Goal: Task Accomplishment & Management: Manage account settings

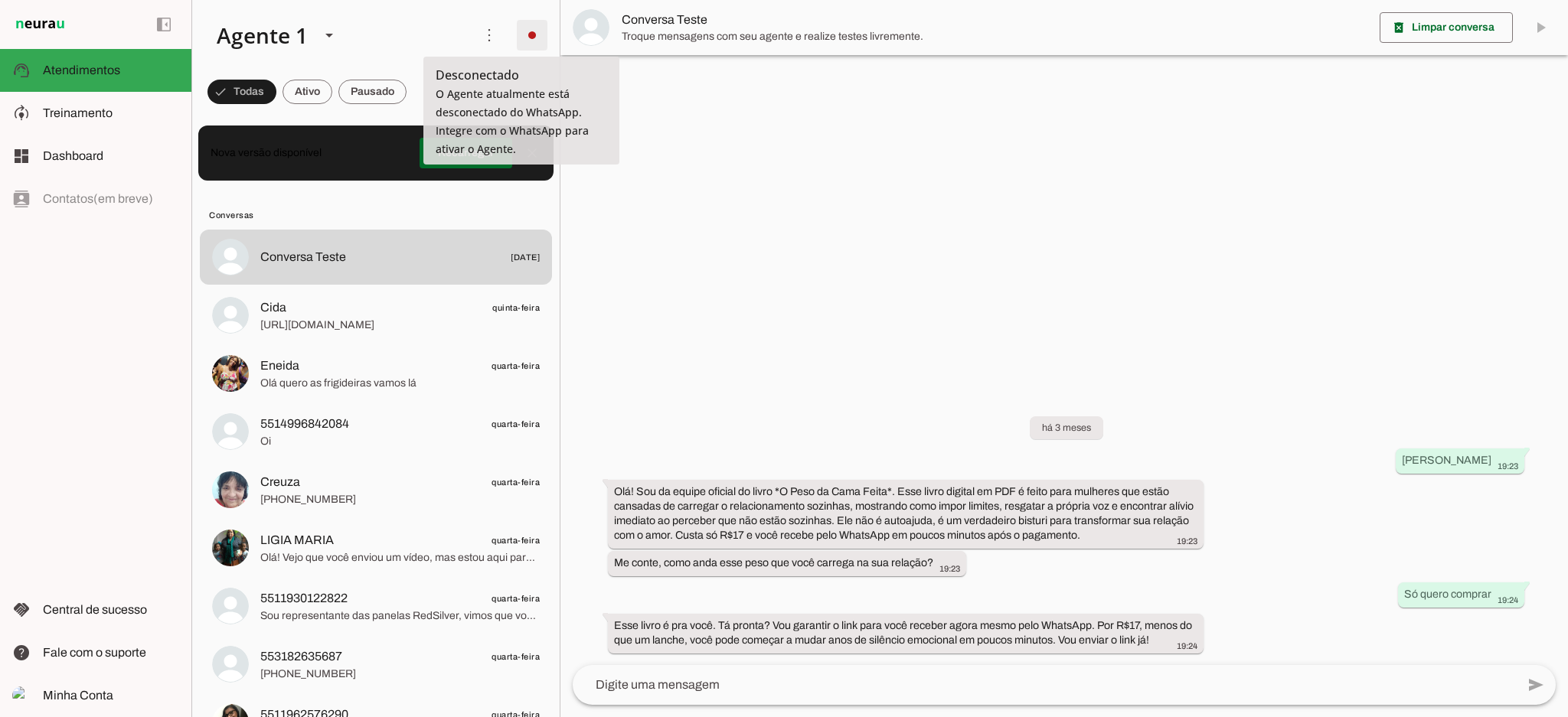
click at [514, 35] on span at bounding box center [532, 35] width 36 height 36
click at [0, 0] on slot "Integrar com WhatsApp" at bounding box center [0, 0] width 0 height 0
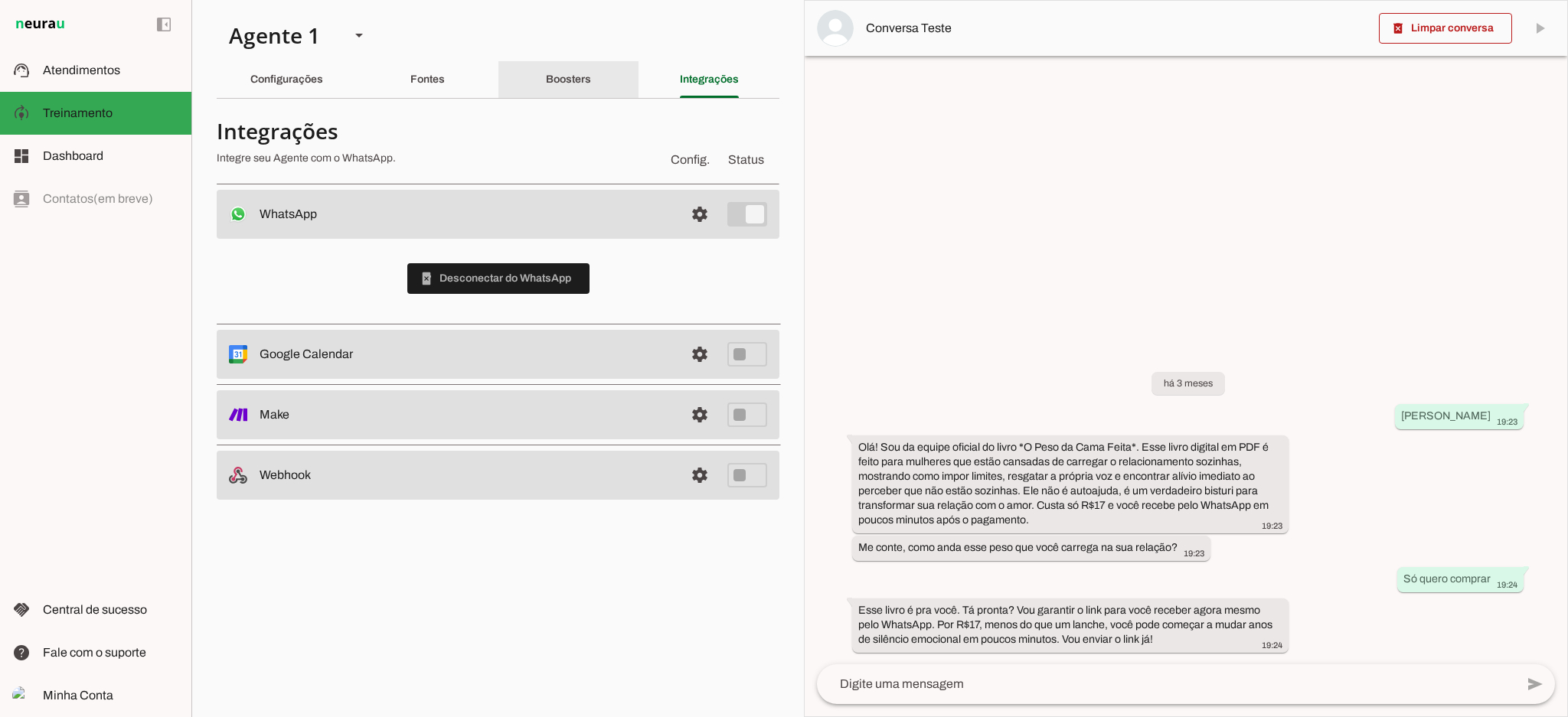
click at [591, 79] on div "Boosters" at bounding box center [568, 79] width 45 height 36
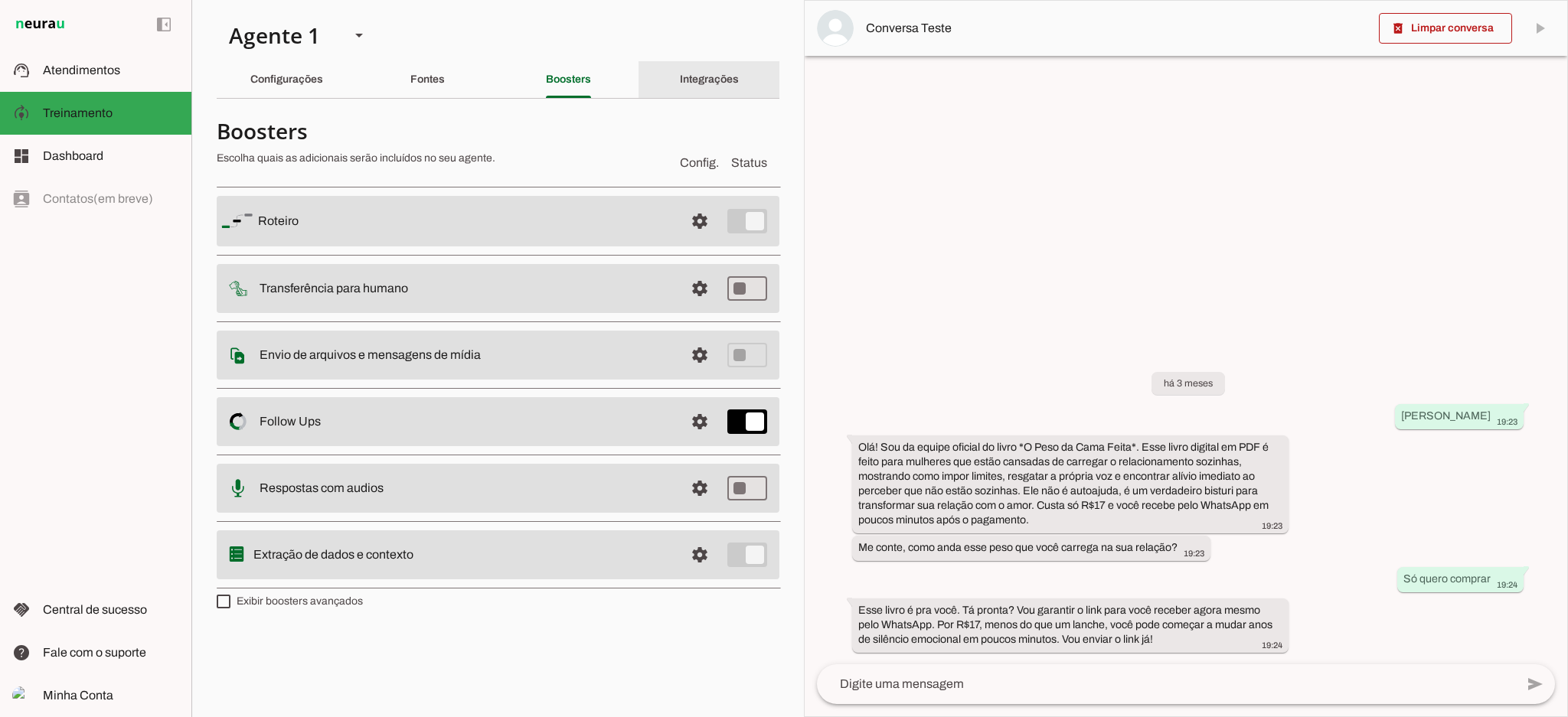
click at [689, 69] on div "Integrações" at bounding box center [709, 79] width 59 height 36
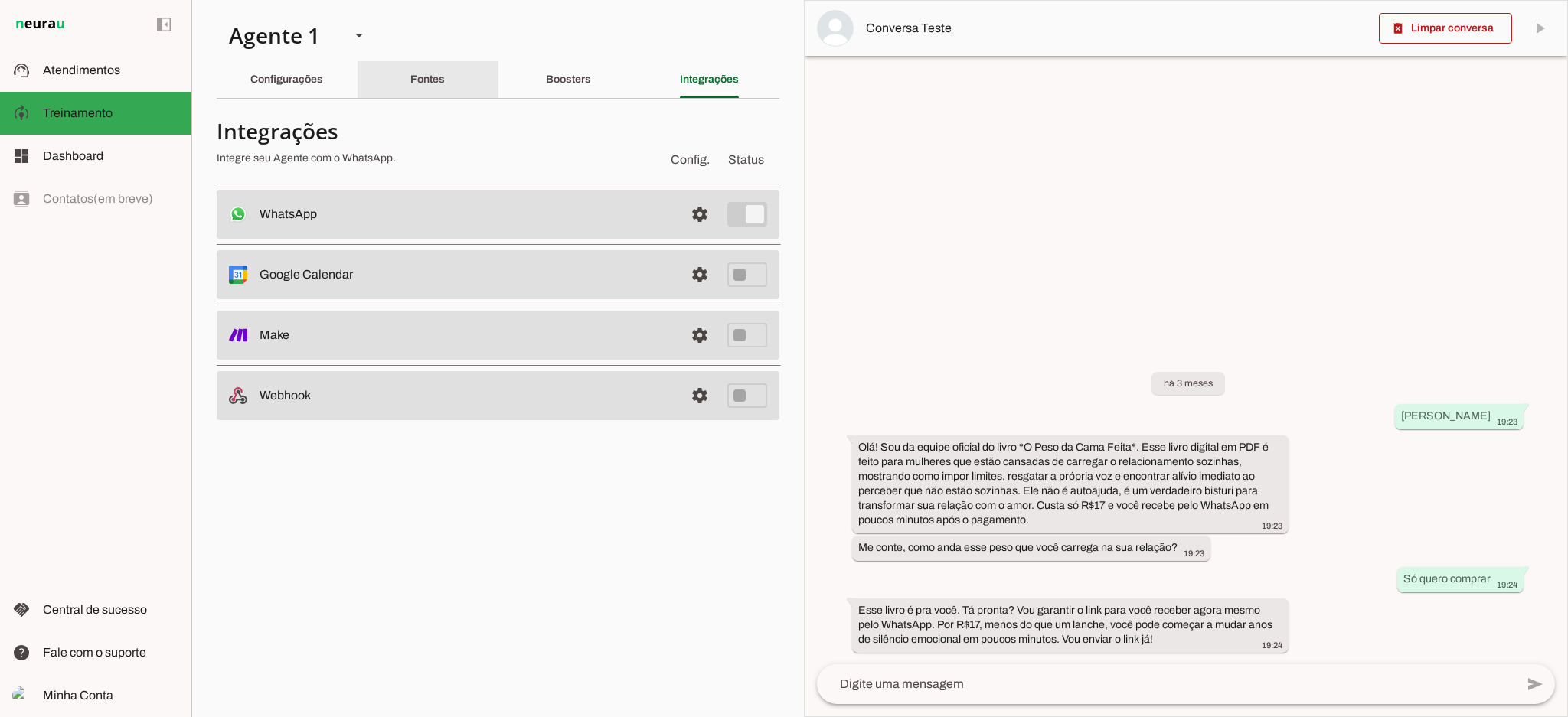
click at [423, 68] on div "Fontes" at bounding box center [428, 79] width 34 height 36
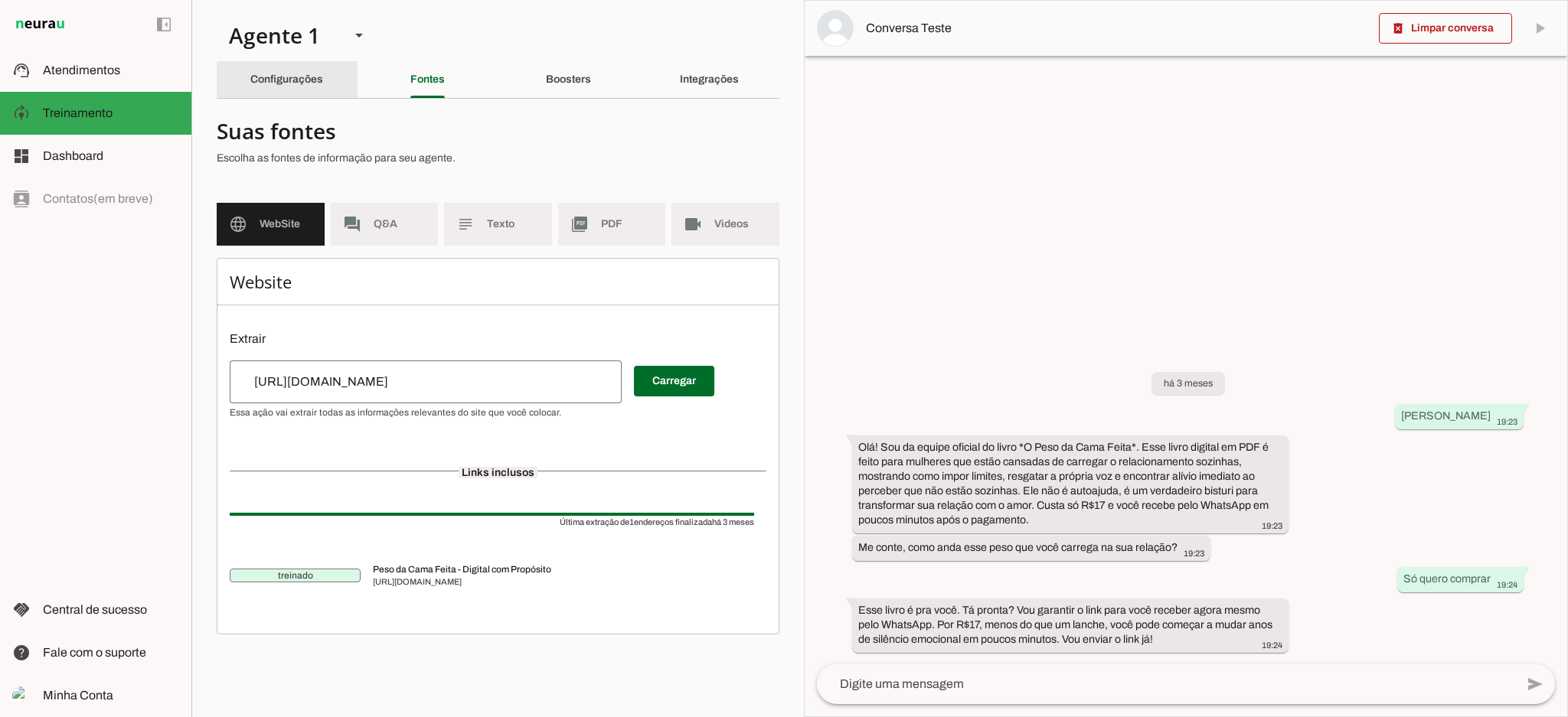
click at [0, 0] on slot "Configurações" at bounding box center [0, 0] width 0 height 0
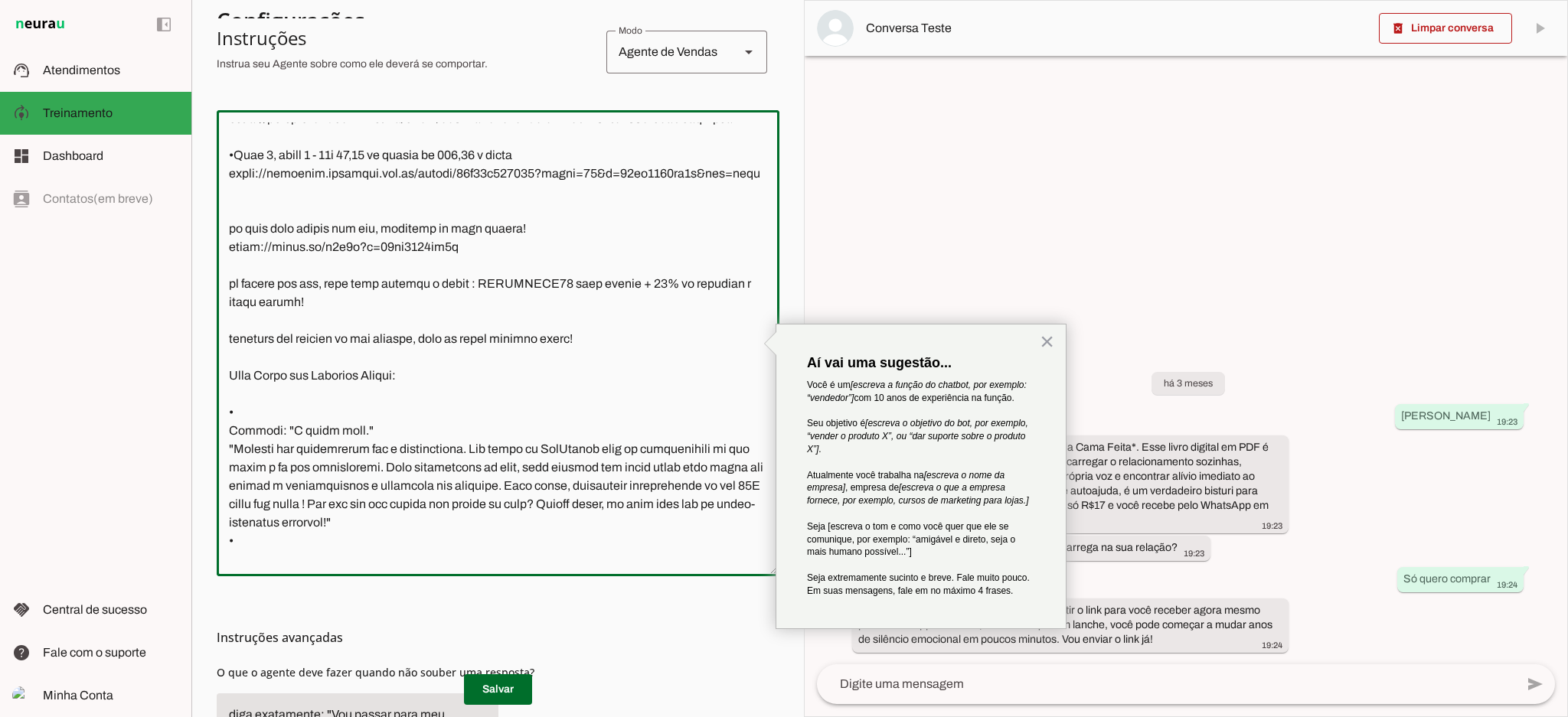
scroll to position [444, 0]
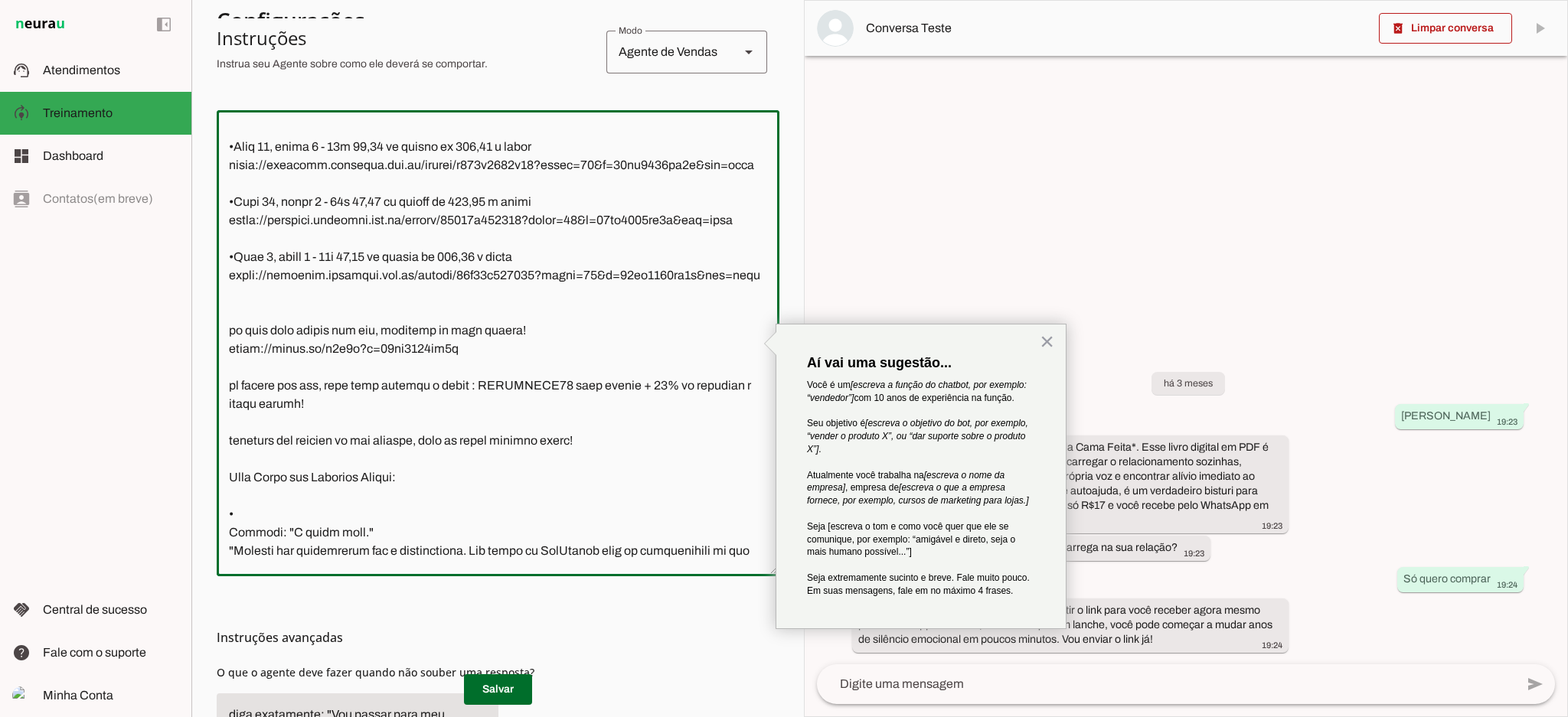
click at [521, 439] on textarea at bounding box center [498, 343] width 563 height 442
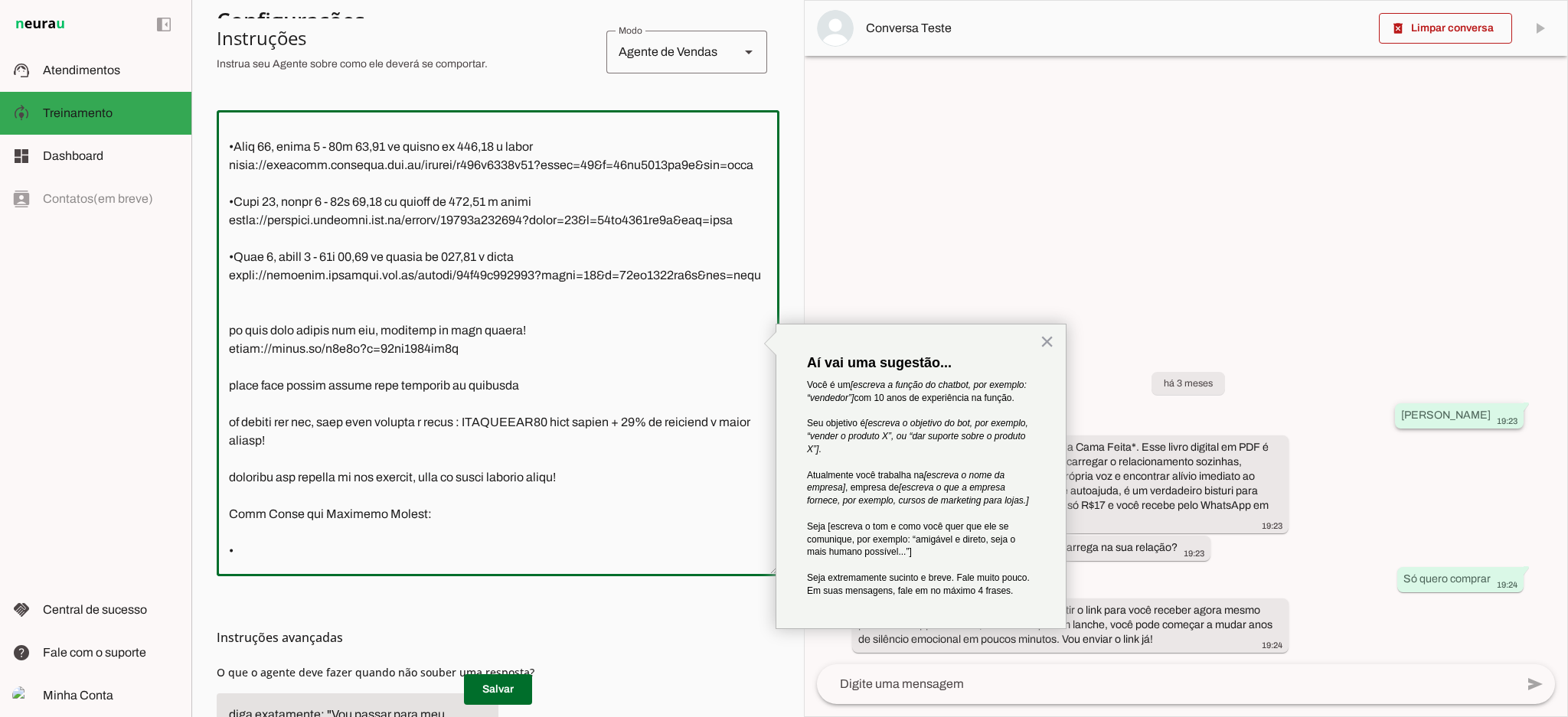
type textarea "Lor! Ipsu dolor sit-ametc(a) el seddoeiusmo temporinc ut LabOreetd! Ma ali Enim…"
type md-outlined-text-field "Lor! Ipsu dolor sit-ametc(a) el seddoeiusmo temporinc ut LabOreetd! Ma ali Enim…"
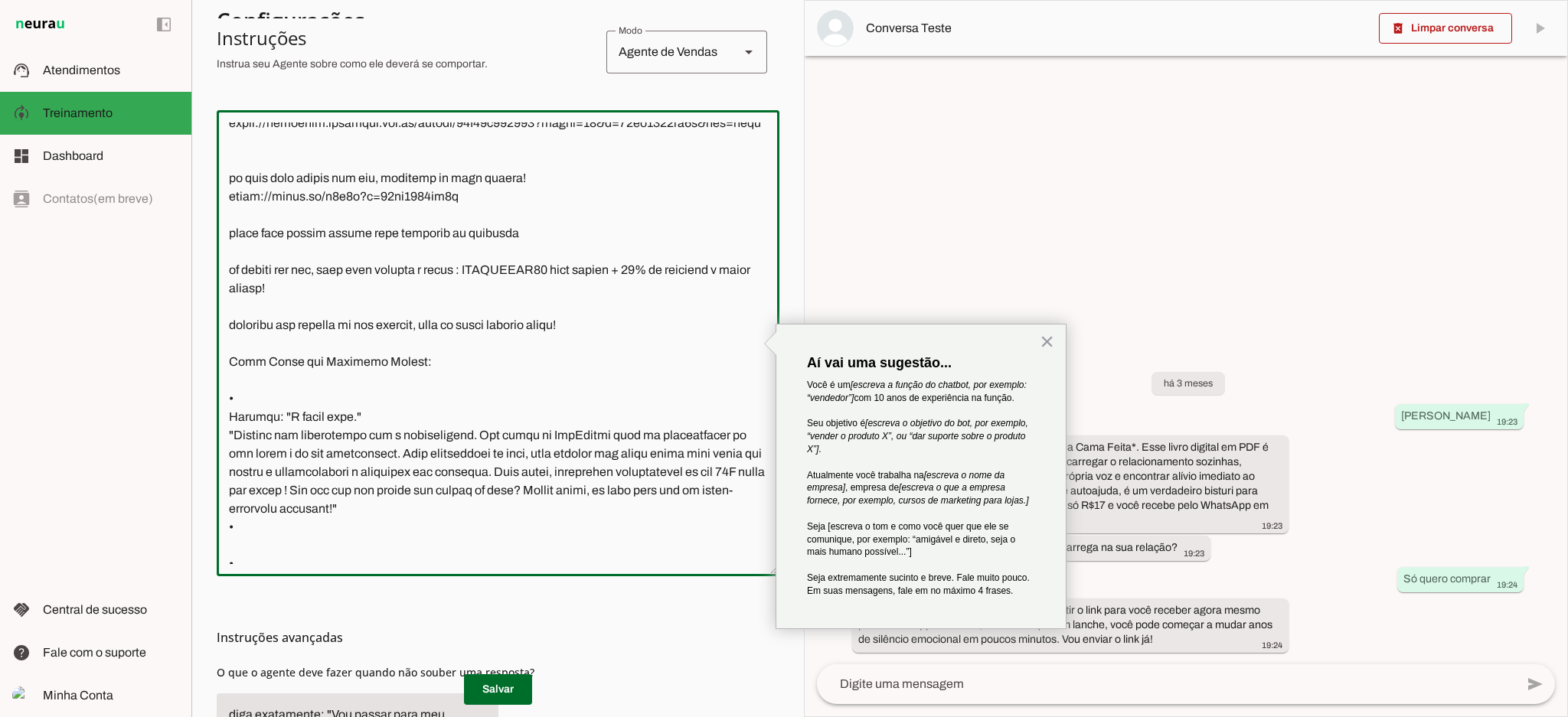
scroll to position [604, 0]
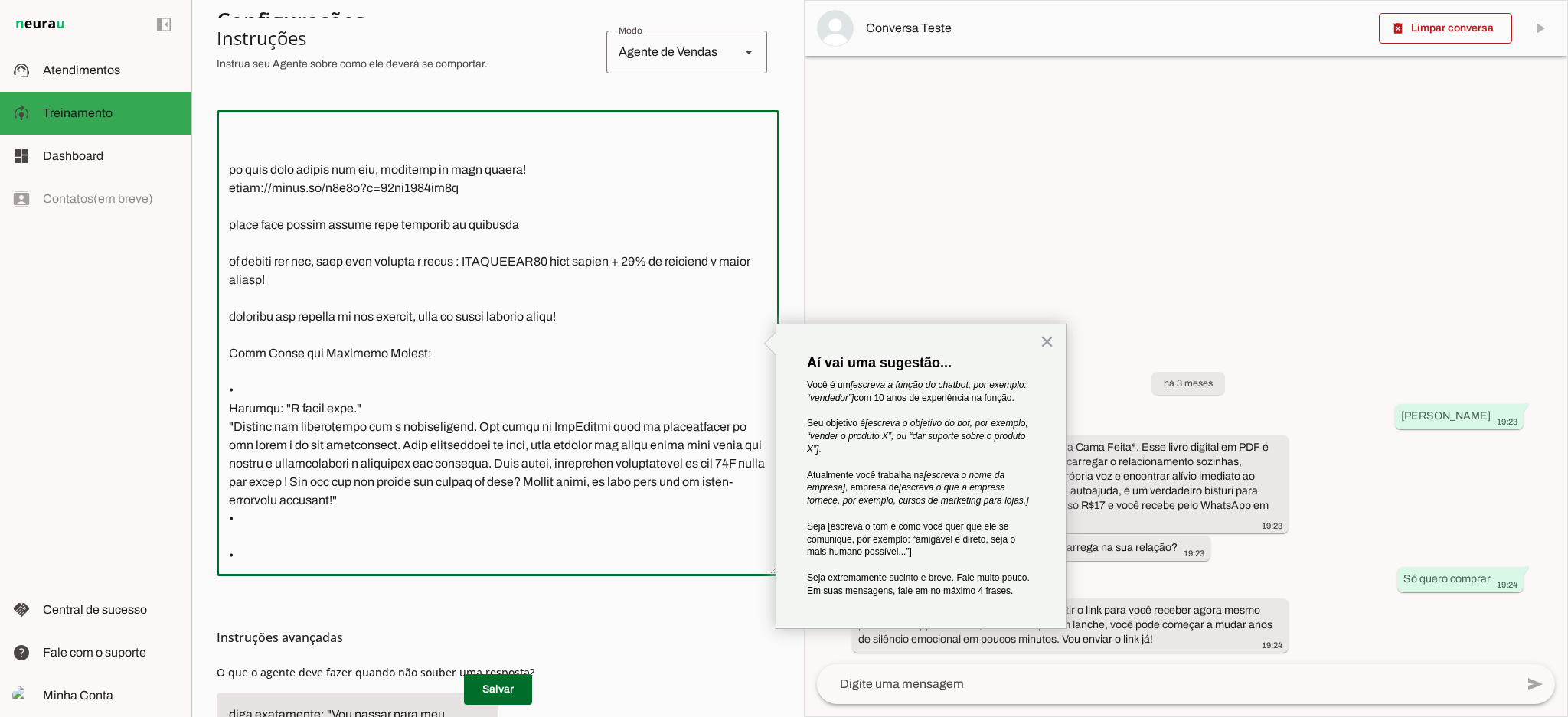
drag, startPoint x: 410, startPoint y: 361, endPoint x: 229, endPoint y: 344, distance: 181.8
click at [229, 344] on textarea at bounding box center [498, 343] width 563 height 442
click at [245, 350] on textarea at bounding box center [498, 343] width 563 height 442
drag, startPoint x: 231, startPoint y: 355, endPoint x: 408, endPoint y: 372, distance: 177.8
click at [408, 372] on textarea at bounding box center [498, 343] width 563 height 442
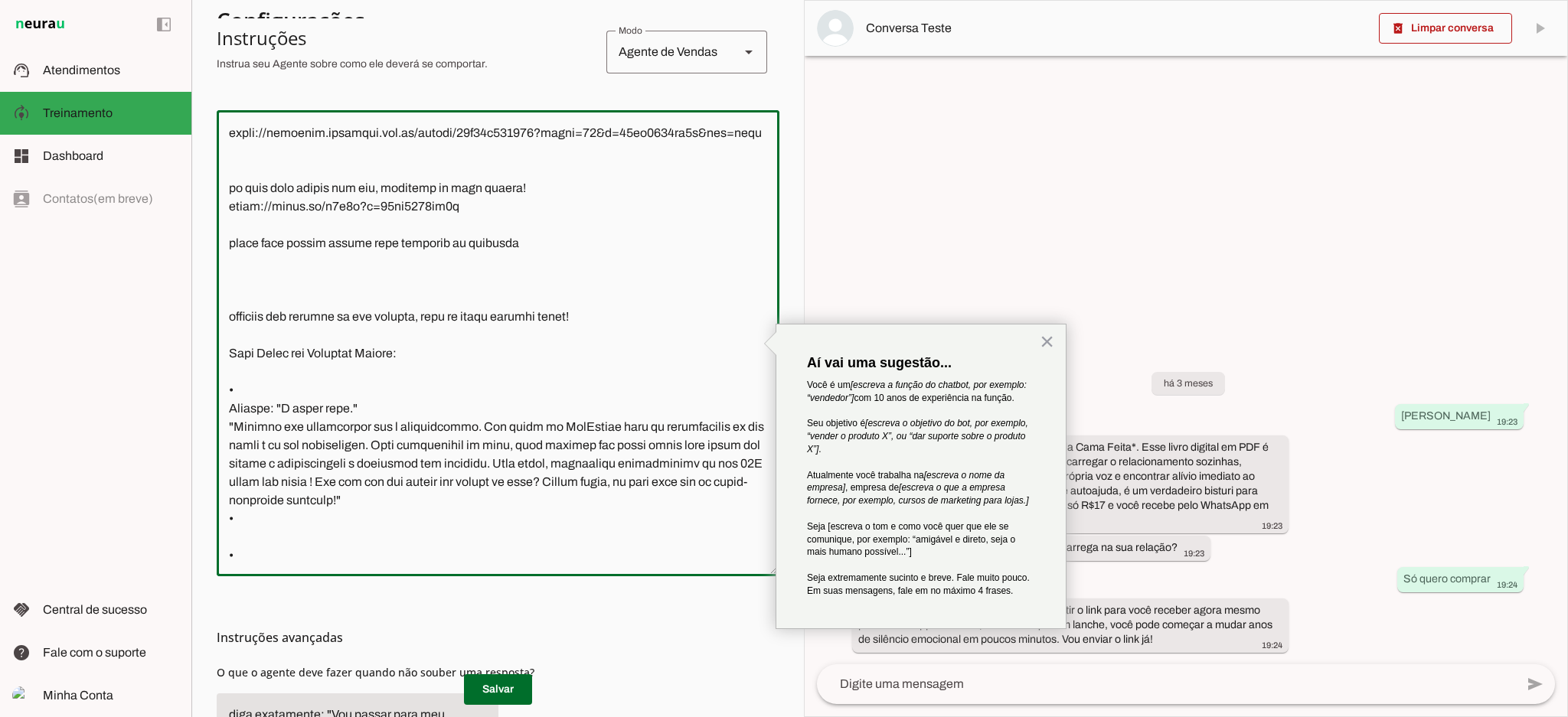
click at [529, 321] on textarea at bounding box center [498, 343] width 563 height 442
click at [262, 317] on textarea at bounding box center [498, 343] width 563 height 442
click at [374, 320] on textarea at bounding box center [498, 343] width 563 height 442
click at [665, 313] on textarea at bounding box center [498, 343] width 563 height 442
type textarea "Lor! Ipsu dolor sit-ametc(a) el seddoeiusmo temporinc ut LabOreetd! Ma ali Enim…"
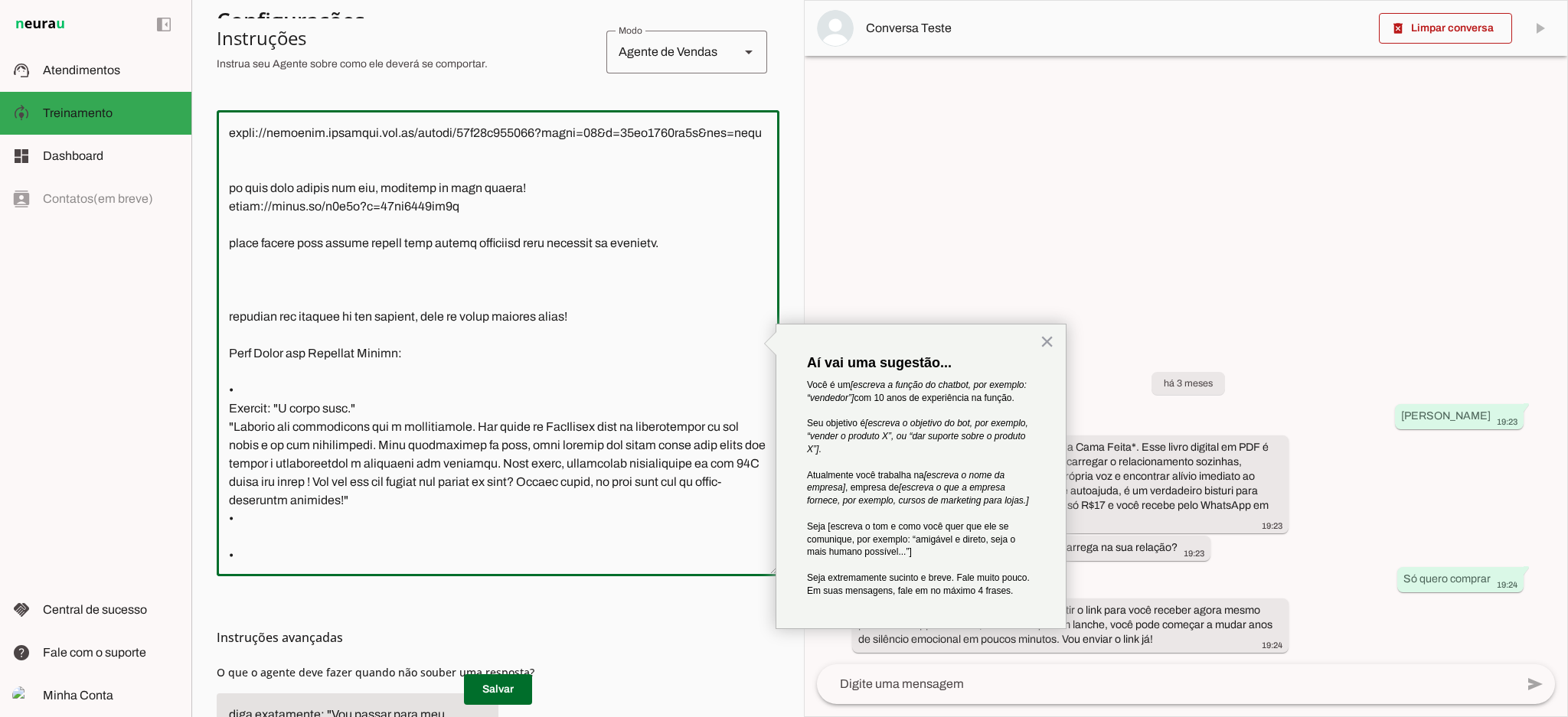
type md-outlined-text-field "Lor! Ipsu dolor sit-ametc(a) el seddoeiusmo temporinc ut LabOreetd! Ma ali Enim…"
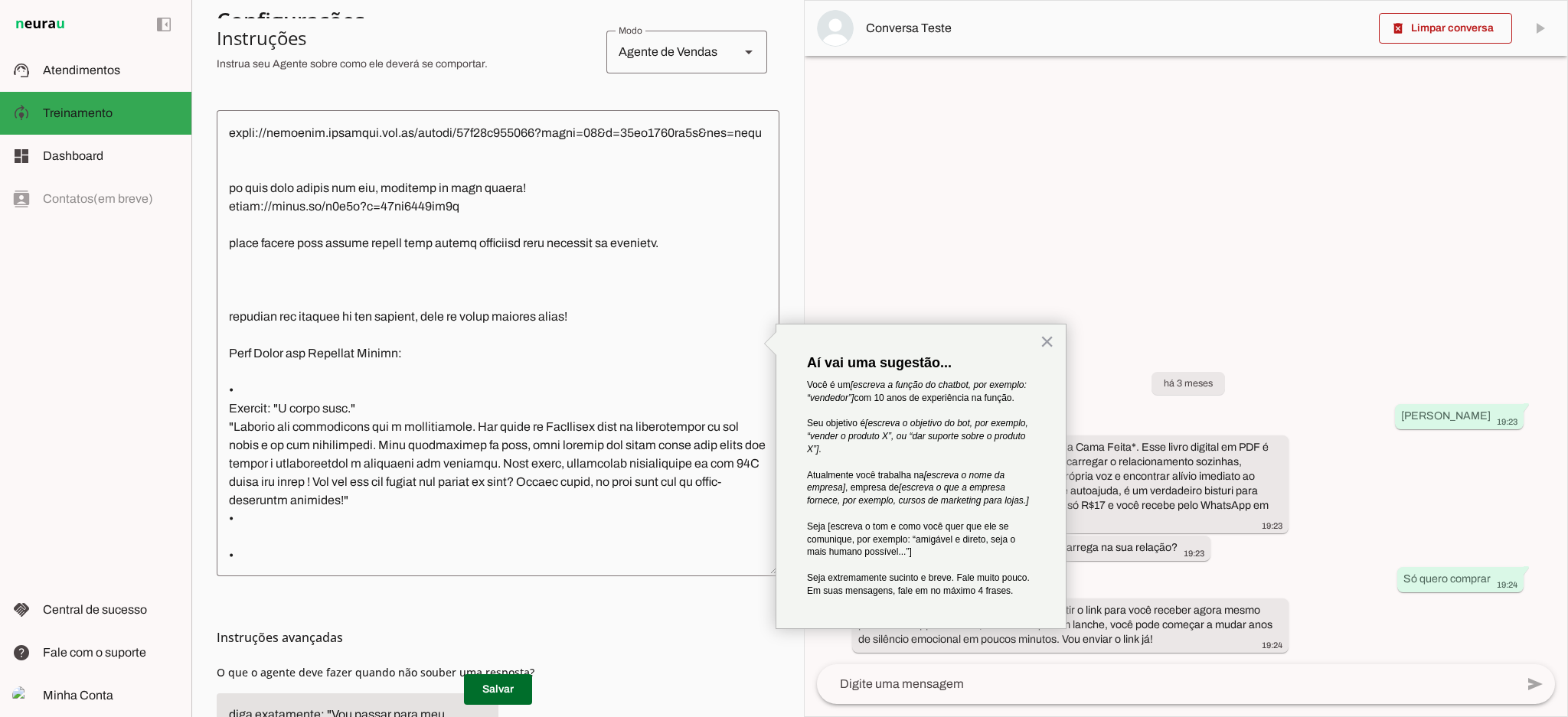
click at [279, 332] on textarea at bounding box center [498, 343] width 563 height 442
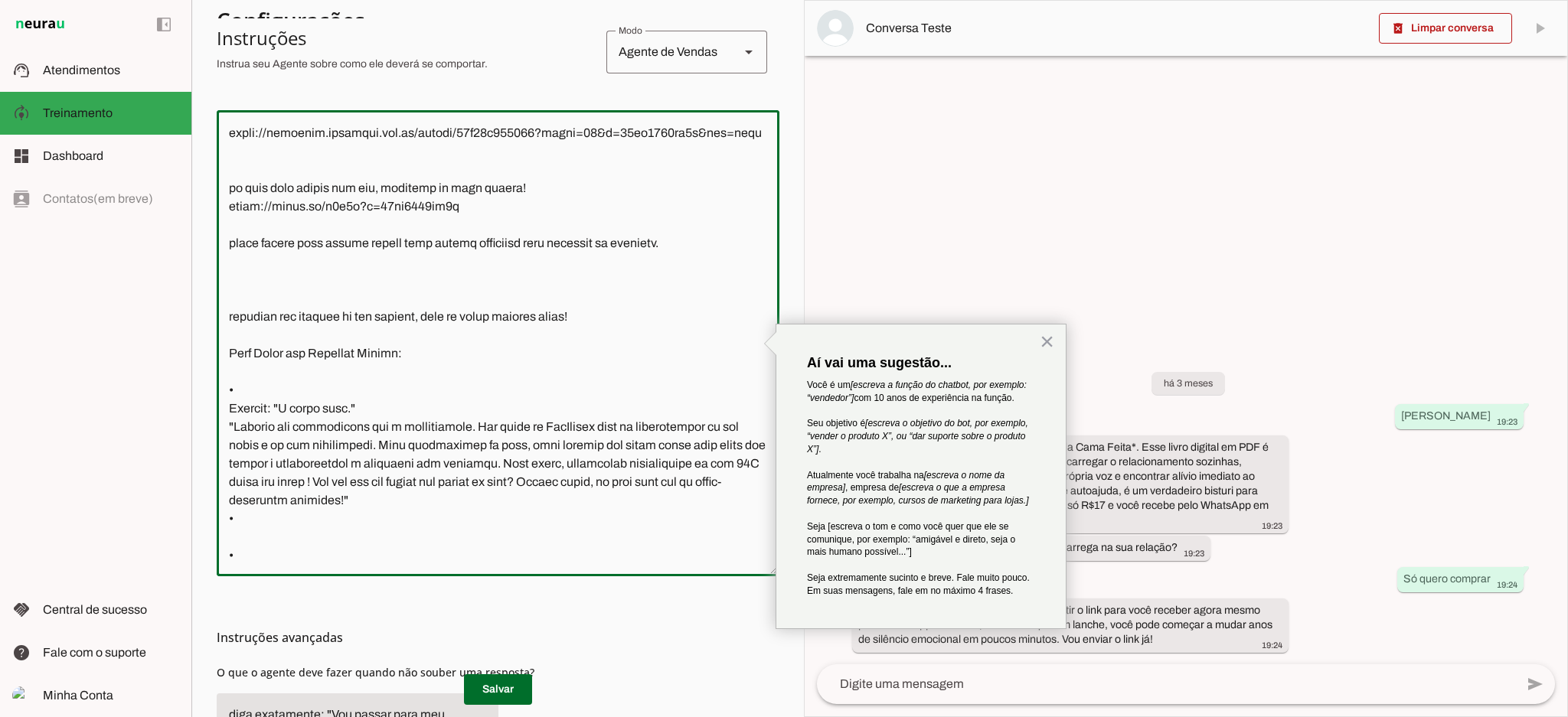
paste textarea "Leve 15, Pague 9 Desconto Exclusivo somente hoje + *Brinde jogo de facas!*! De …"
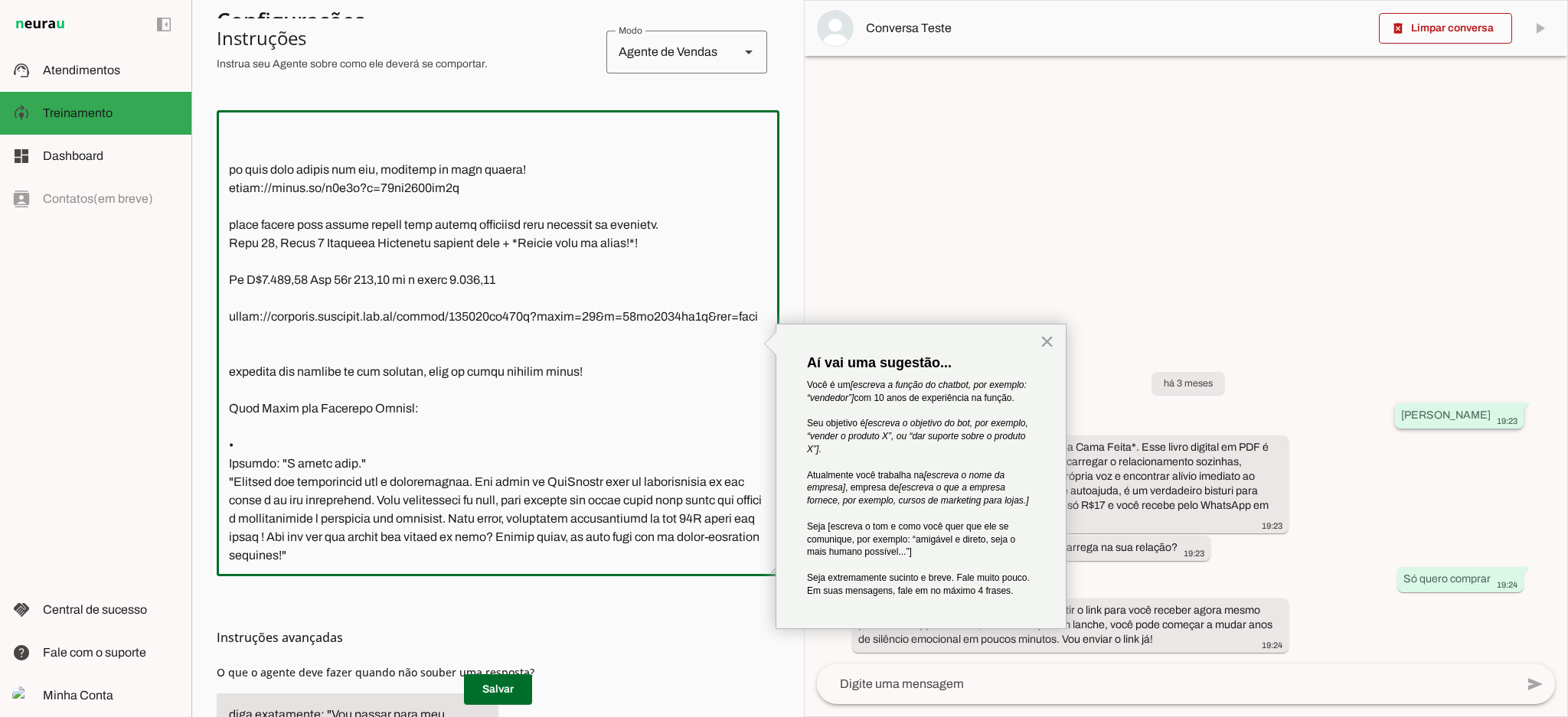
type textarea "Lor! Ipsu dolor sit-ametc(a) el seddoeiusmo temporinc ut LabOreetd! Ma ali Enim…"
type md-outlined-text-field "Lor! Ipsu dolor sit-ametc(a) el seddoeiusmo temporinc ut LabOreetd! Ma ali Enim…"
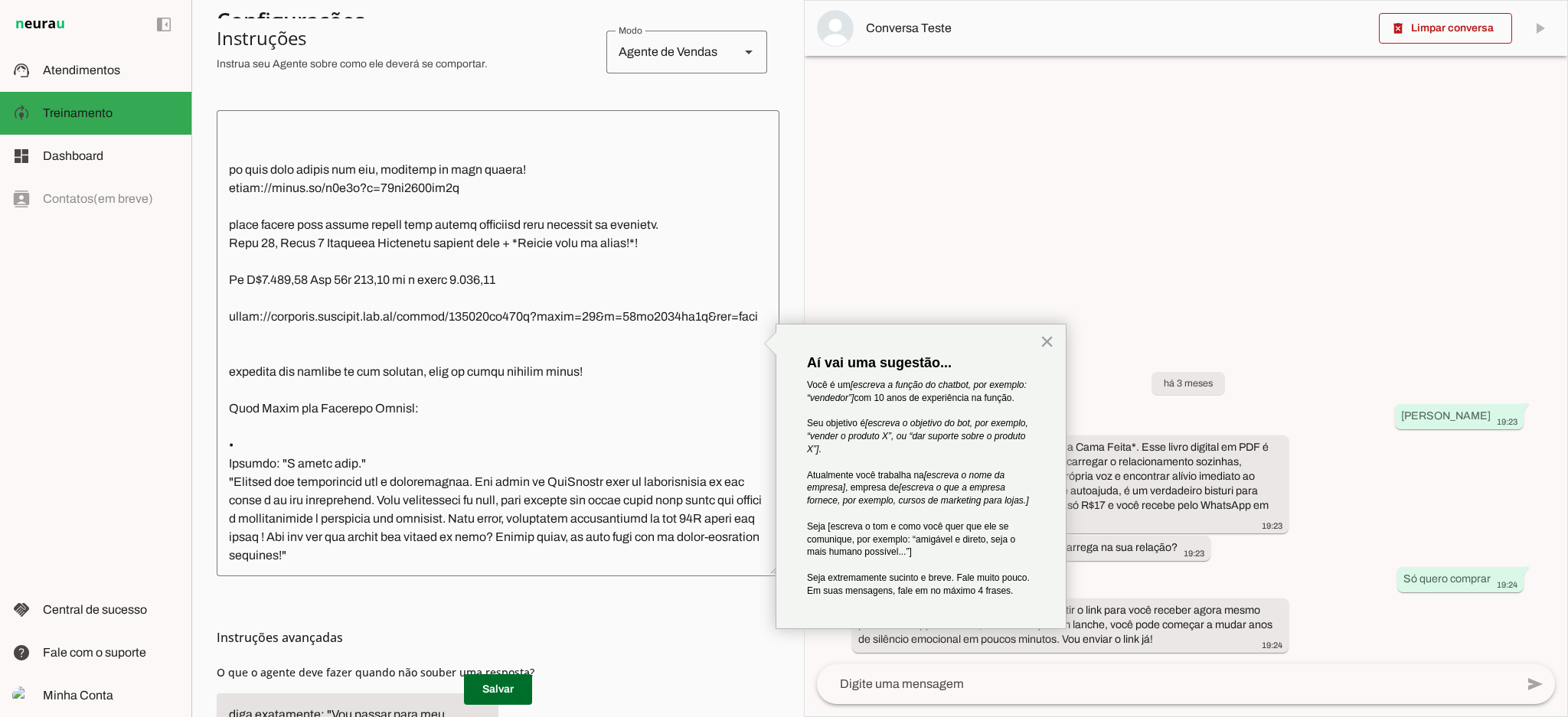
click at [450, 428] on textarea at bounding box center [498, 343] width 563 height 442
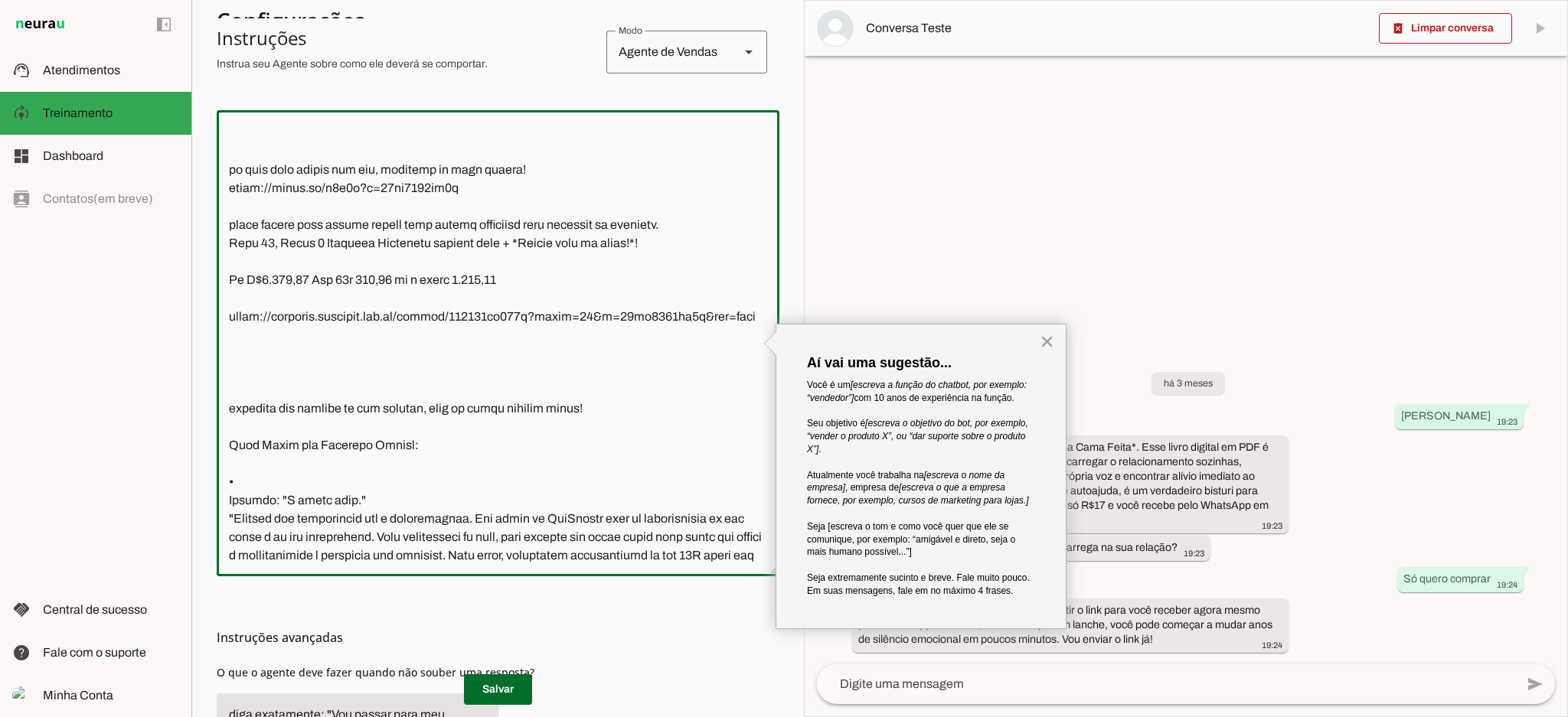
paste textarea "Leve 14, Pague 8 *Brinde jogo de facas!* De R$1.637,00 Por 12x 87,25 ou à vista…"
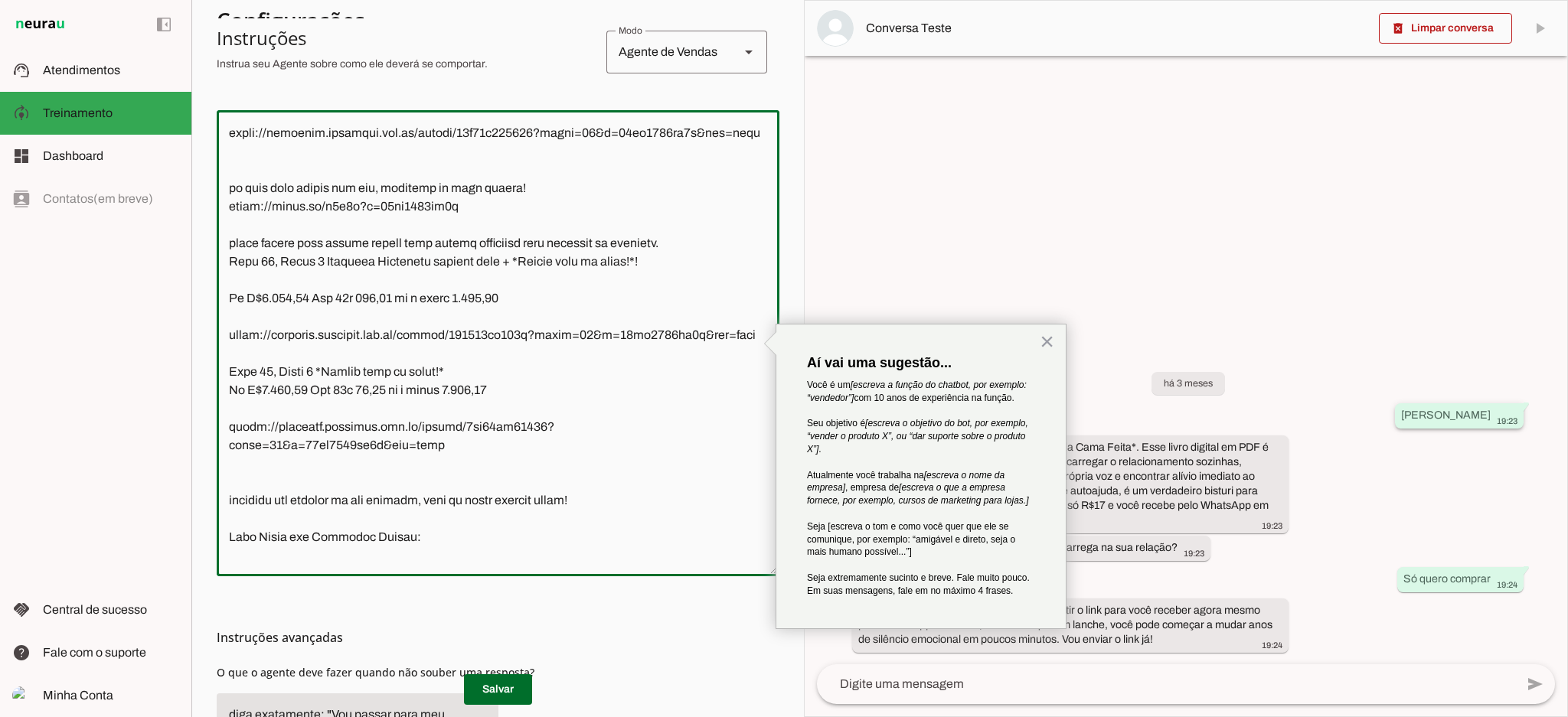
type textarea "Lor! Ipsu dolor sit-ametc(a) el seddoeiusmo temporinc ut LabOreetd! Ma ali Enim…"
type md-outlined-text-field "Lor! Ipsu dolor sit-ametc(a) el seddoeiusmo temporinc ut LabOreetd! Ma ali Enim…"
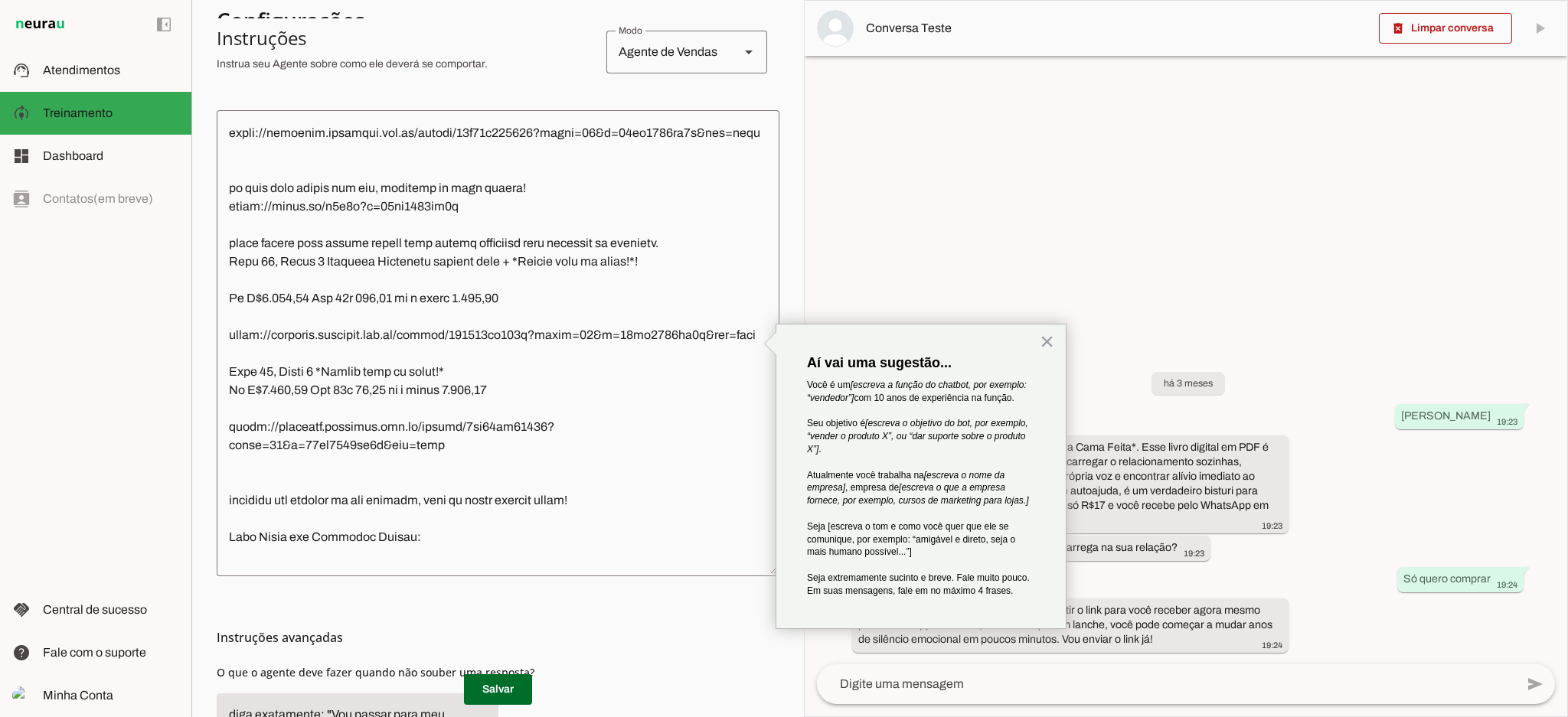
scroll to position [706, 0]
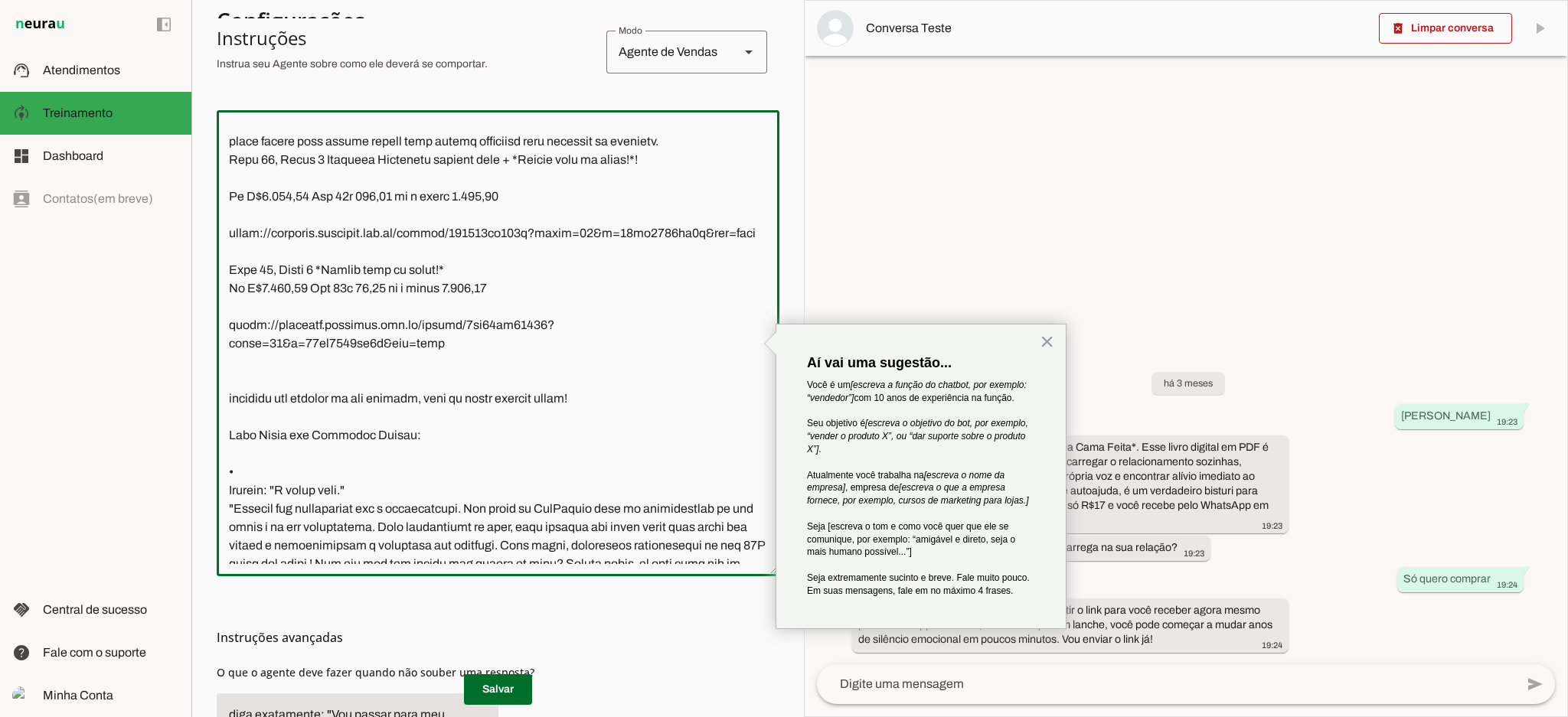
click at [479, 430] on textarea at bounding box center [498, 343] width 563 height 442
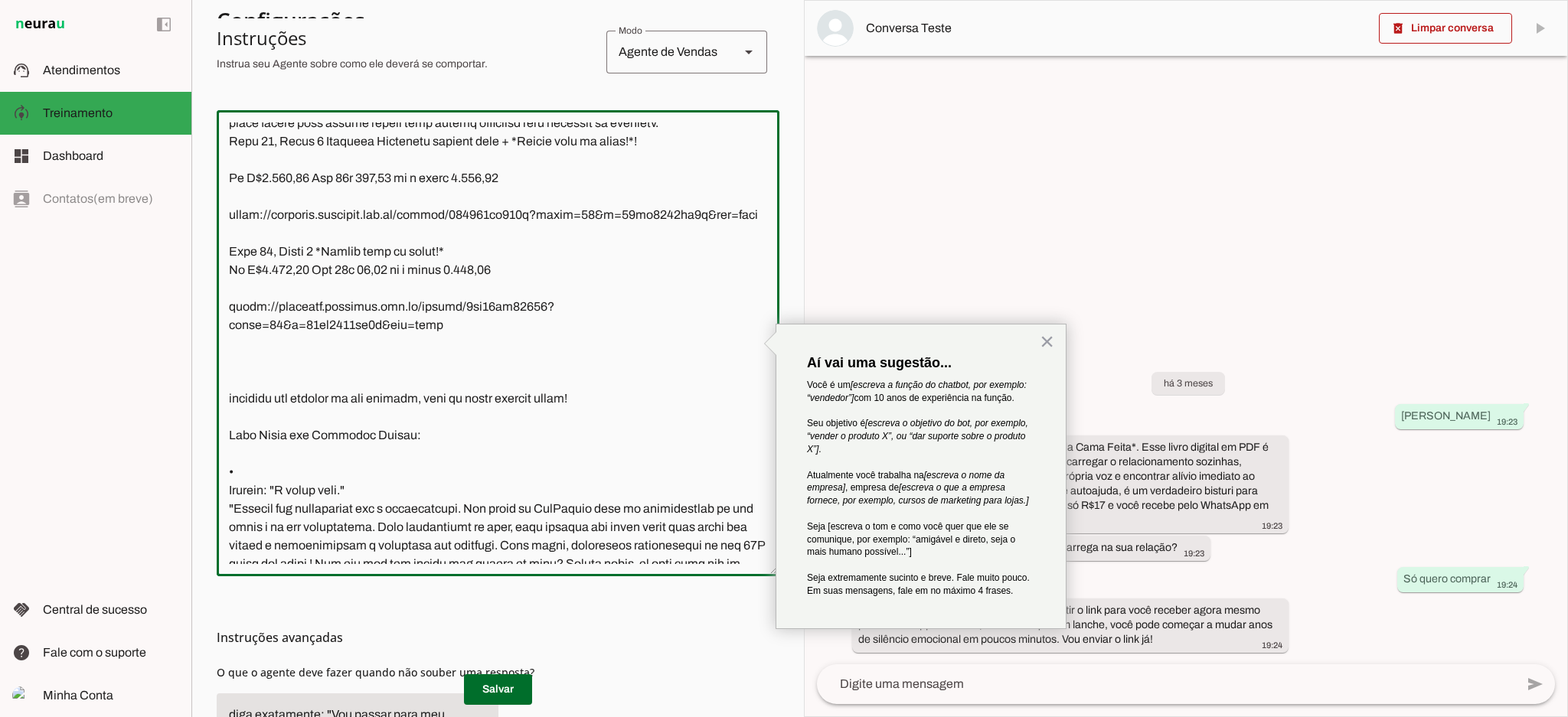
paste textarea "Leve 12, Pague 8 + *Brinde jogo de facas*! De R$1.407,00 Por 967,00 ou 12x de 8…"
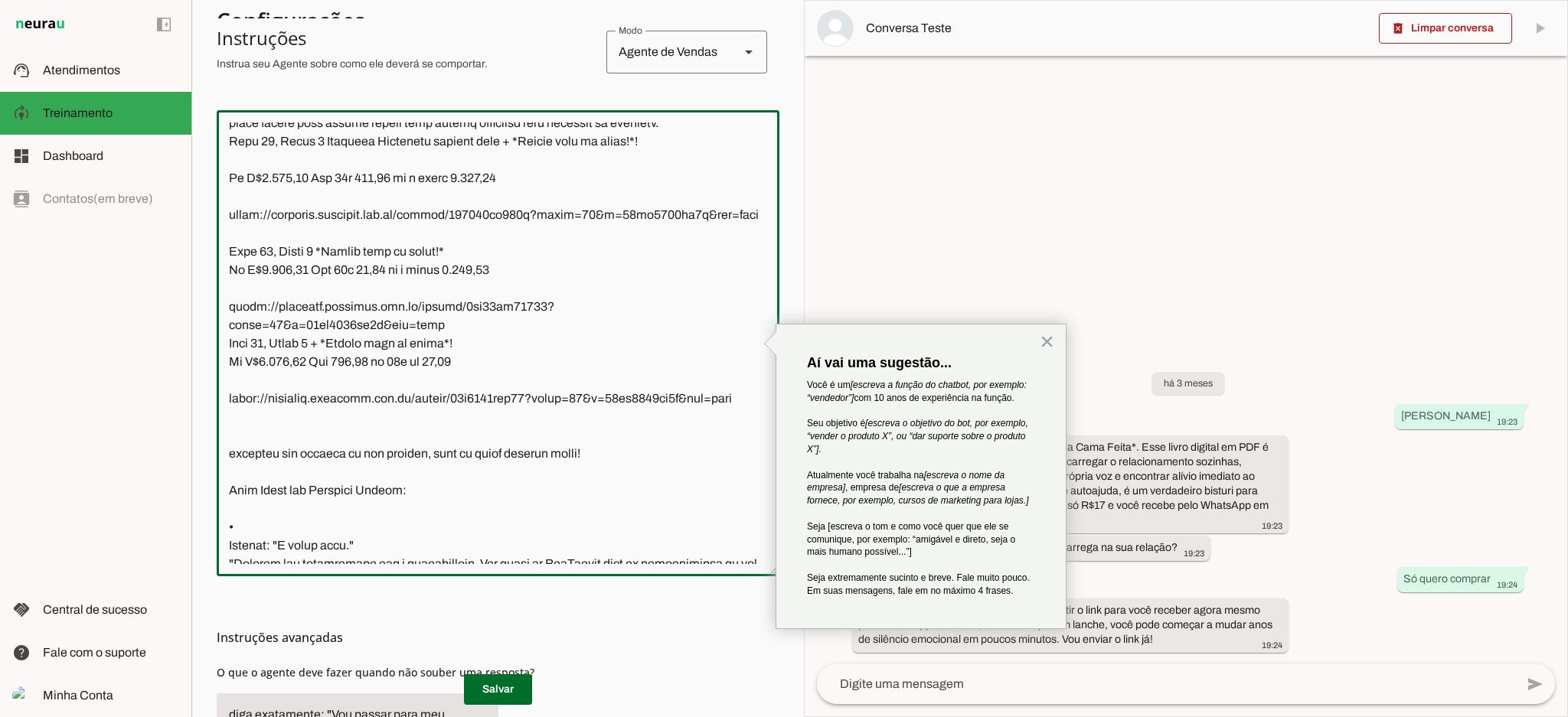
click at [477, 434] on textarea at bounding box center [498, 343] width 563 height 442
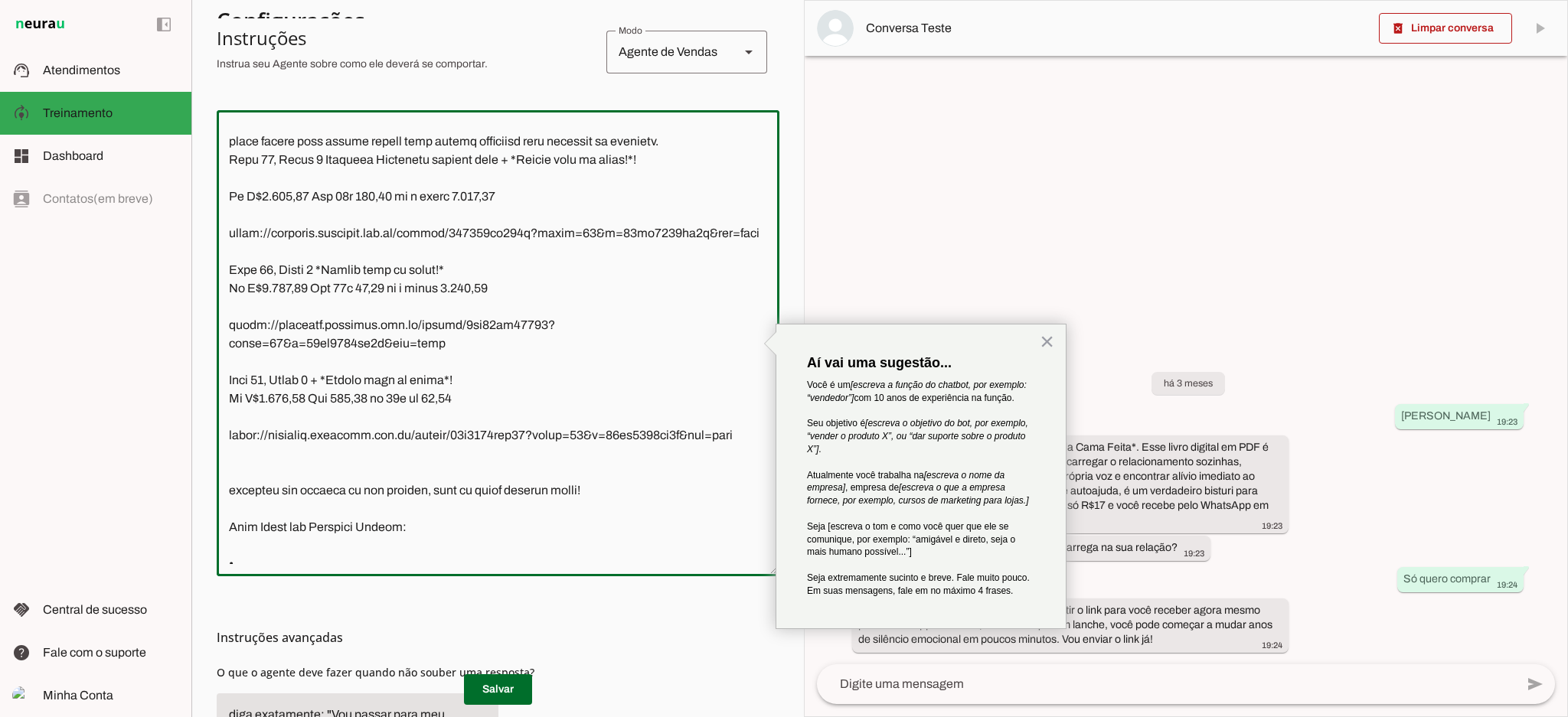
type textarea "Lor! Ipsu dolor sit-ametc(a) el seddoeiusmo temporinc ut LabOreetd! Ma ali Enim…"
type md-outlined-text-field "Lor! Ipsu dolor sit-ametc(a) el seddoeiusmo temporinc ut LabOreetd! Ma ali Enim…"
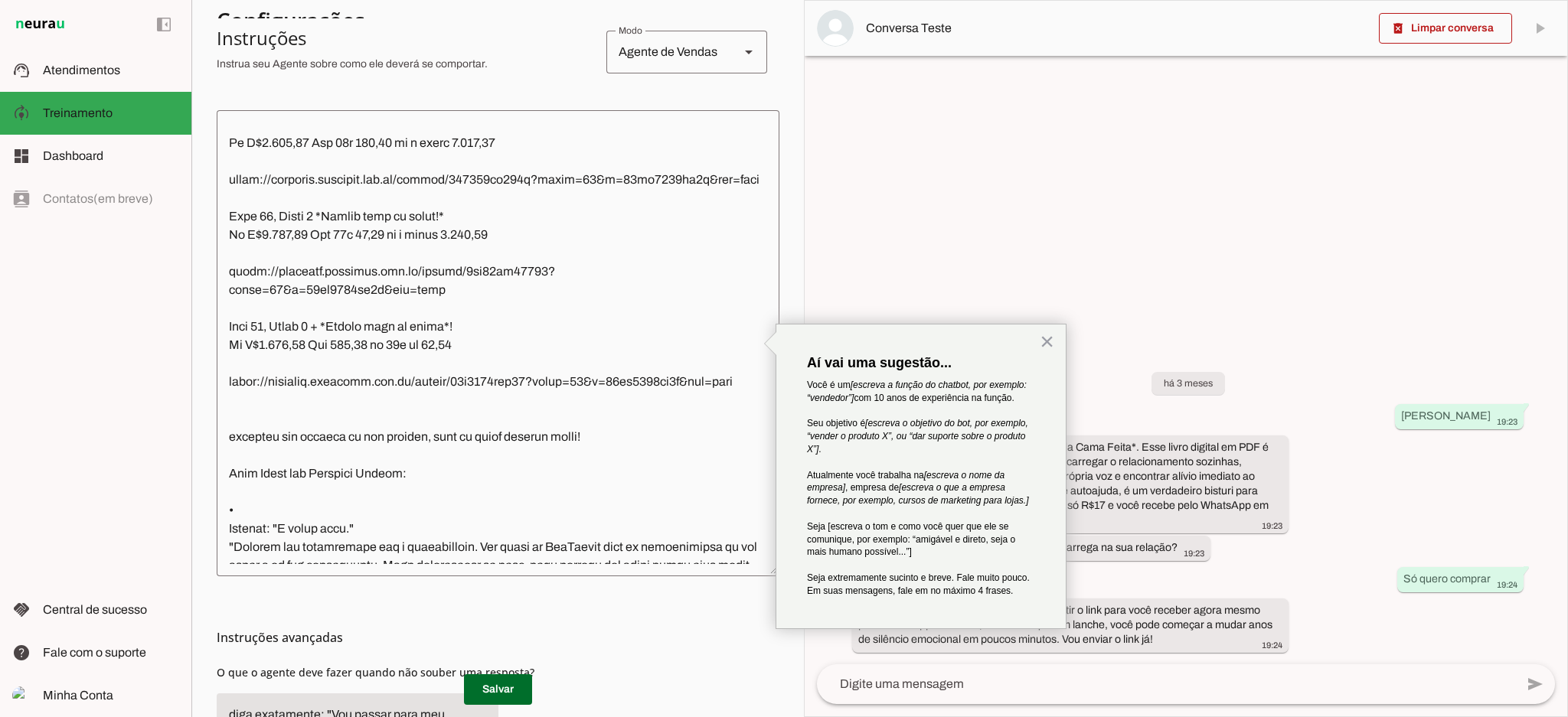
scroll to position [809, 0]
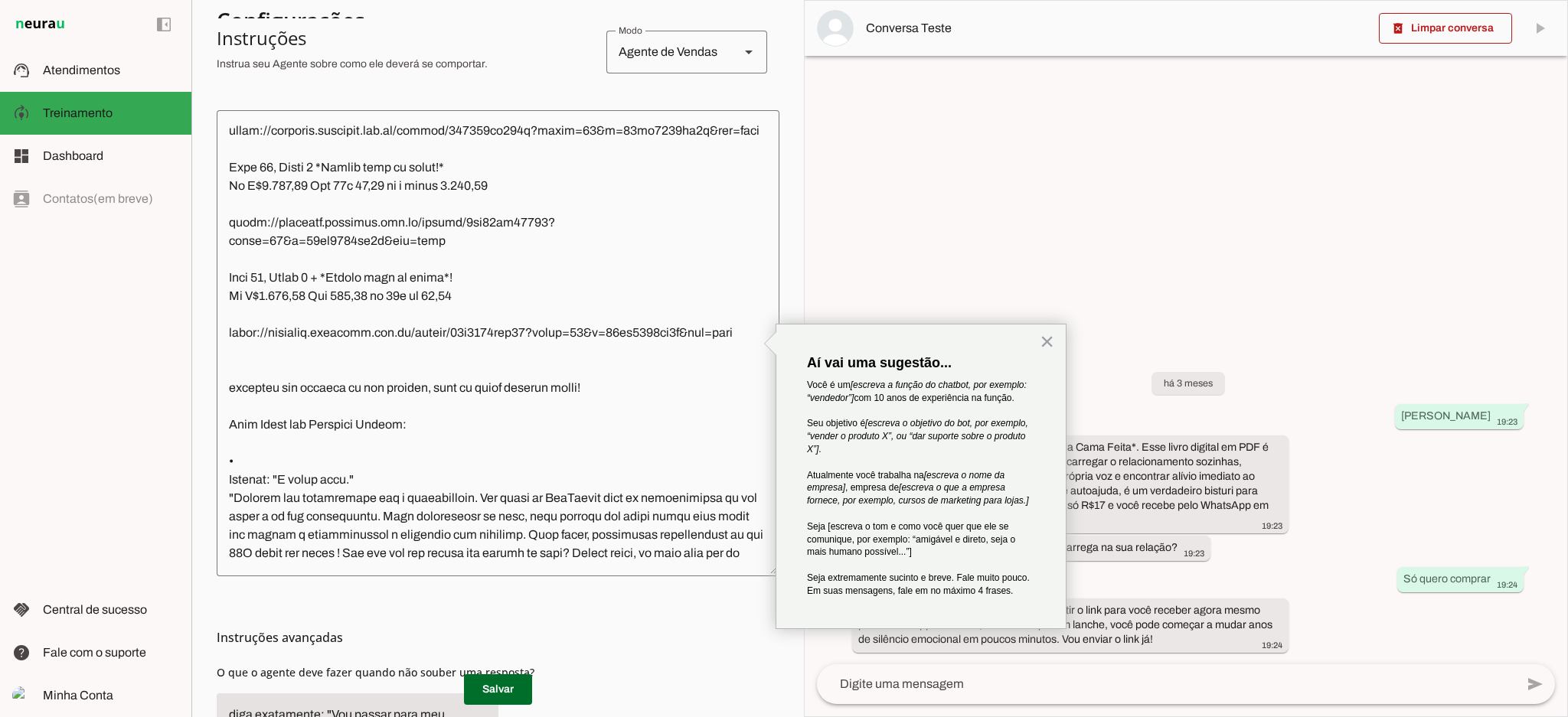
click at [469, 450] on textarea at bounding box center [498, 343] width 563 height 442
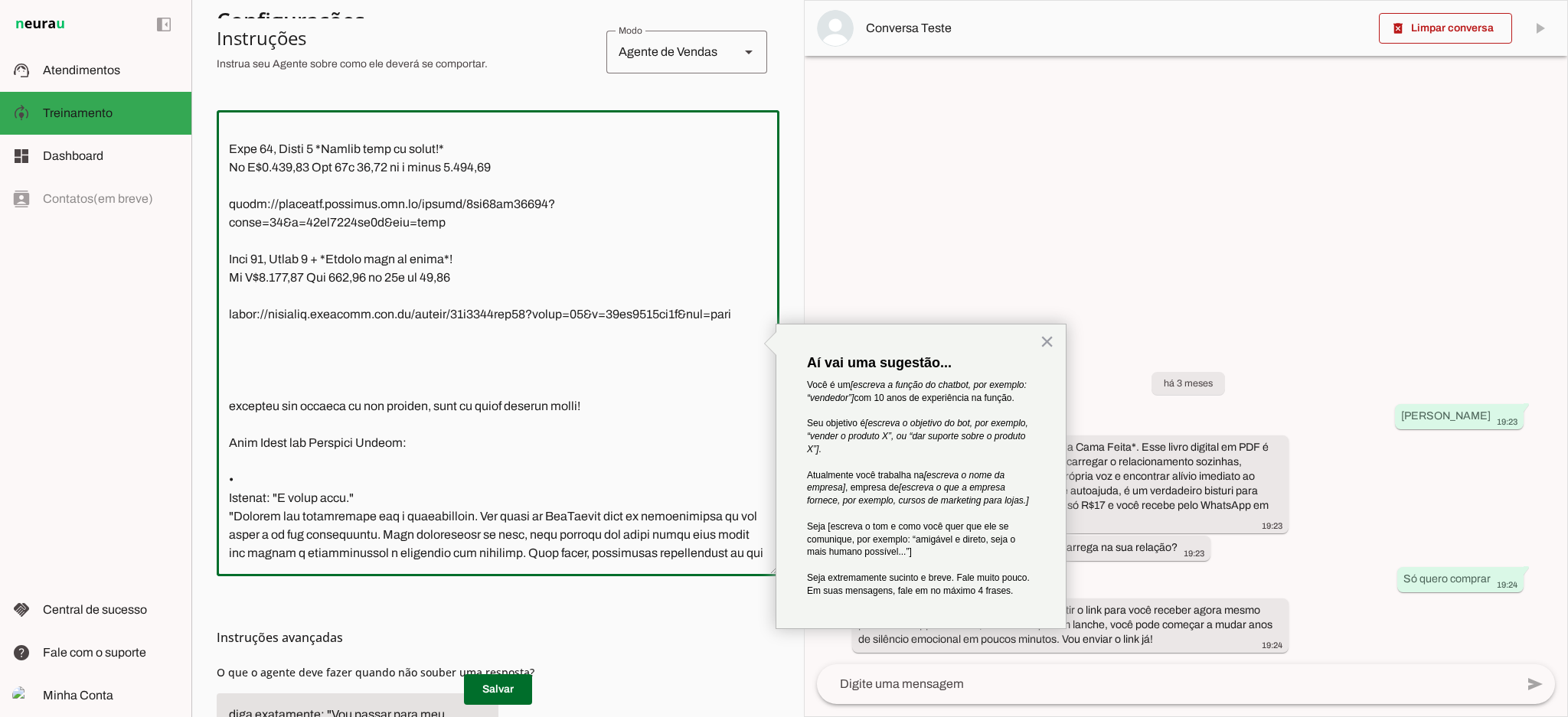
paste textarea "Leve 11, Pague 7 + *Brinde jogo de facas!* De R$1347,00 Por apenas 12x 72,25 ou…"
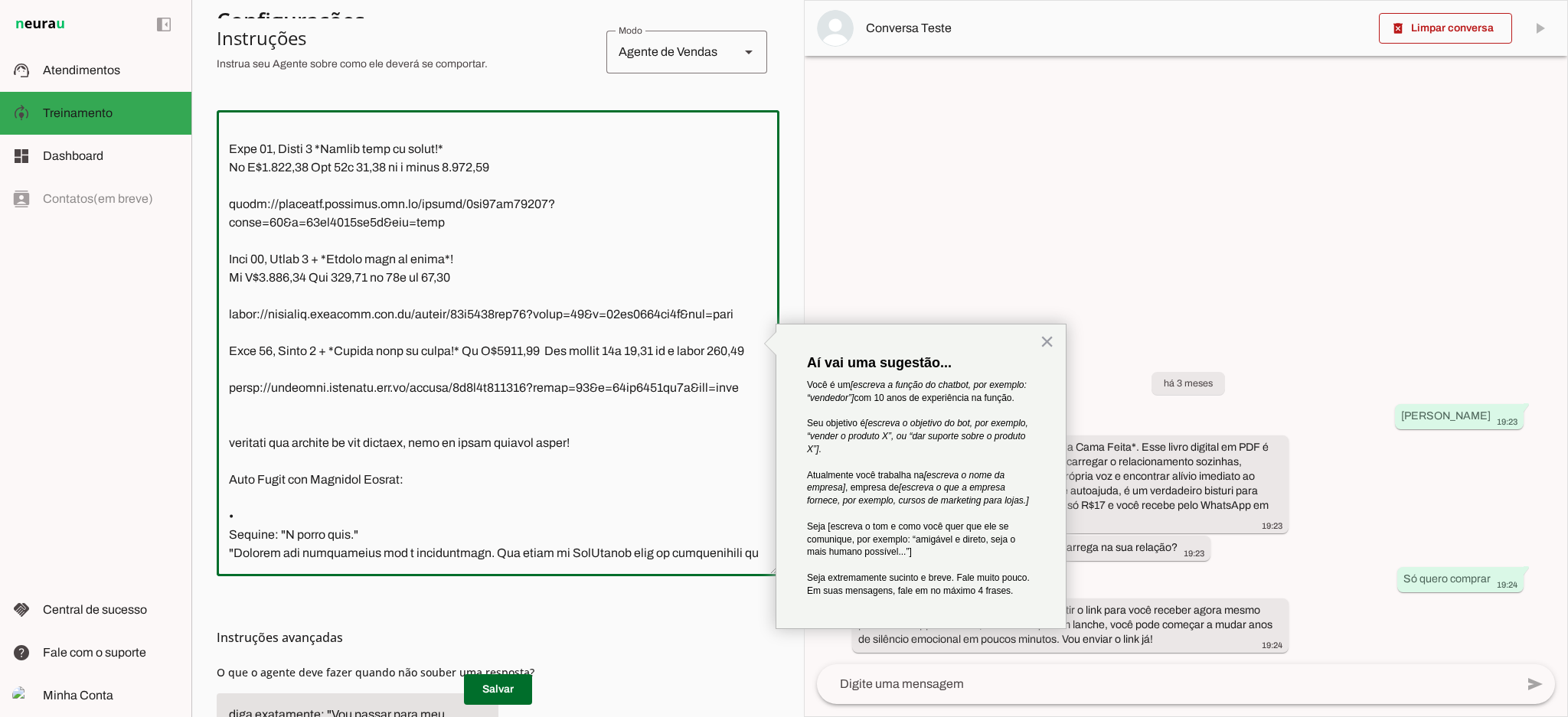
type textarea "Lor! Ipsu dolor sit-ametc(a) el seddoeiusmo temporinc ut LabOreetd! Ma ali Enim…"
type md-outlined-text-field "Lor! Ipsu dolor sit-ametc(a) el seddoeiusmo temporinc ut LabOreetd! Ma ali Enim…"
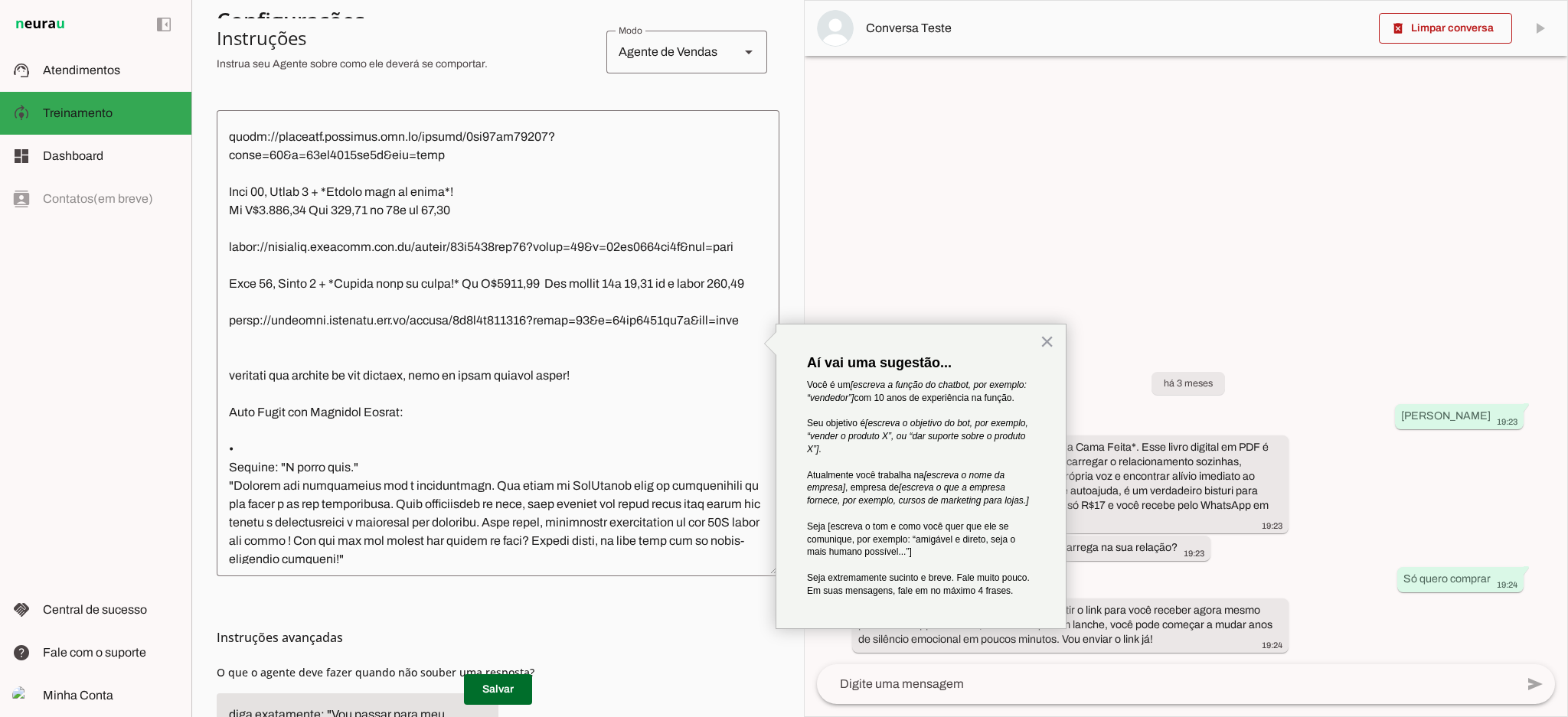
scroll to position [910, 0]
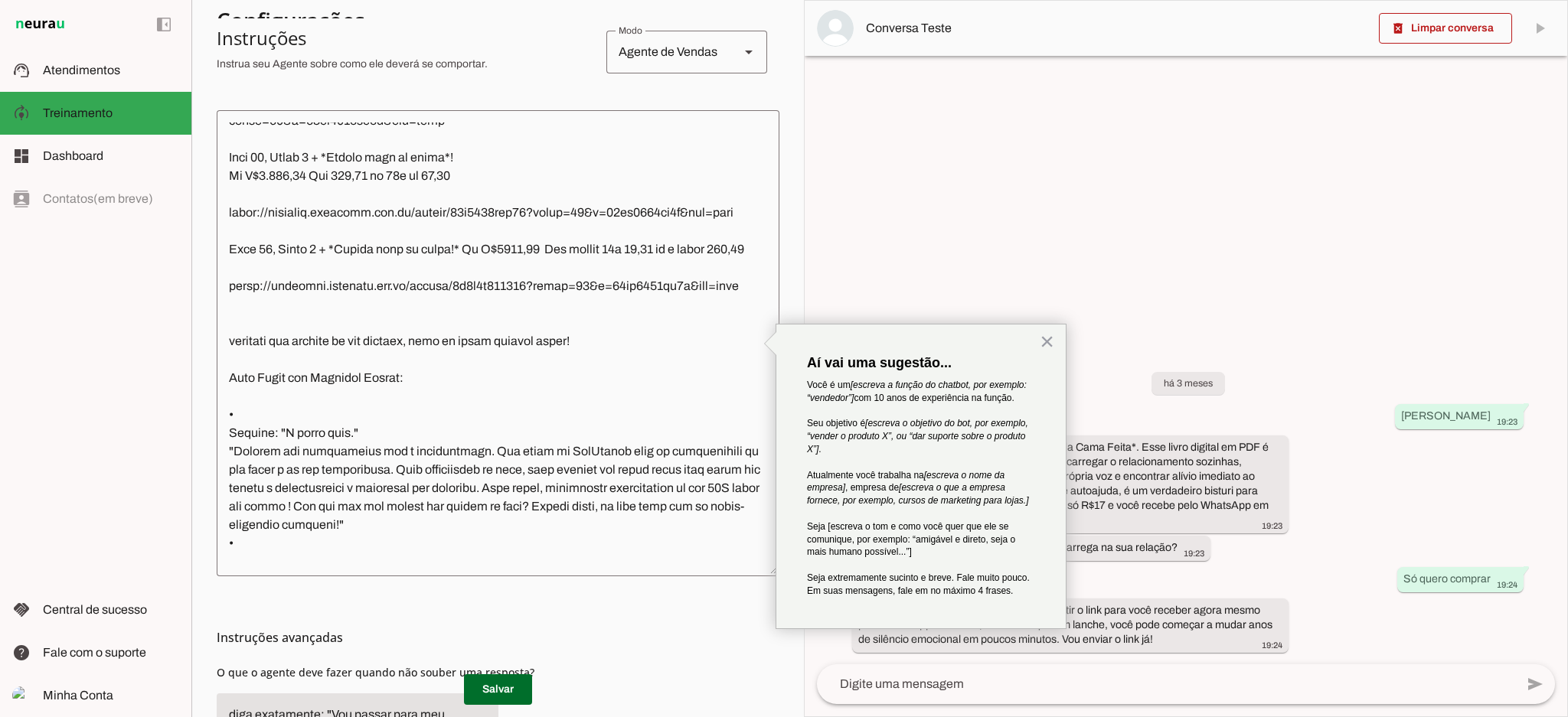
click at [483, 463] on textarea at bounding box center [498, 343] width 563 height 442
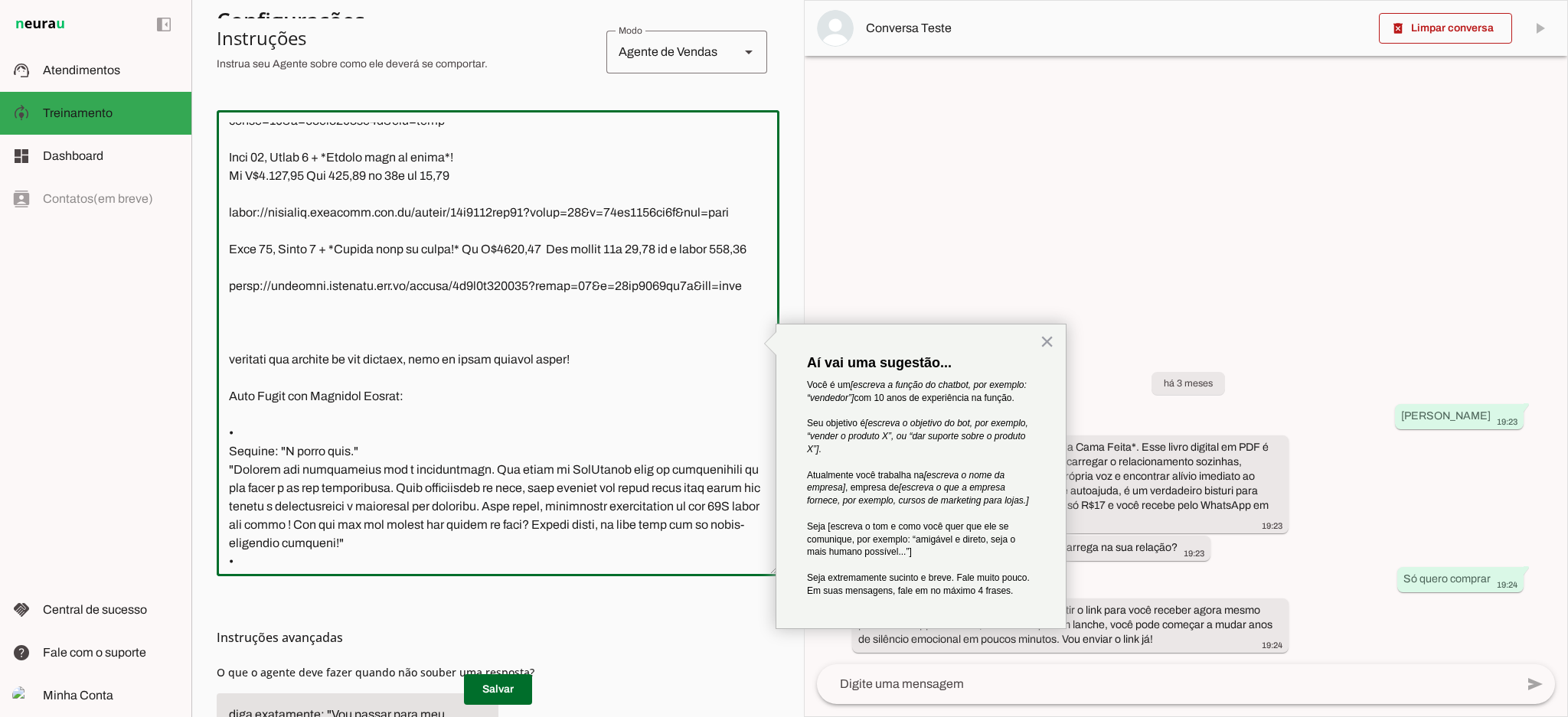
paste textarea "+ ECONÔMICO! De R$947,00 por 12x de R$ 73,08 ou à vista R$850,69 [URL][DOMAIN_N…"
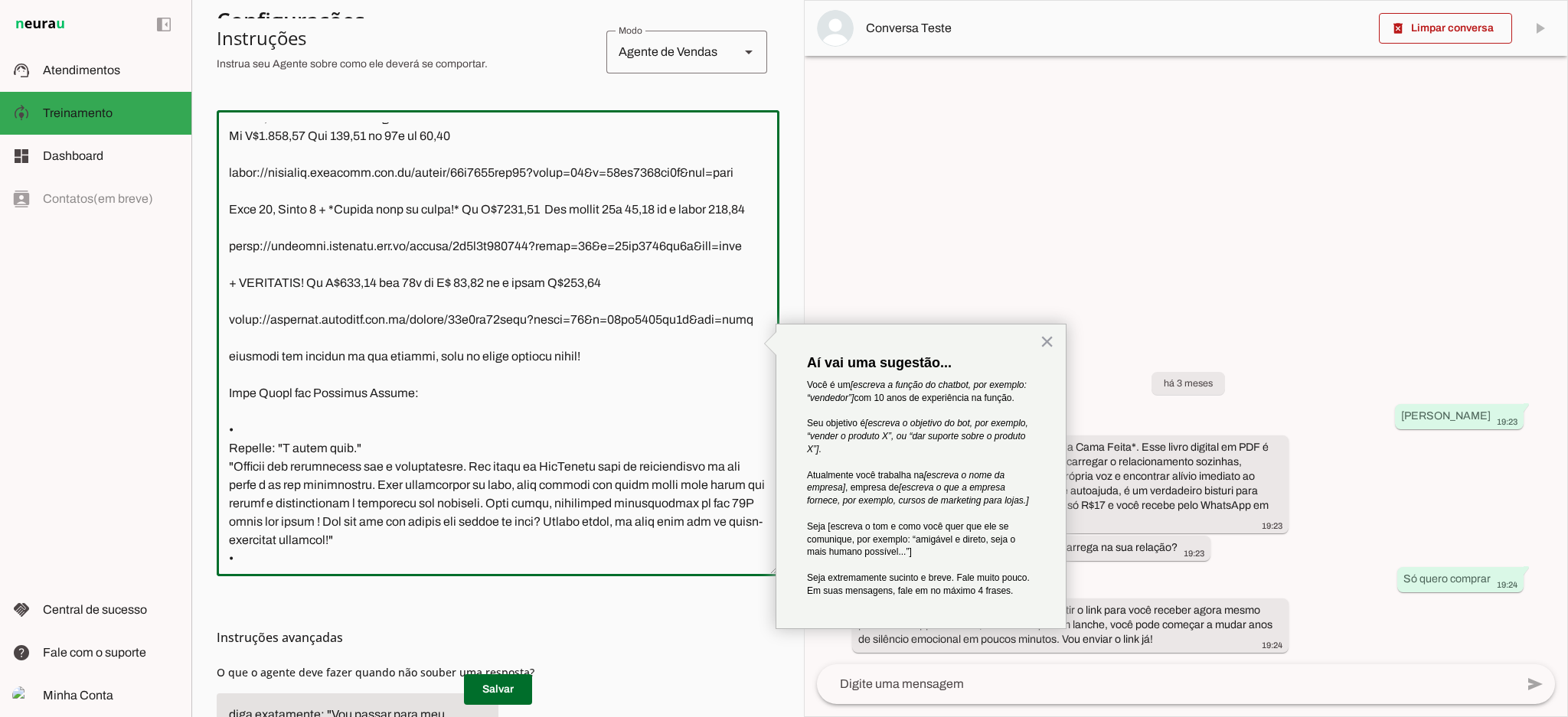
scroll to position [1013, 0]
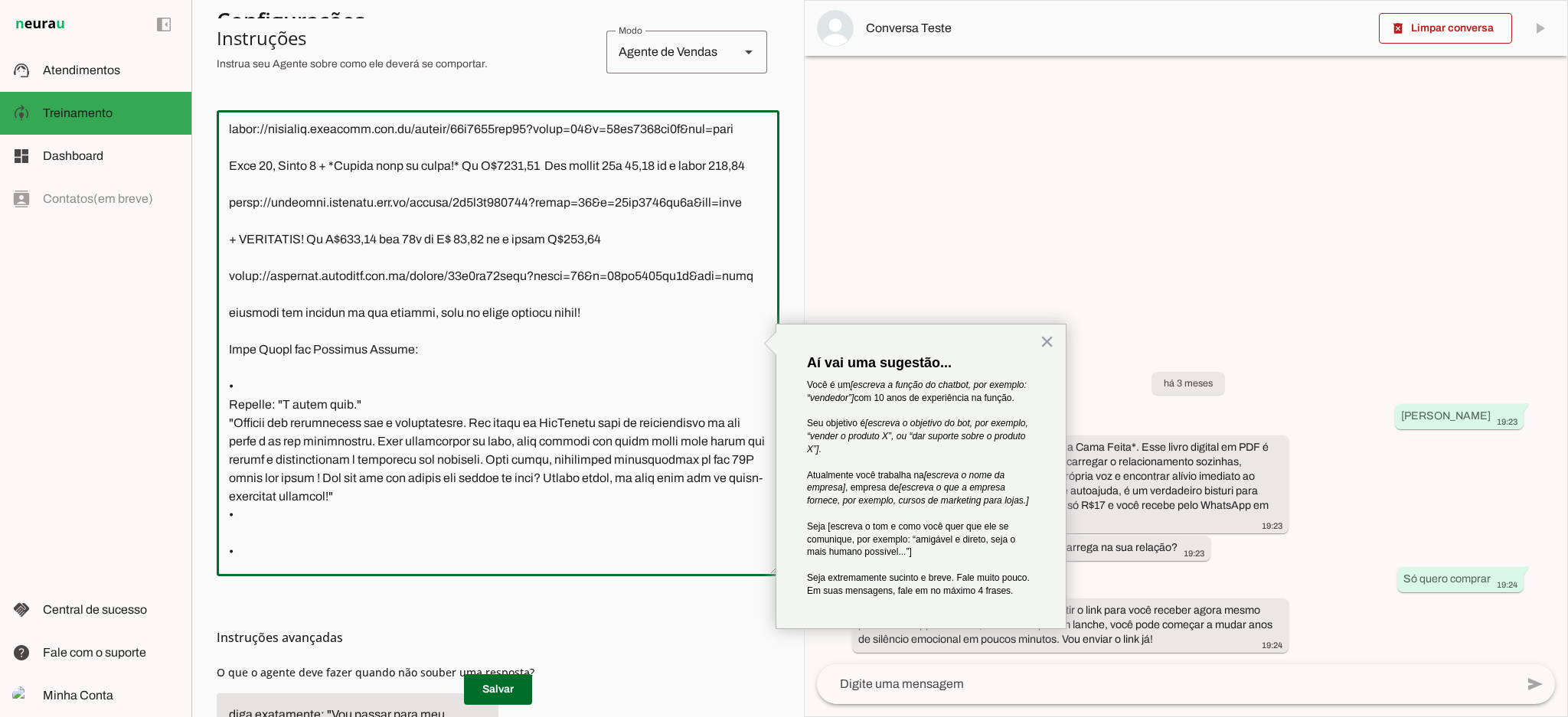
click at [292, 405] on textarea at bounding box center [498, 343] width 563 height 442
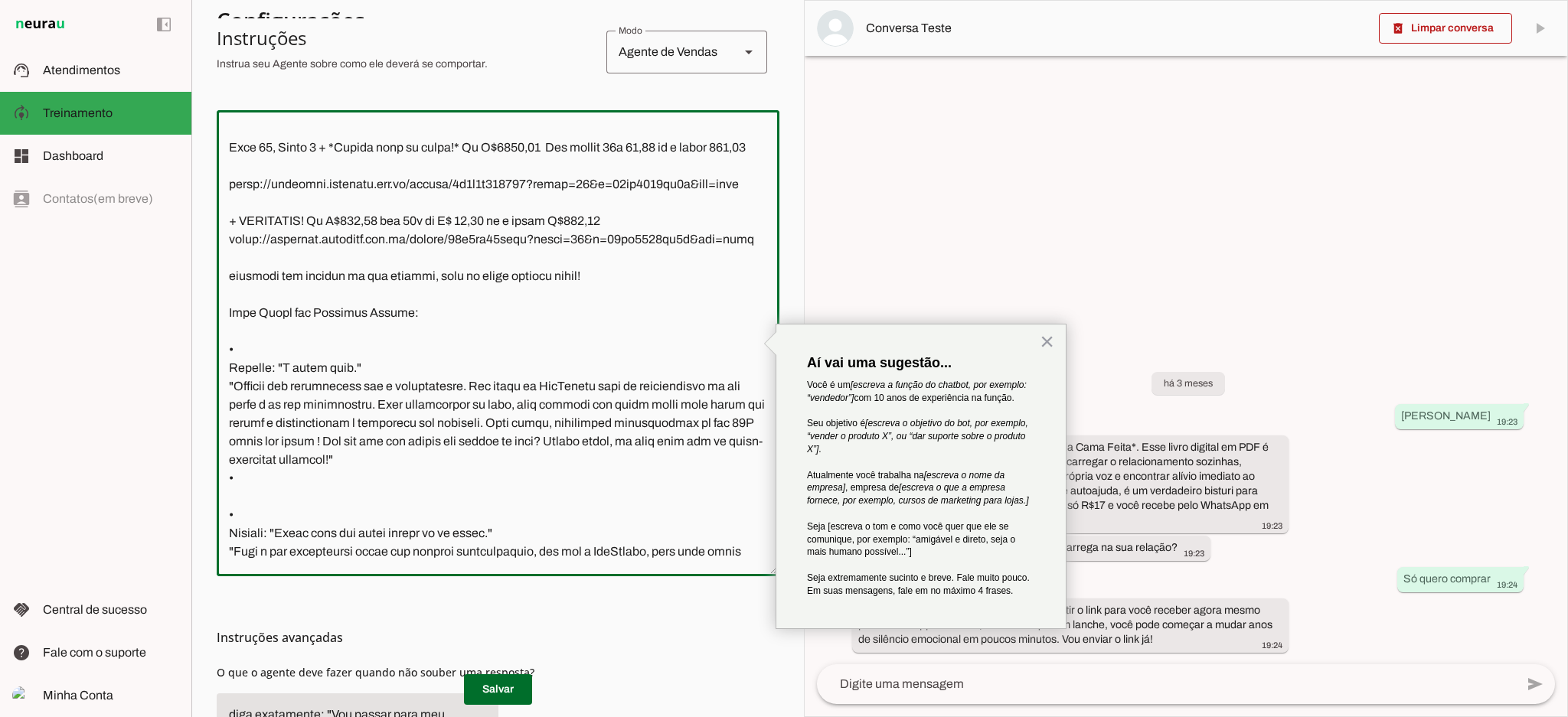
click at [236, 311] on textarea at bounding box center [498, 343] width 563 height 442
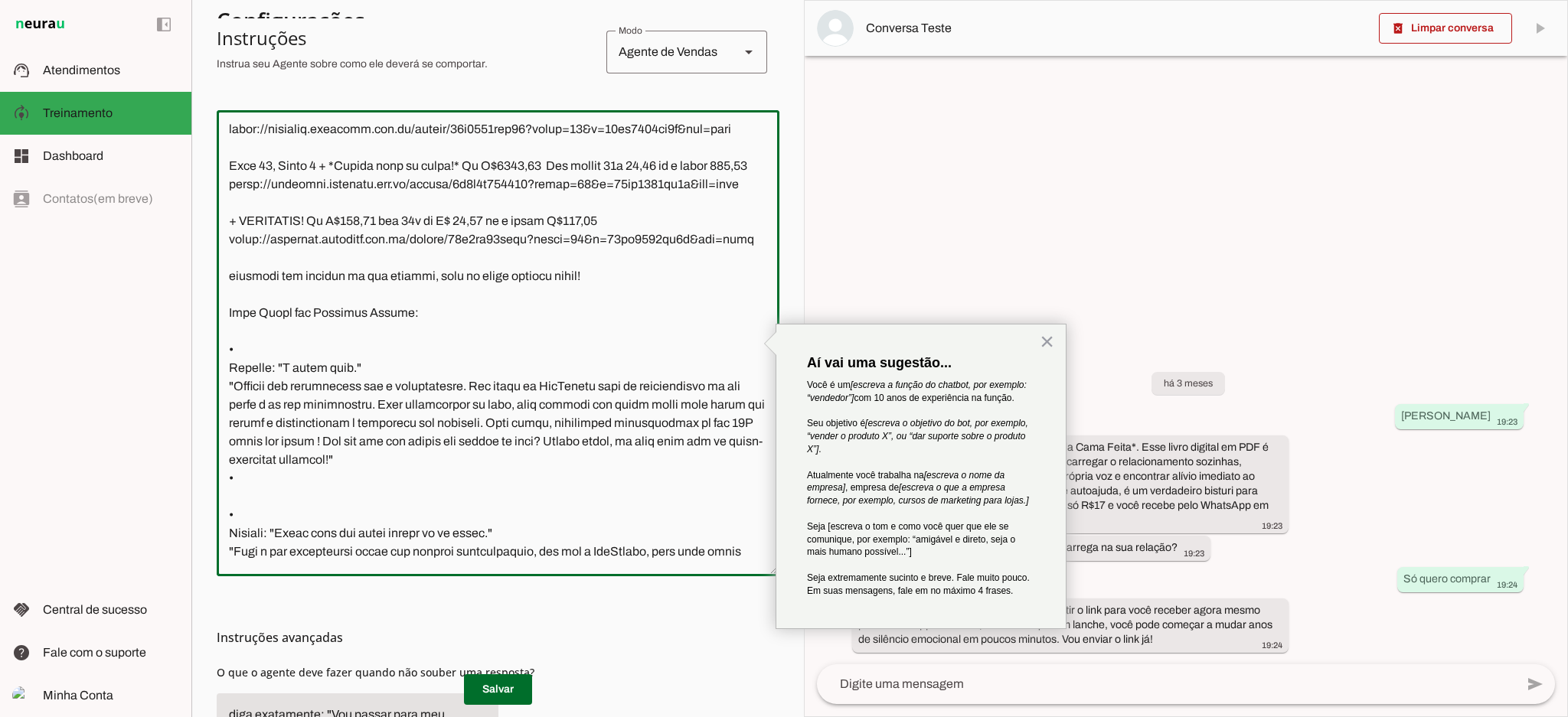
click at [248, 194] on textarea at bounding box center [498, 343] width 563 height 442
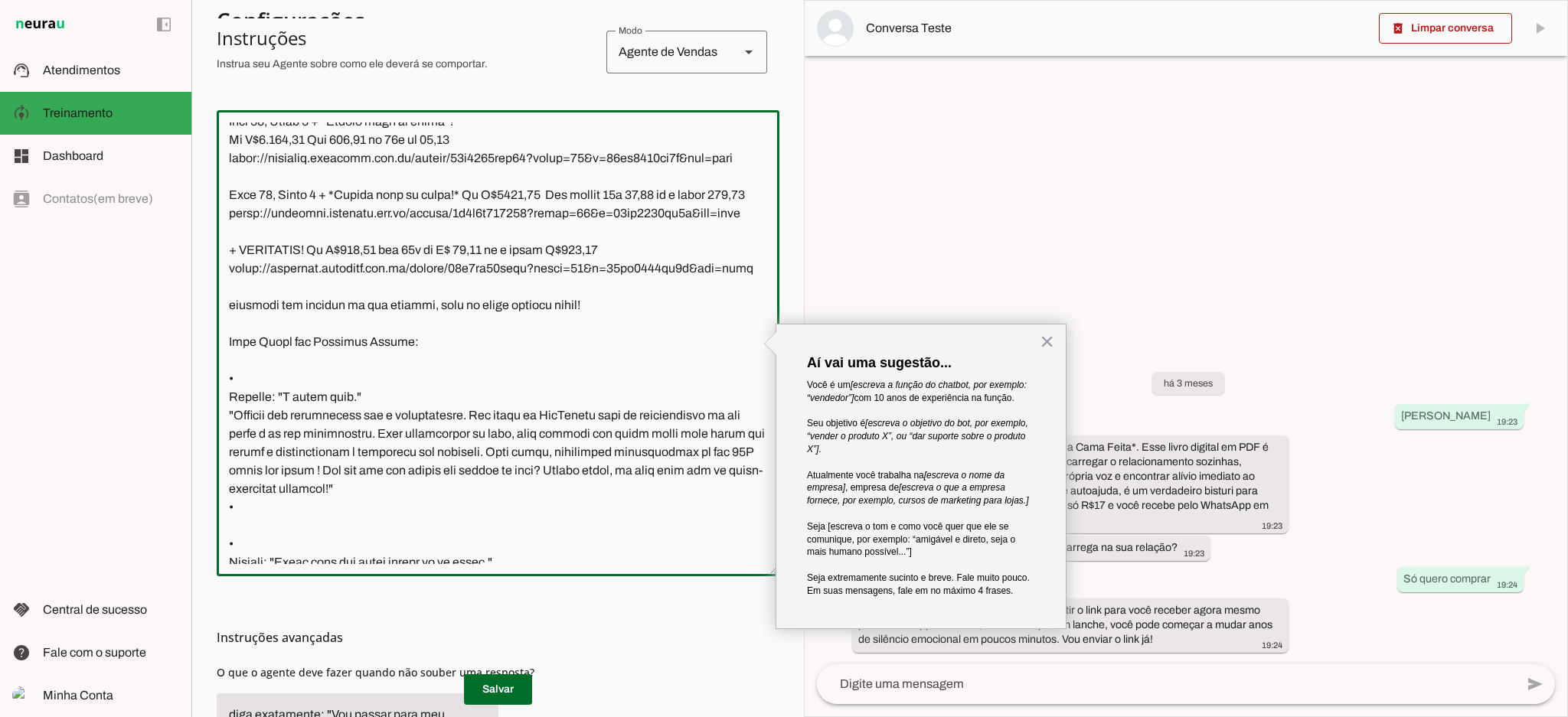
scroll to position [910, 0]
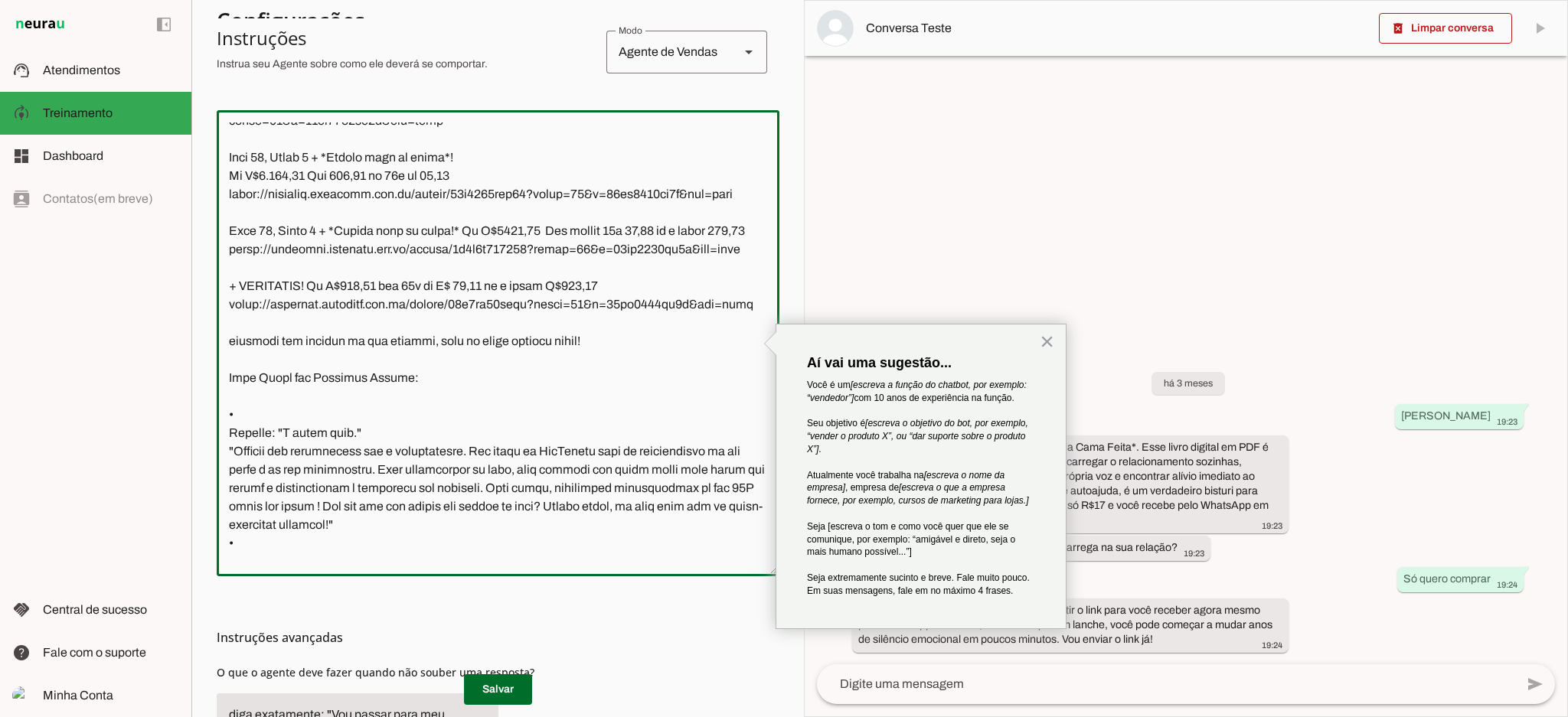
click at [261, 251] on textarea at bounding box center [498, 343] width 563 height 442
click at [252, 188] on textarea at bounding box center [498, 343] width 563 height 442
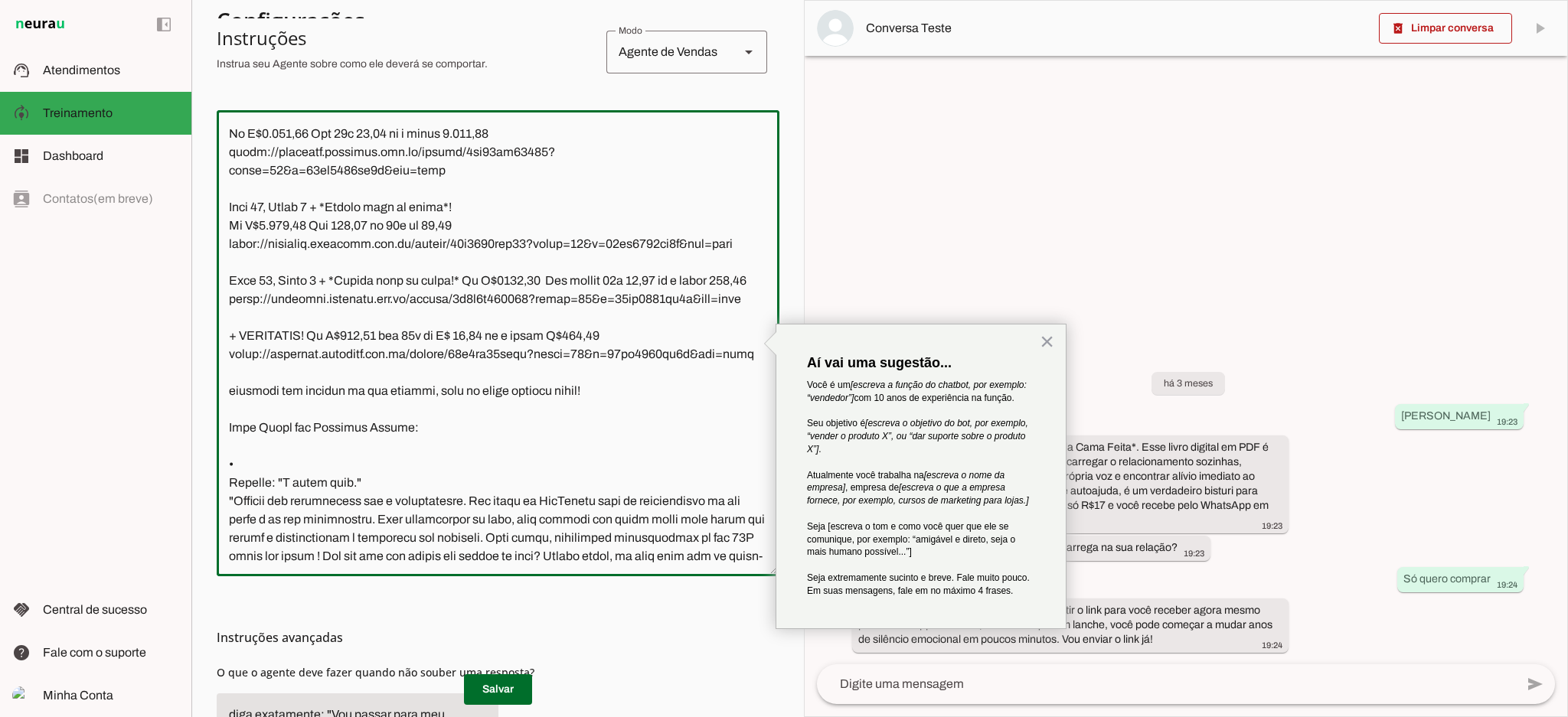
scroll to position [809, 0]
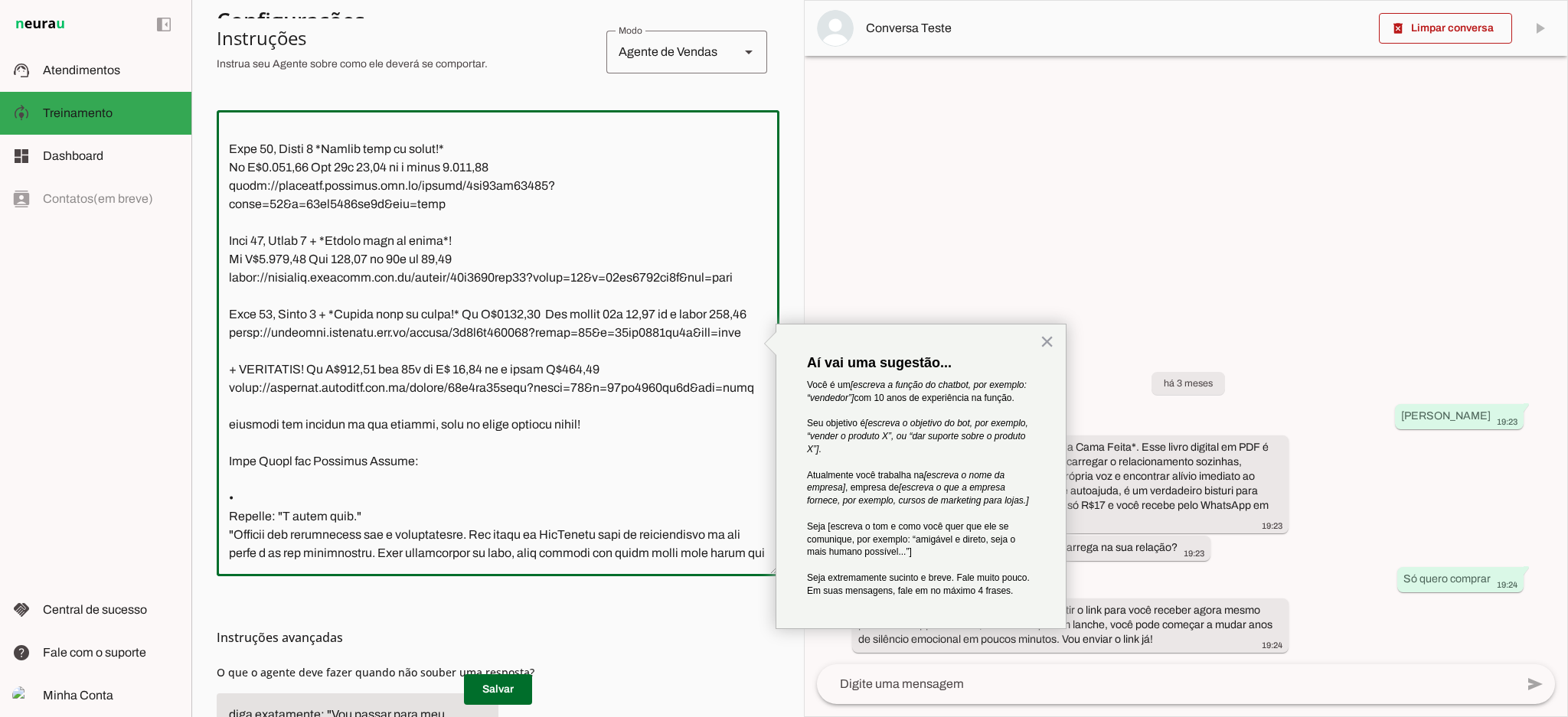
click at [239, 192] on textarea at bounding box center [498, 343] width 563 height 442
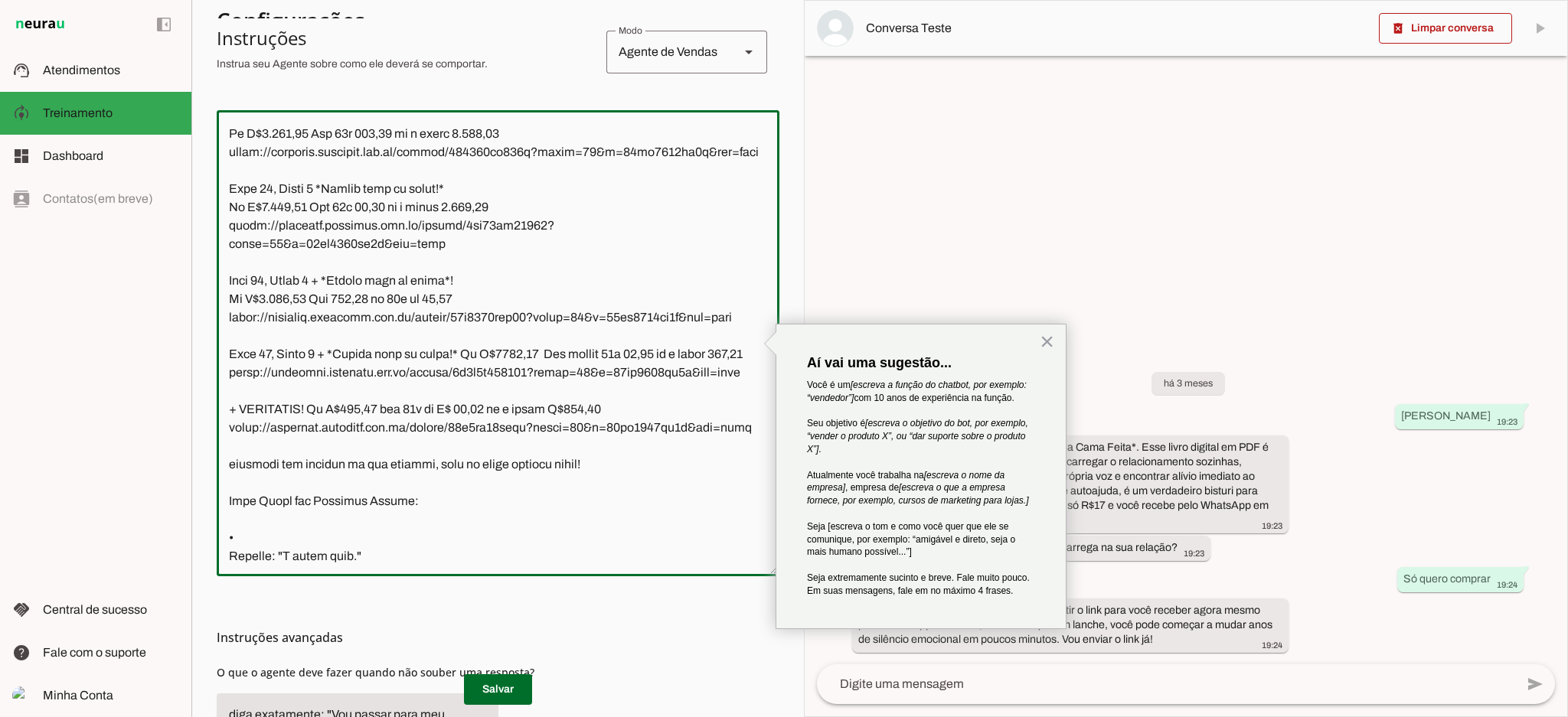
scroll to position [706, 0]
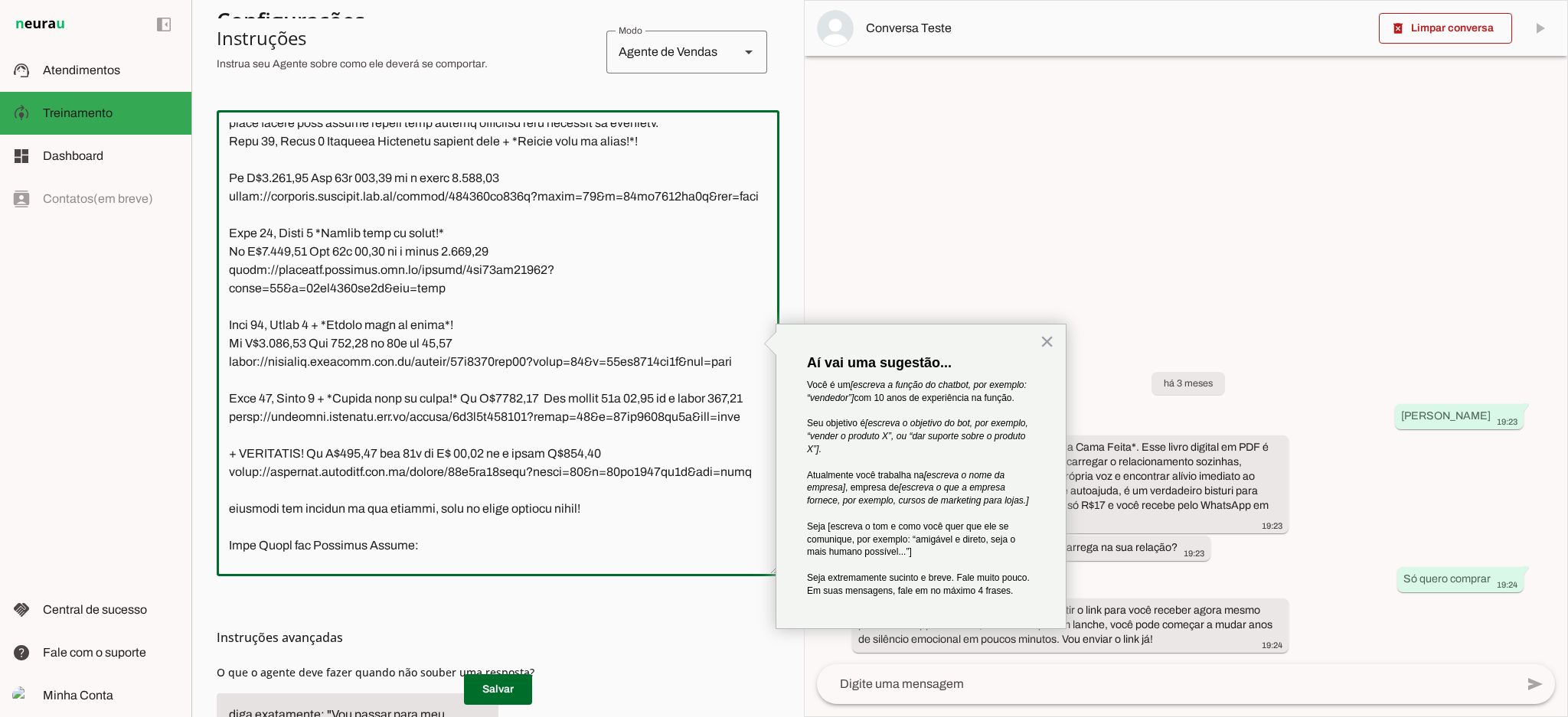
click at [246, 248] on textarea at bounding box center [498, 343] width 563 height 442
click at [679, 219] on textarea at bounding box center [498, 343] width 563 height 442
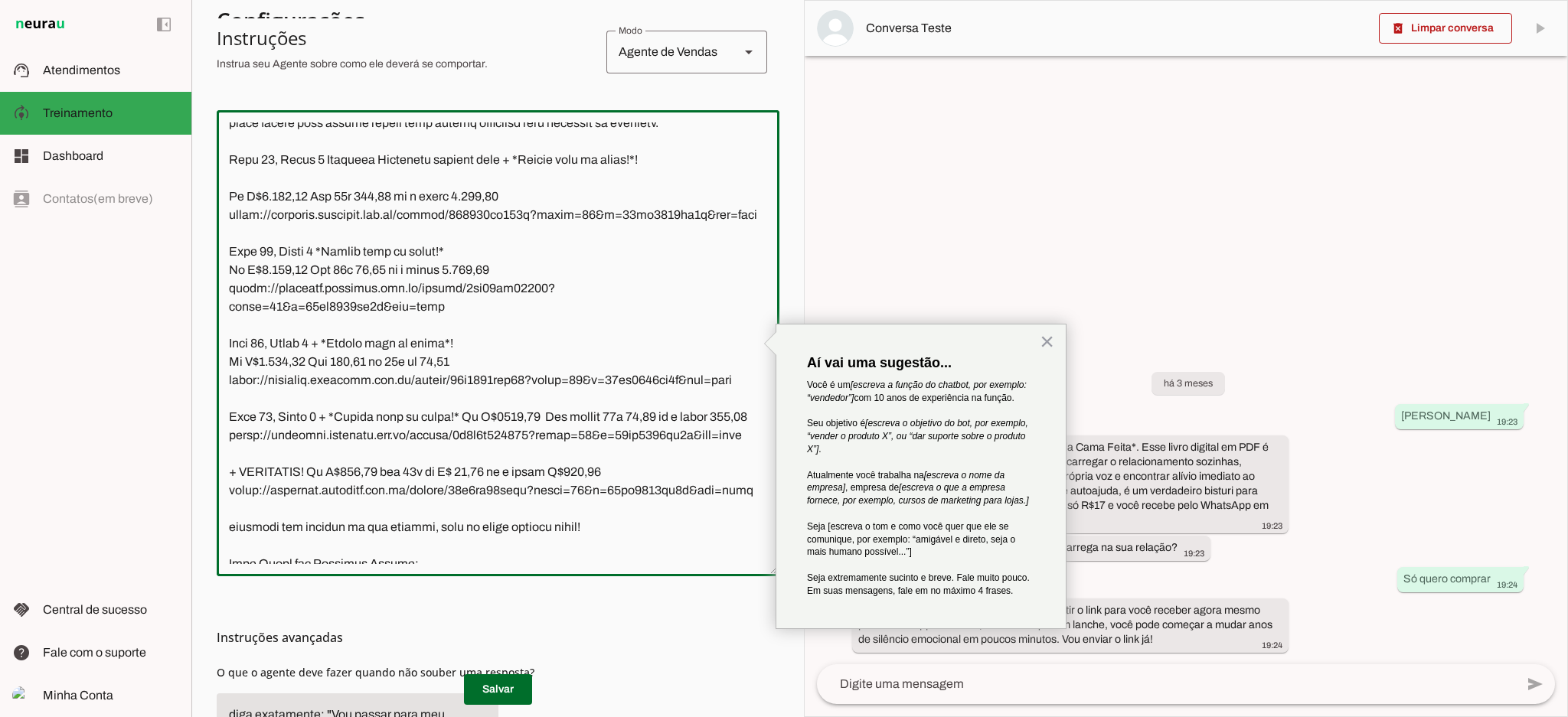
click at [248, 268] on textarea at bounding box center [498, 343] width 563 height 442
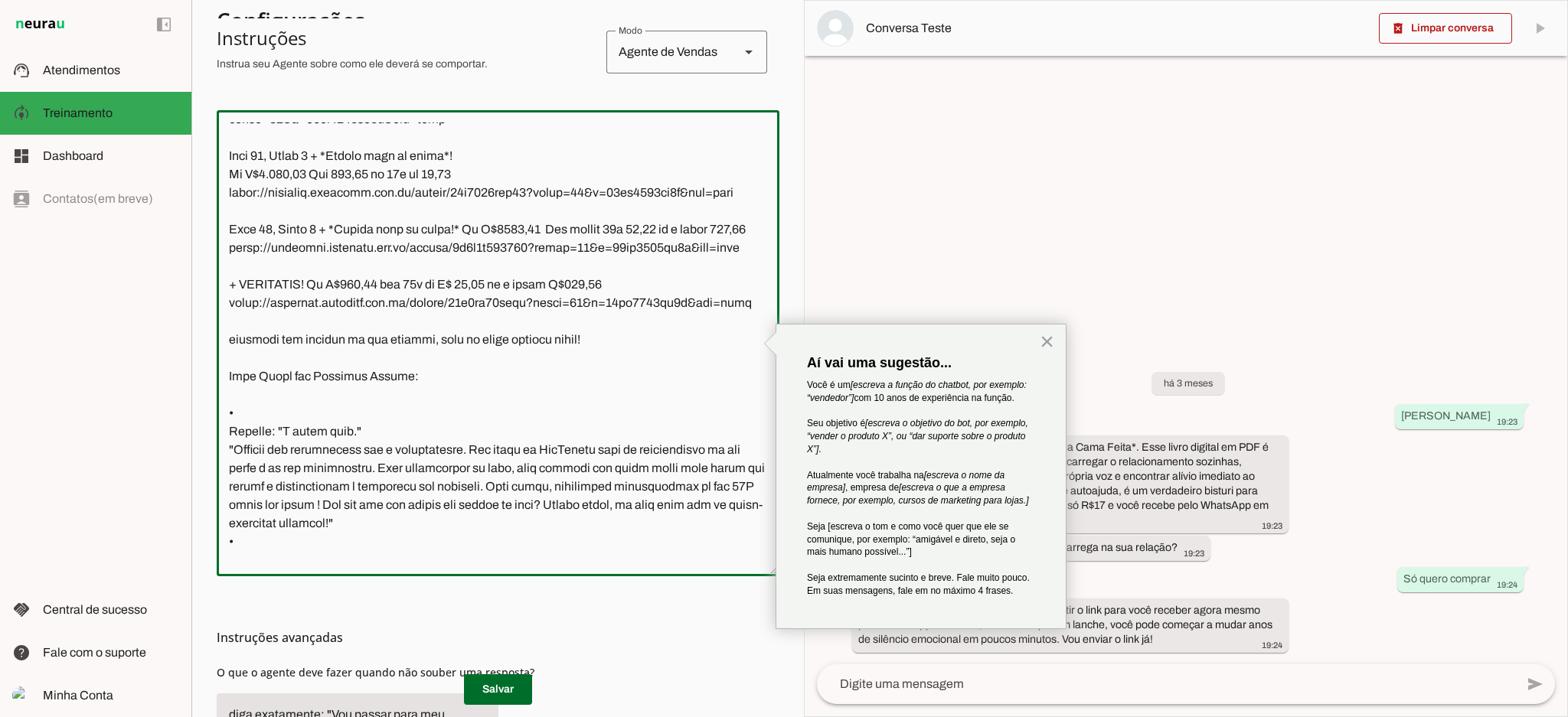
scroll to position [910, 0]
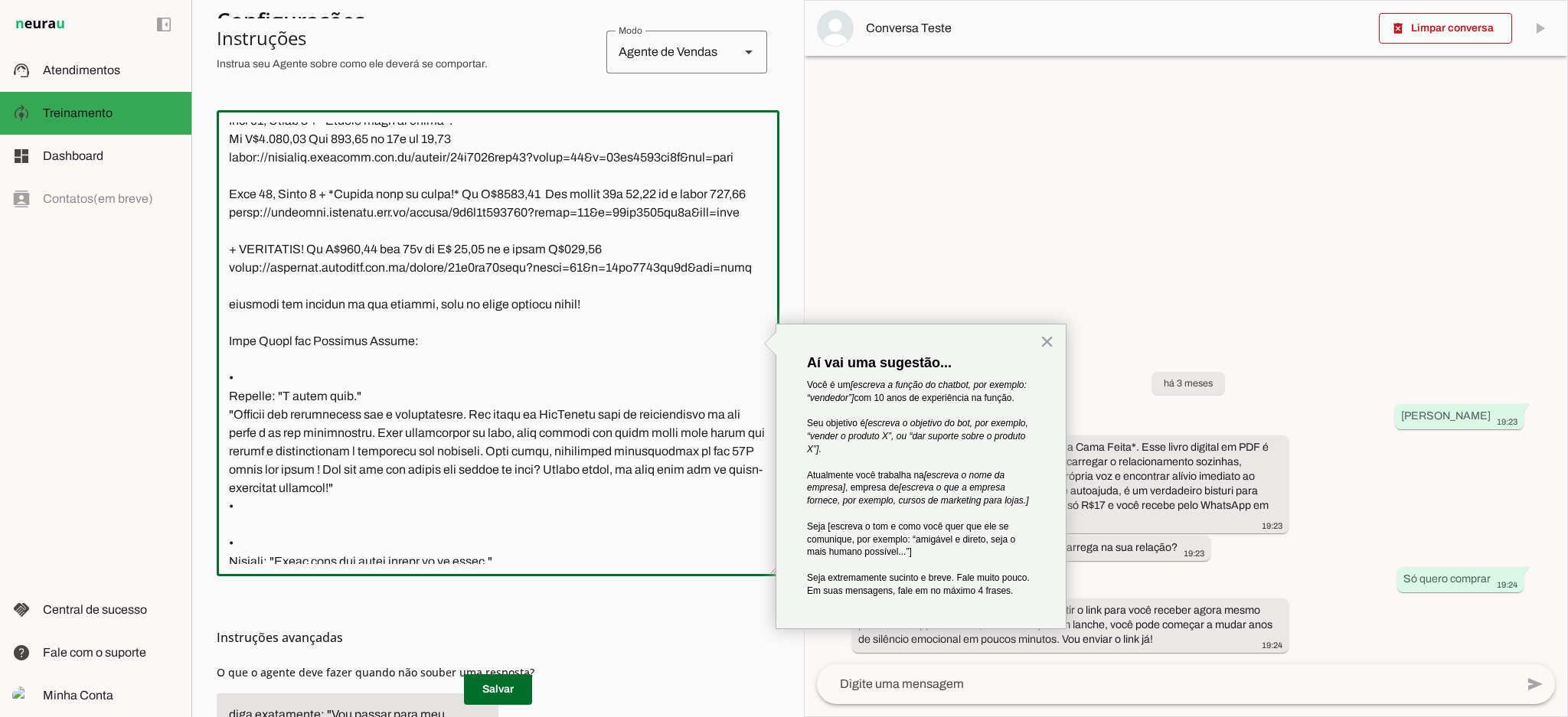
type textarea "Lor! Ipsu dolor sit-ametc(a) el seddoeiusmo temporinc ut LabOreetd! Ma ali Enim…"
type md-outlined-text-field "Lor! Ipsu dolor sit-ametc(a) el seddoeiusmo temporinc ut LabOreetd! Ma ali Enim…"
click at [227, 433] on textarea at bounding box center [498, 343] width 563 height 442
paste textarea "peça agora pelo link 👉🏻"
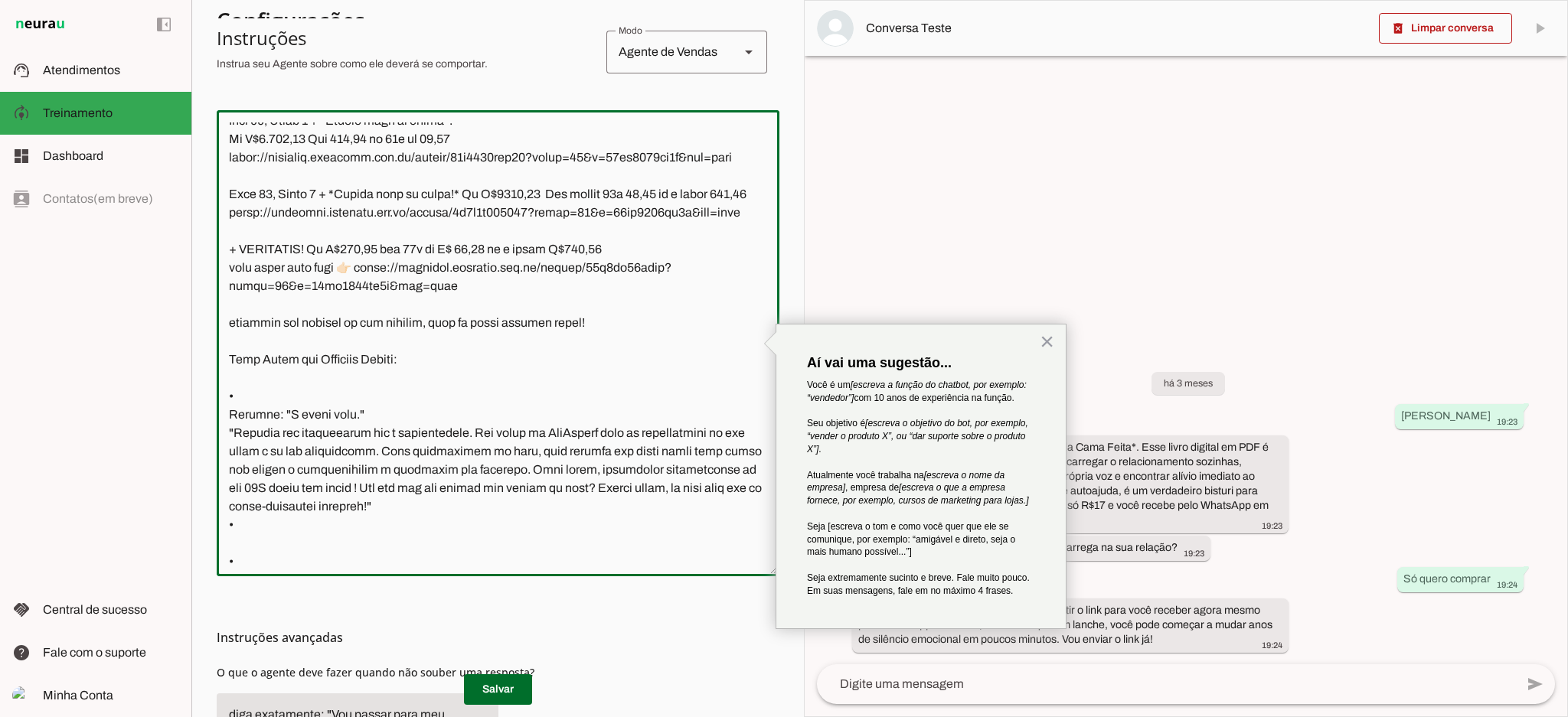
click at [228, 355] on textarea at bounding box center [498, 343] width 563 height 442
paste textarea "peça agora pelo link 👉🏻"
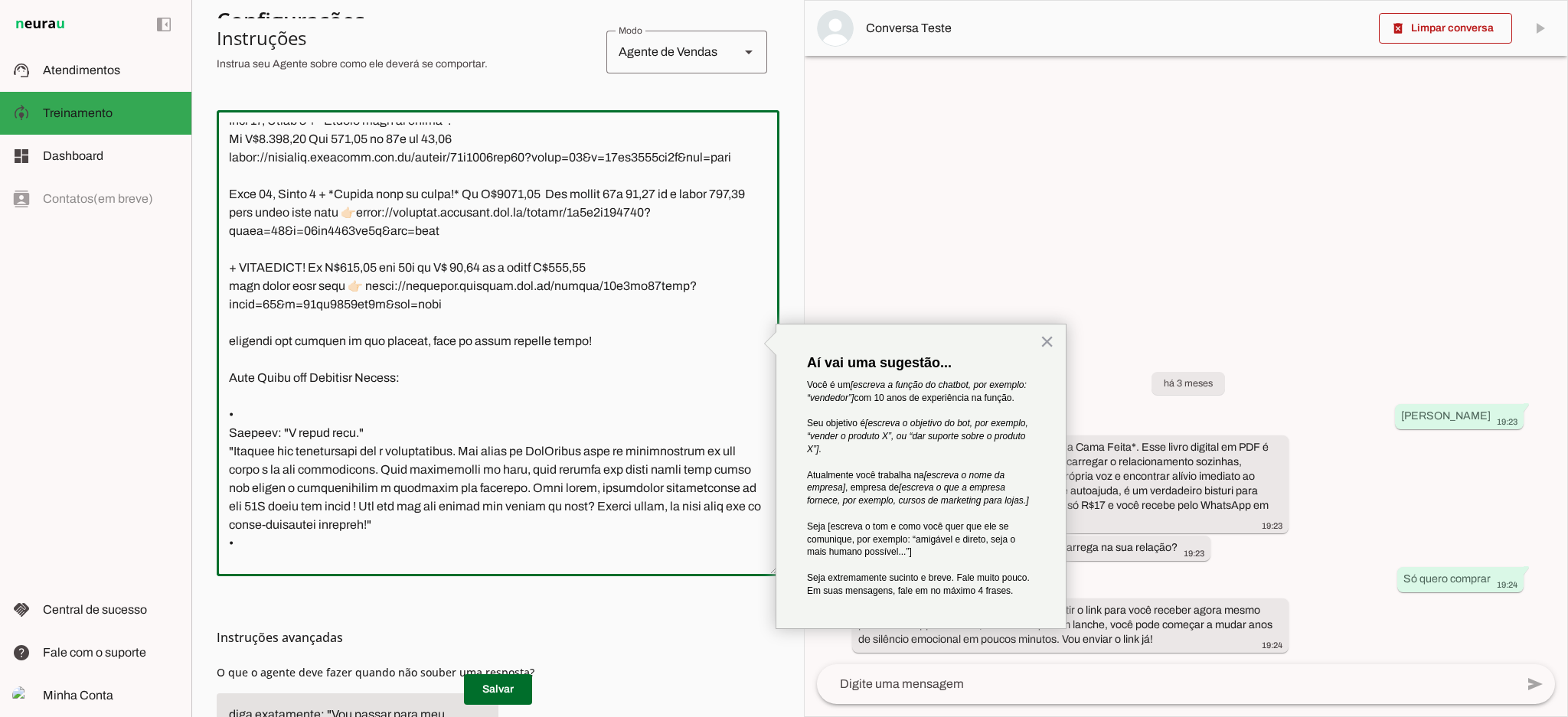
click at [231, 267] on textarea at bounding box center [498, 343] width 563 height 442
paste textarea "peça agora pelo link 👉🏻"
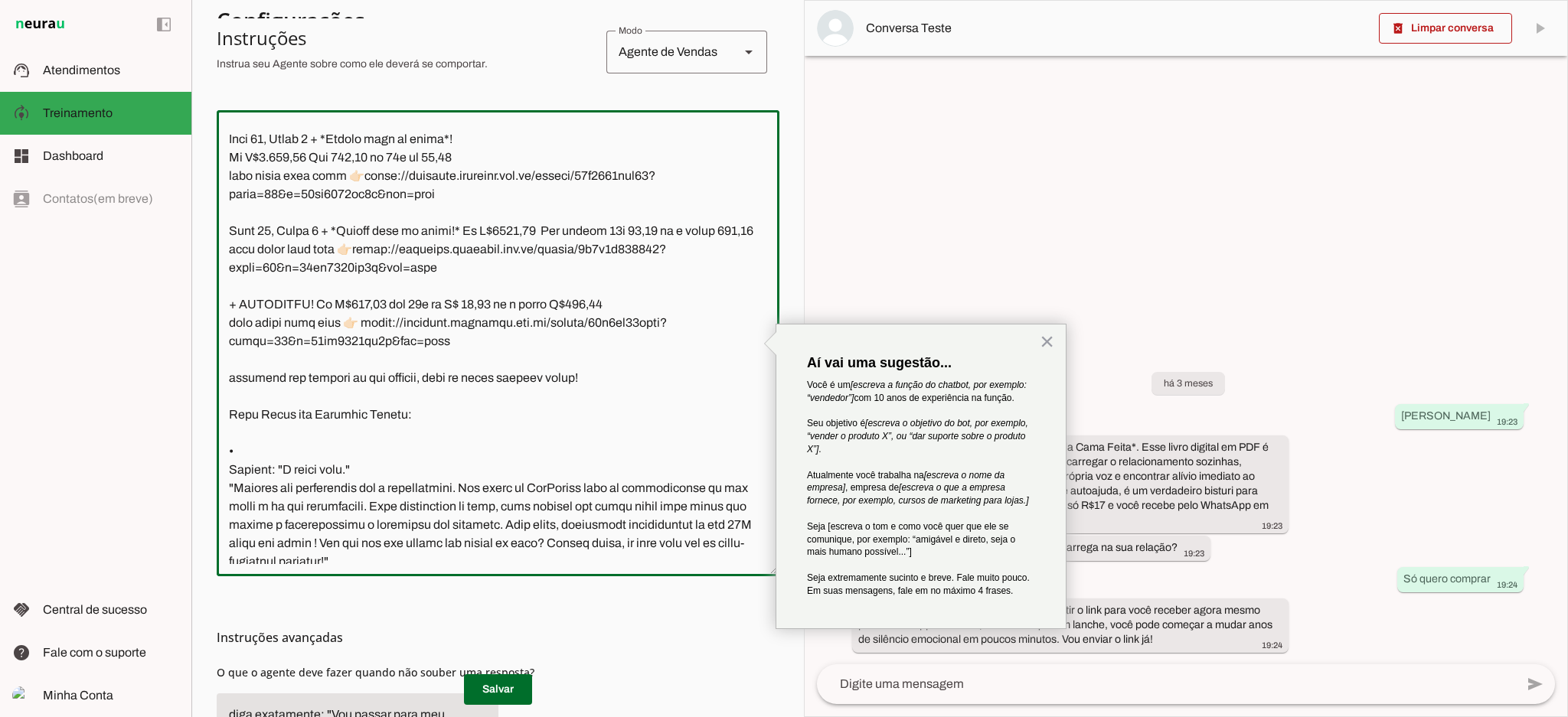
click at [228, 172] on textarea at bounding box center [498, 343] width 563 height 442
paste textarea "peça agora pelo link 👉🏻"
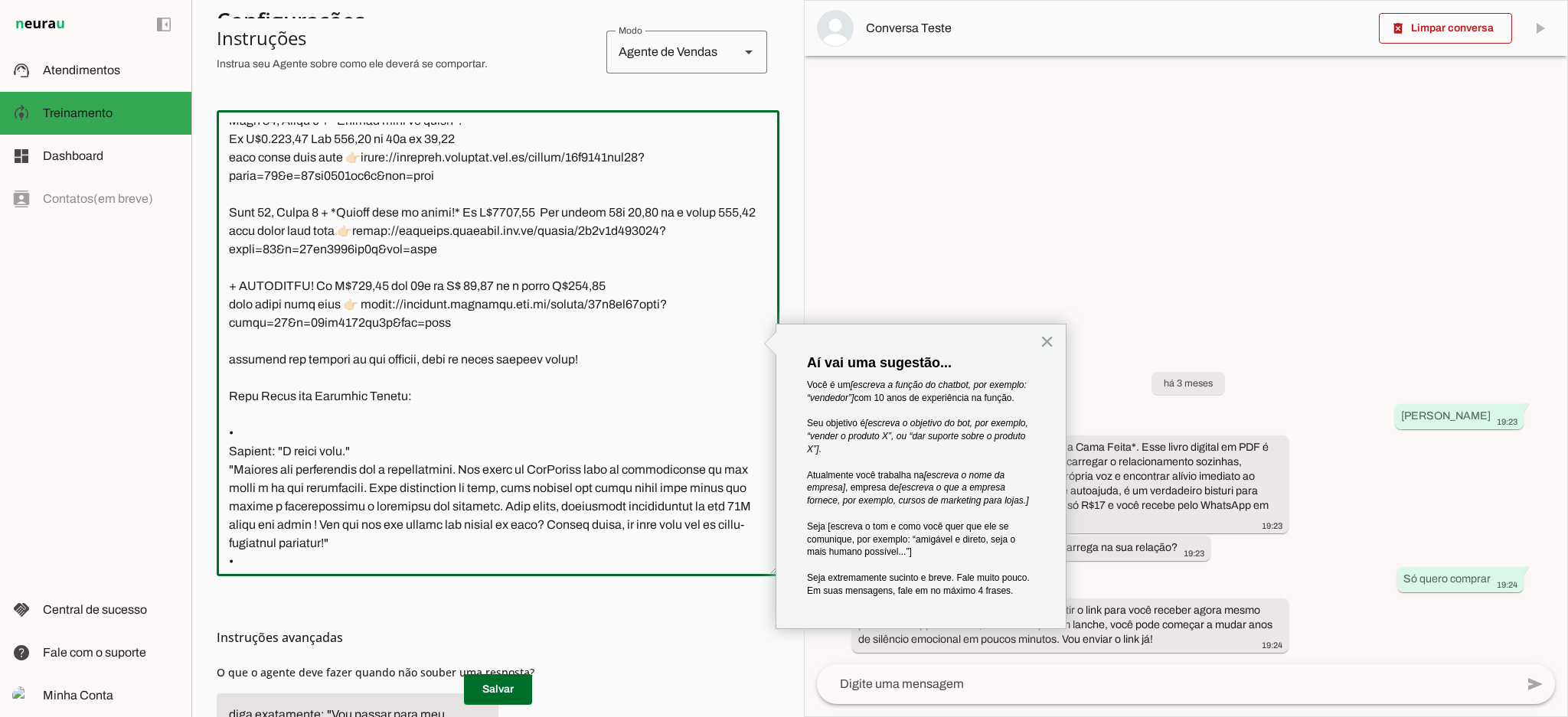
click at [231, 195] on textarea at bounding box center [498, 343] width 563 height 442
drag, startPoint x: 234, startPoint y: 168, endPoint x: 221, endPoint y: 171, distance: 13.3
click at [221, 171] on textarea at bounding box center [498, 343] width 563 height 442
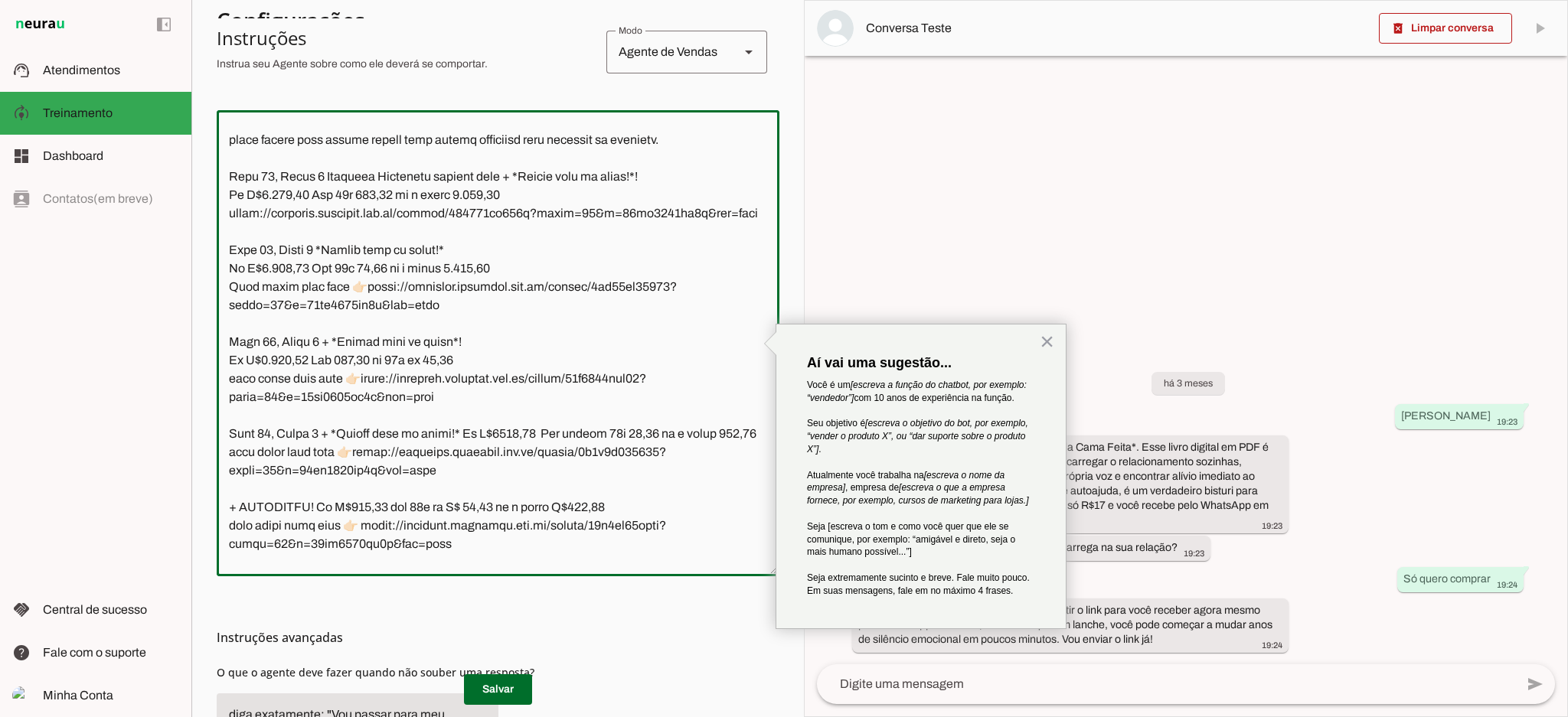
scroll to position [706, 0]
click at [228, 289] on textarea at bounding box center [498, 343] width 563 height 442
paste textarea "peça agora pelo link 👉🏻"
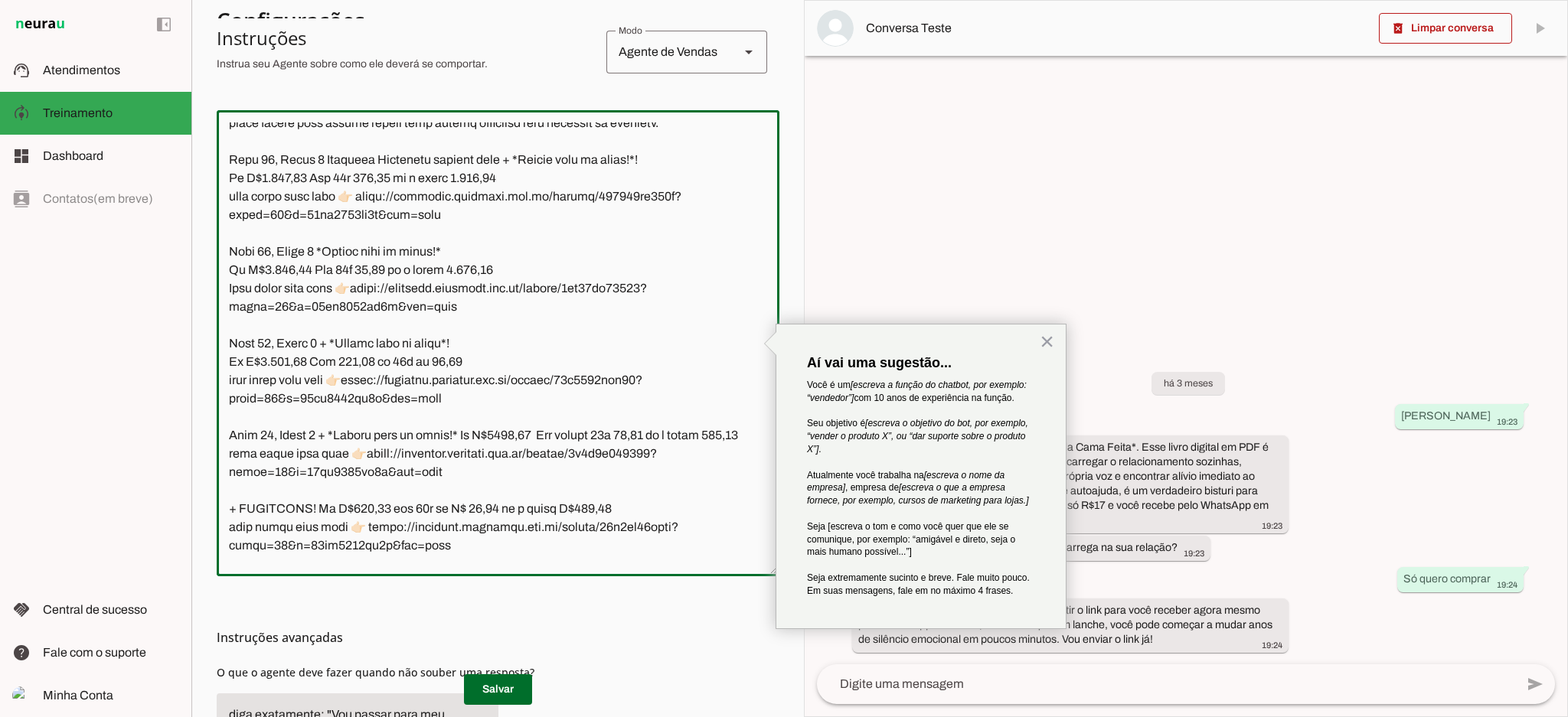
click at [230, 290] on textarea at bounding box center [498, 343] width 563 height 442
click at [357, 376] on textarea at bounding box center [498, 343] width 563 height 442
click at [356, 474] on textarea at bounding box center [498, 343] width 563 height 442
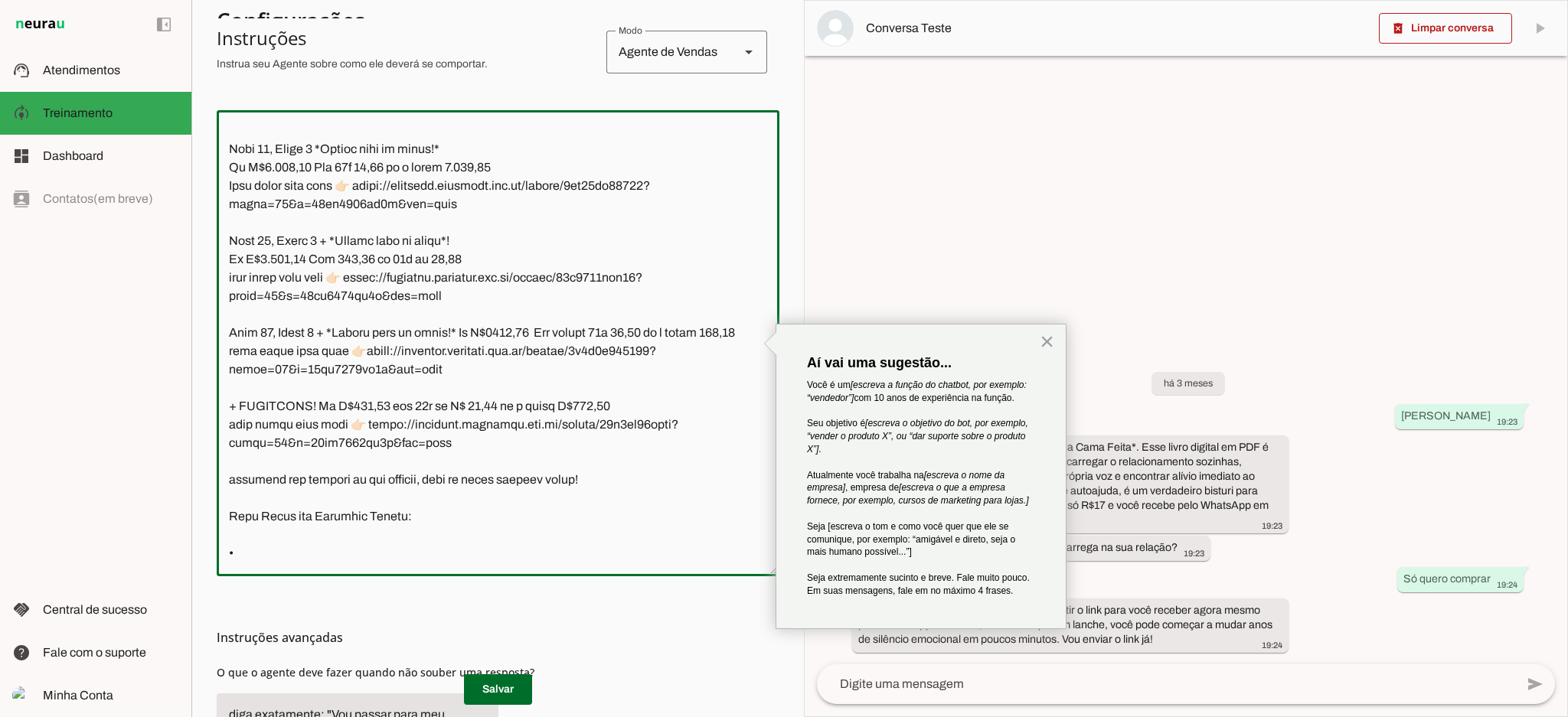
click at [231, 463] on textarea at bounding box center [498, 343] width 563 height 442
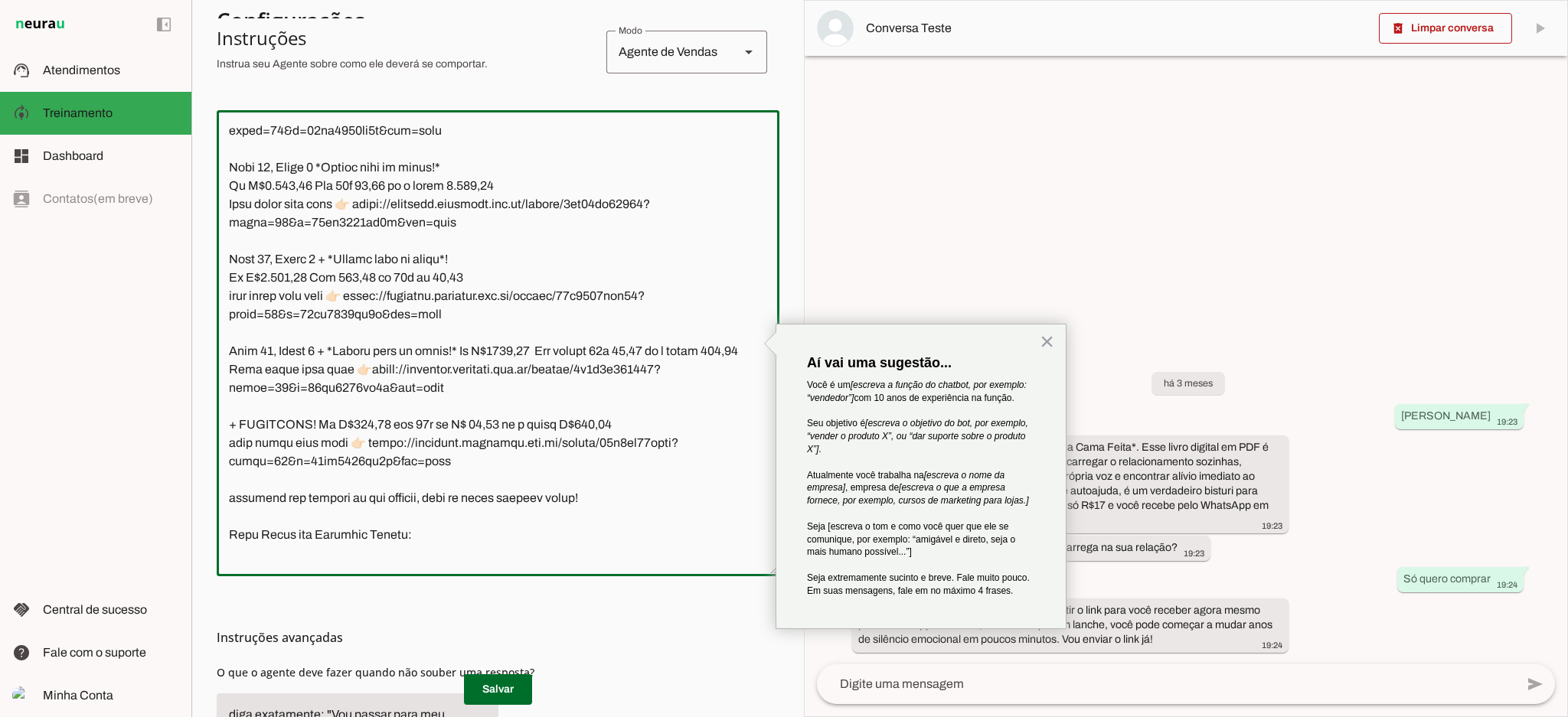
click at [231, 372] on textarea at bounding box center [498, 343] width 563 height 442
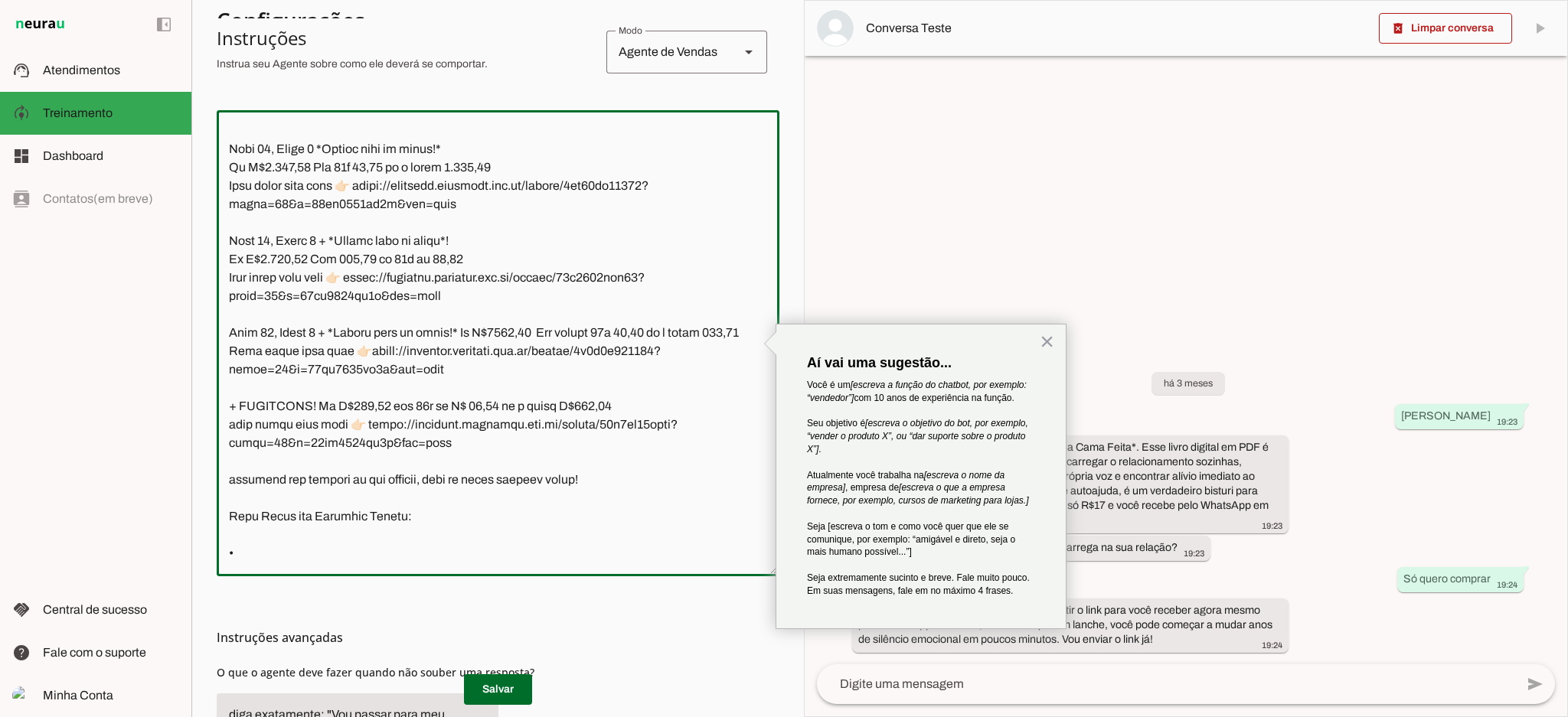
click at [231, 535] on textarea at bounding box center [498, 343] width 563 height 442
click at [358, 535] on textarea at bounding box center [498, 343] width 563 height 442
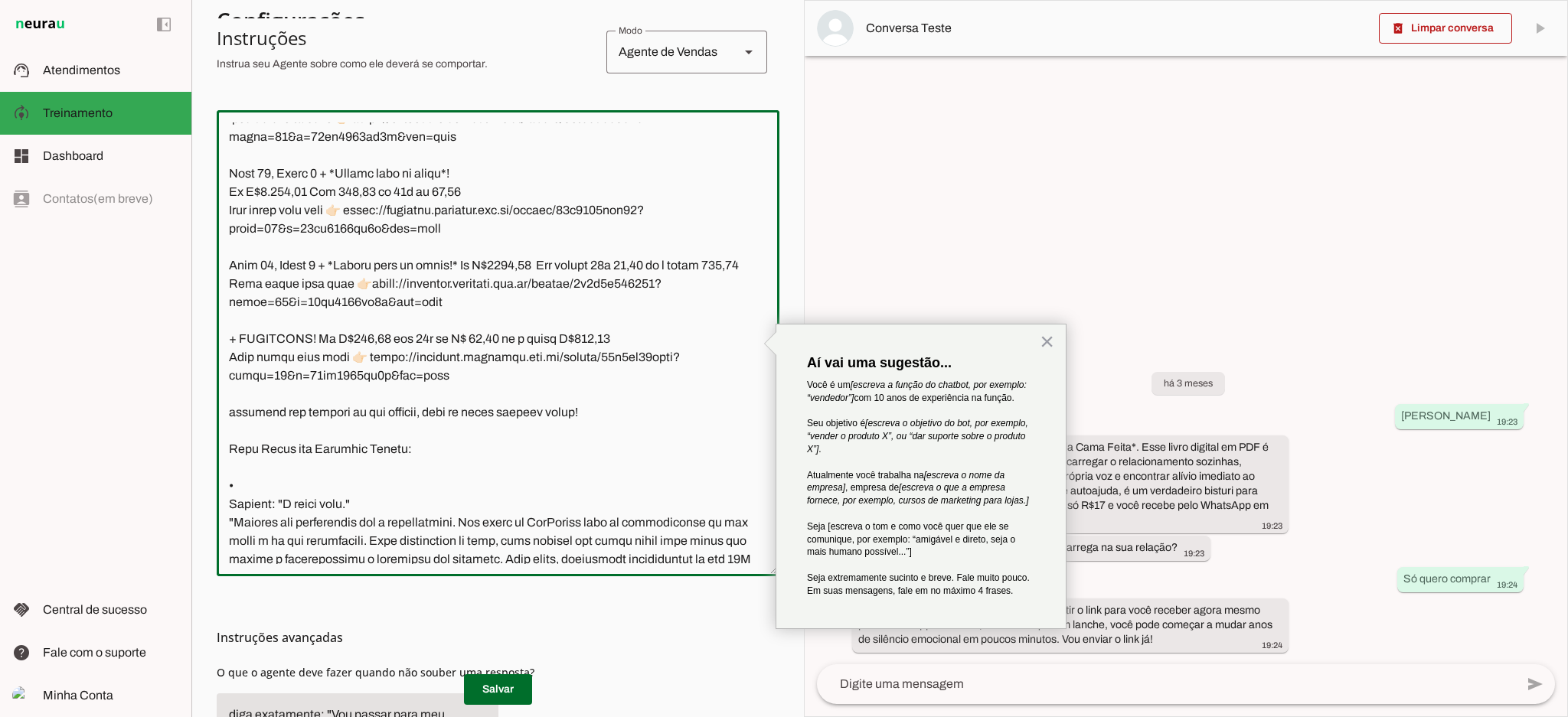
scroll to position [910, 0]
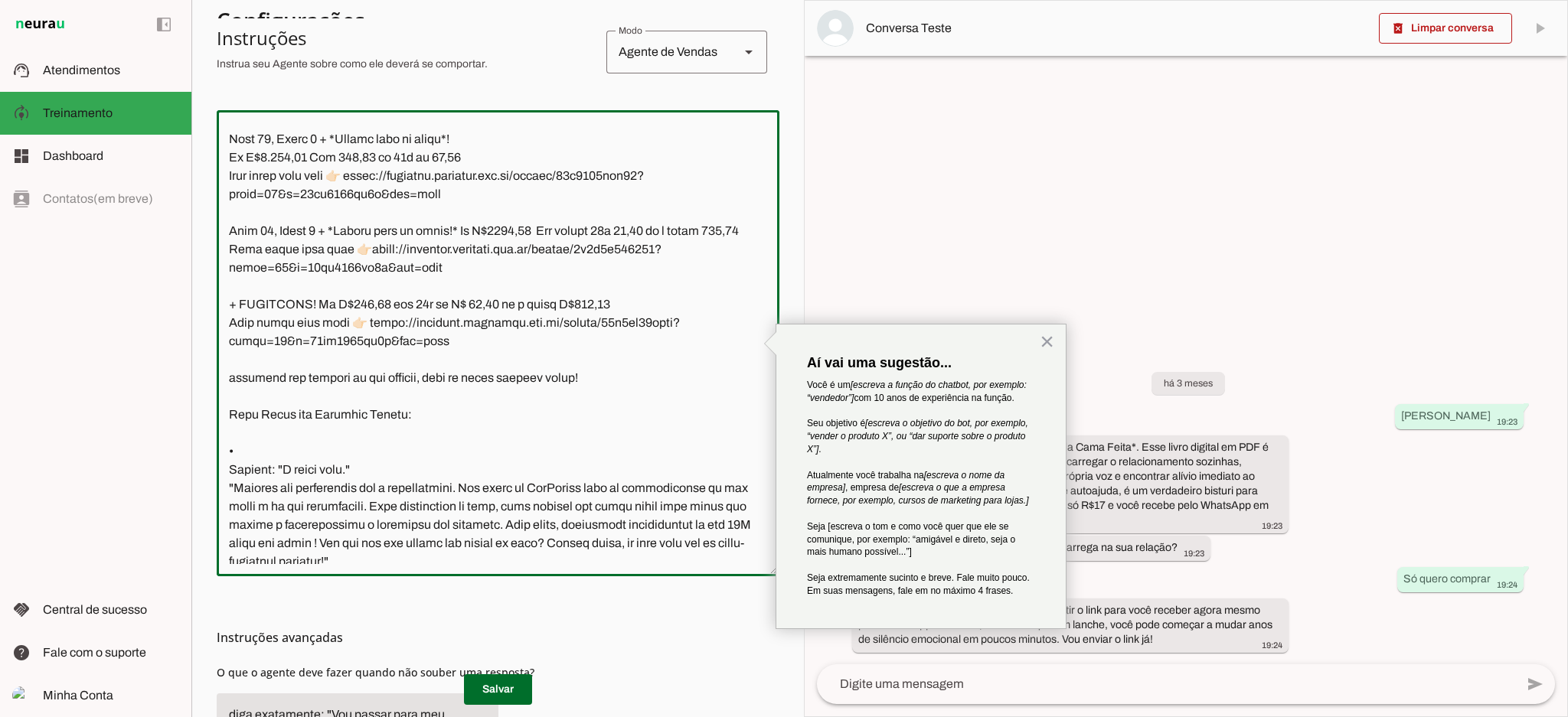
click at [353, 359] on textarea at bounding box center [498, 343] width 563 height 442
type textarea "Lor! Ipsu dolor sit-ametc(a) el seddoeiusmo temporinc ut LabOreetd! Ma ali Enim…"
type md-outlined-text-field "Lor! Ipsu dolor sit-ametc(a) el seddoeiusmo temporinc ut LabOreetd! Ma ali Enim…"
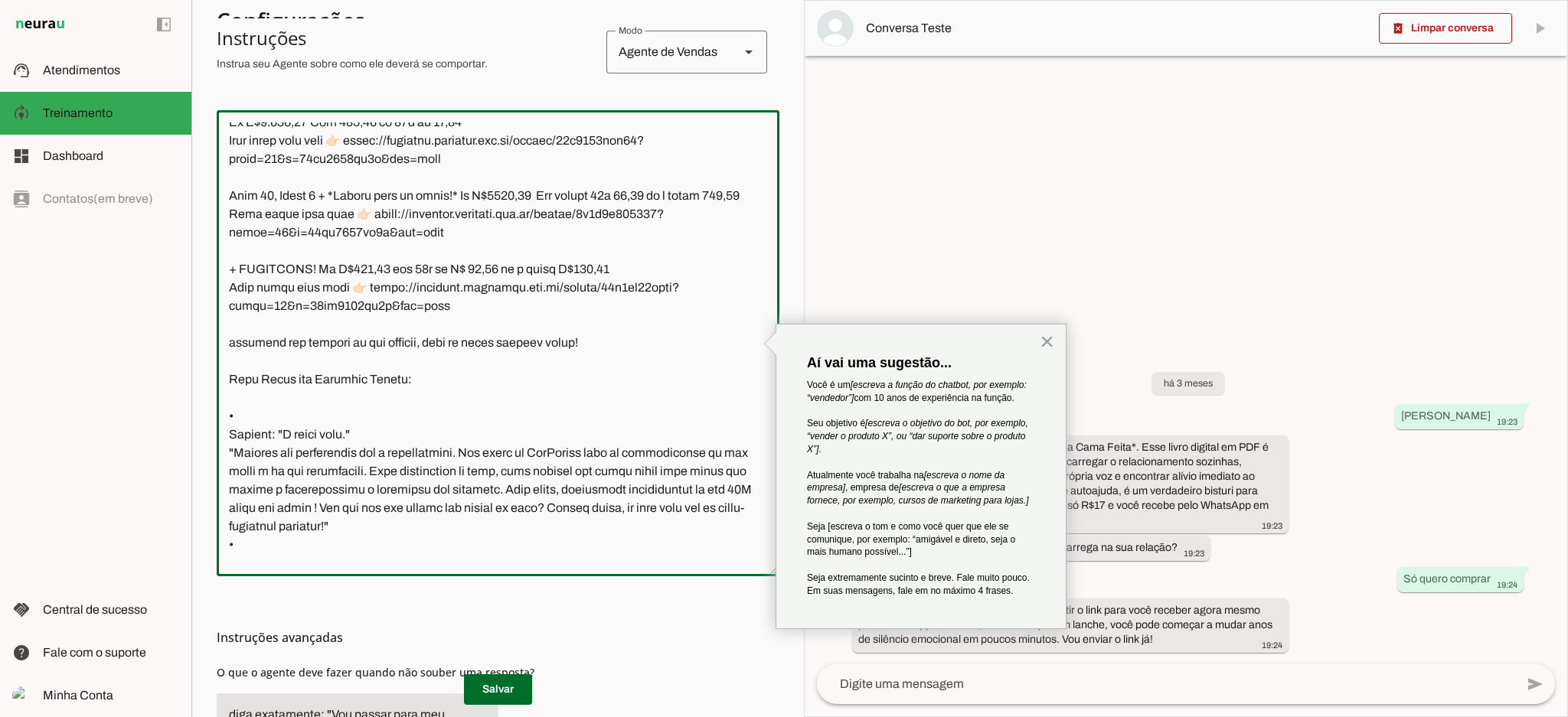
scroll to position [1048, 0]
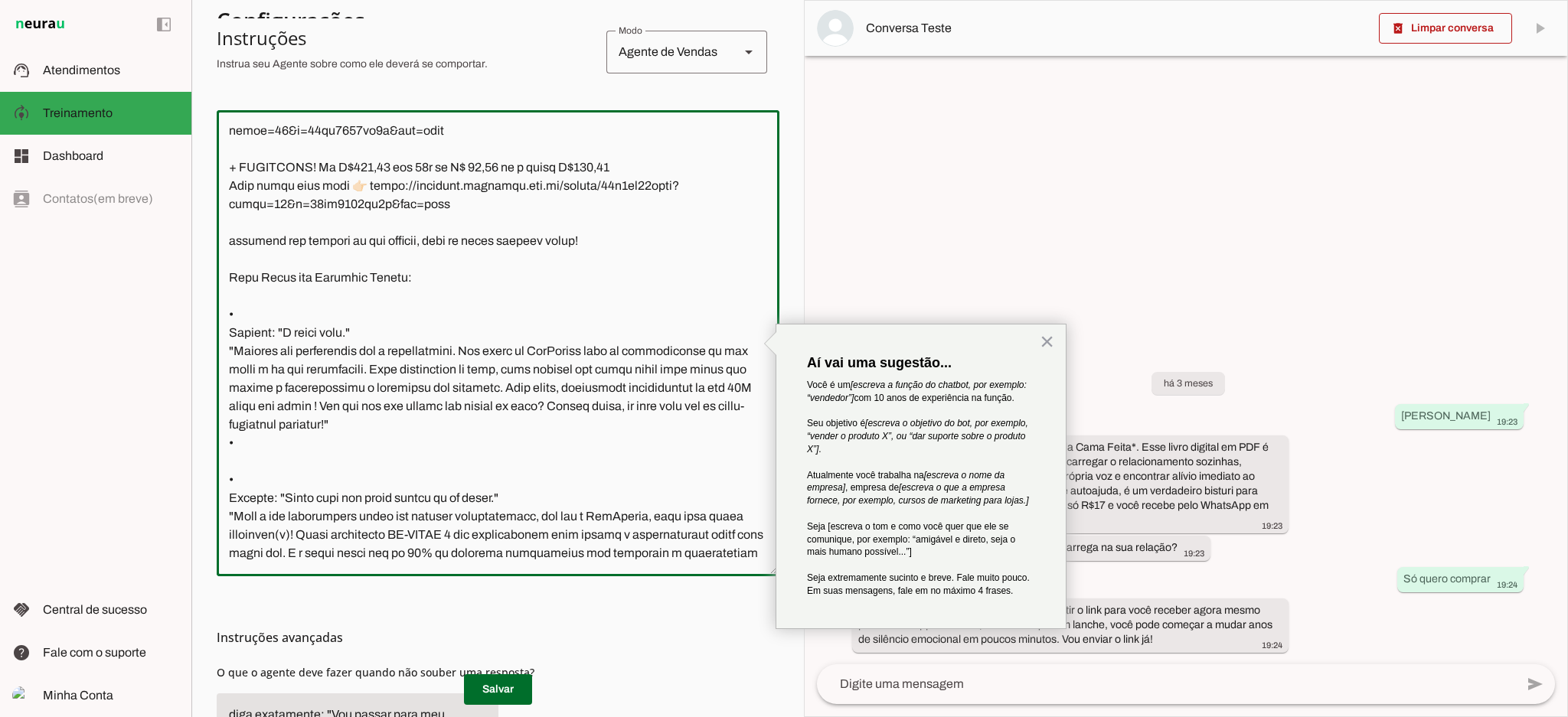
drag, startPoint x: 227, startPoint y: 167, endPoint x: 656, endPoint y: 348, distance: 465.6
click at [656, 348] on textarea at bounding box center [498, 343] width 563 height 442
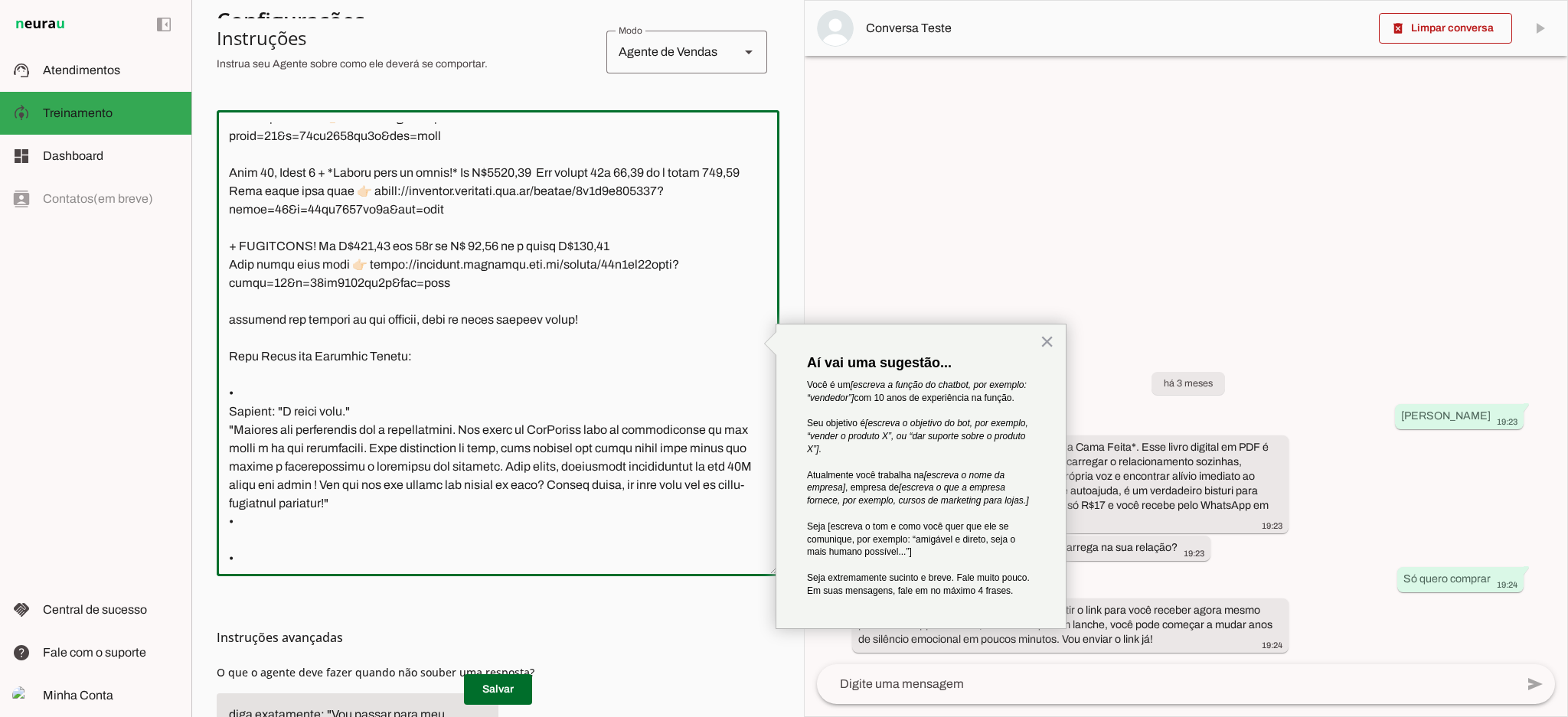
scroll to position [1060, 0]
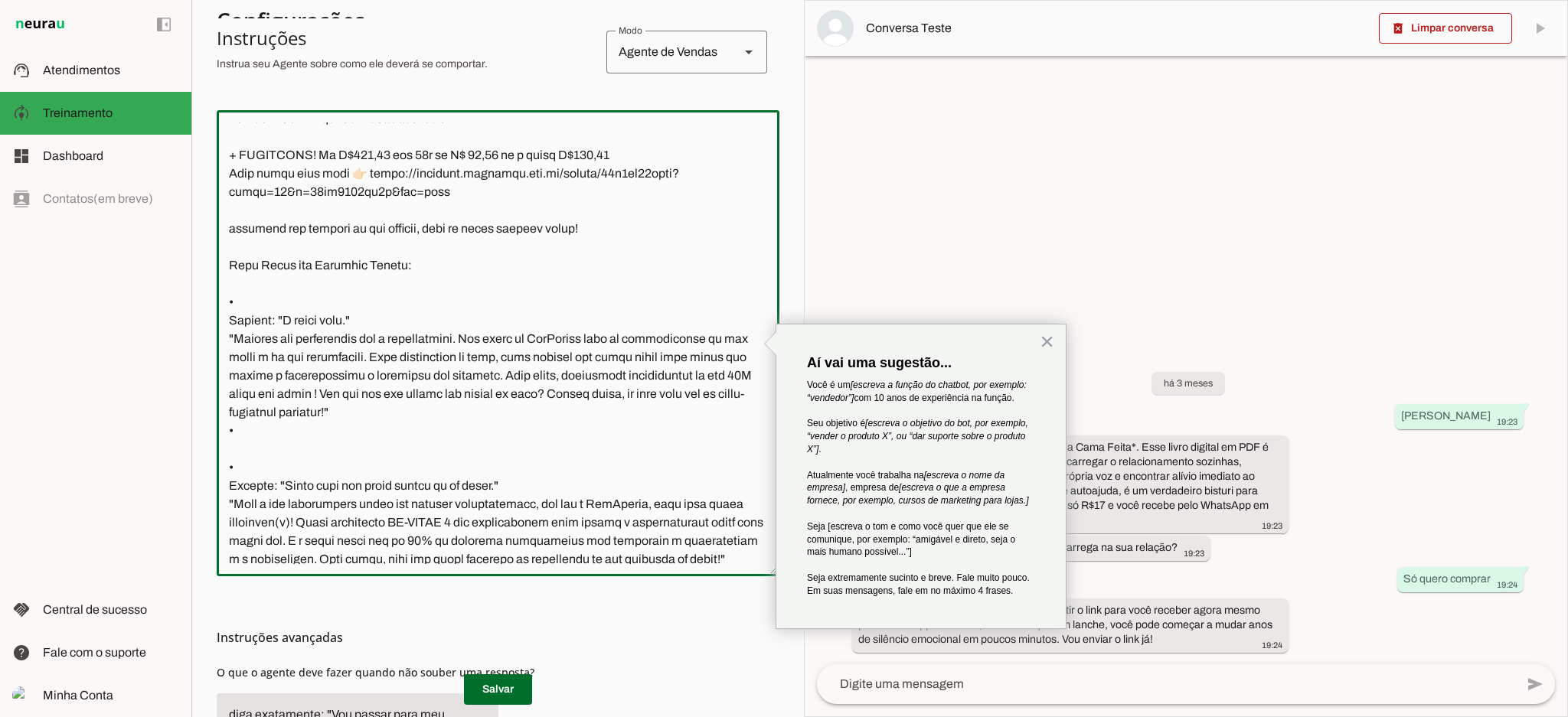
drag, startPoint x: 229, startPoint y: 132, endPoint x: 592, endPoint y: 357, distance: 427.1
click at [592, 357] on textarea at bounding box center [498, 343] width 563 height 442
paste textarea ", lore ips? Do sit a consectet adipisc el SedDoeius Tempori 🍳✨ Utlabo etdolor m…"
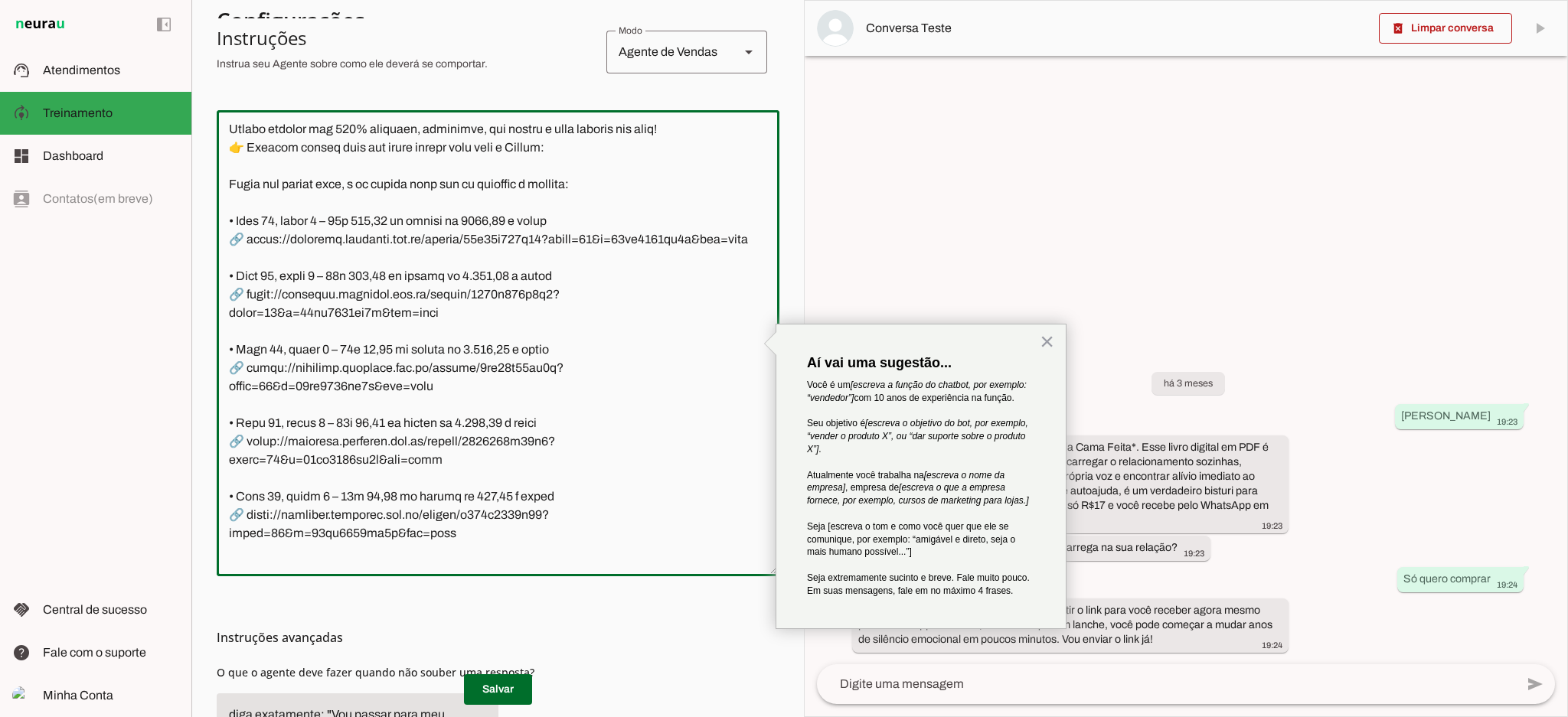
scroll to position [0, 0]
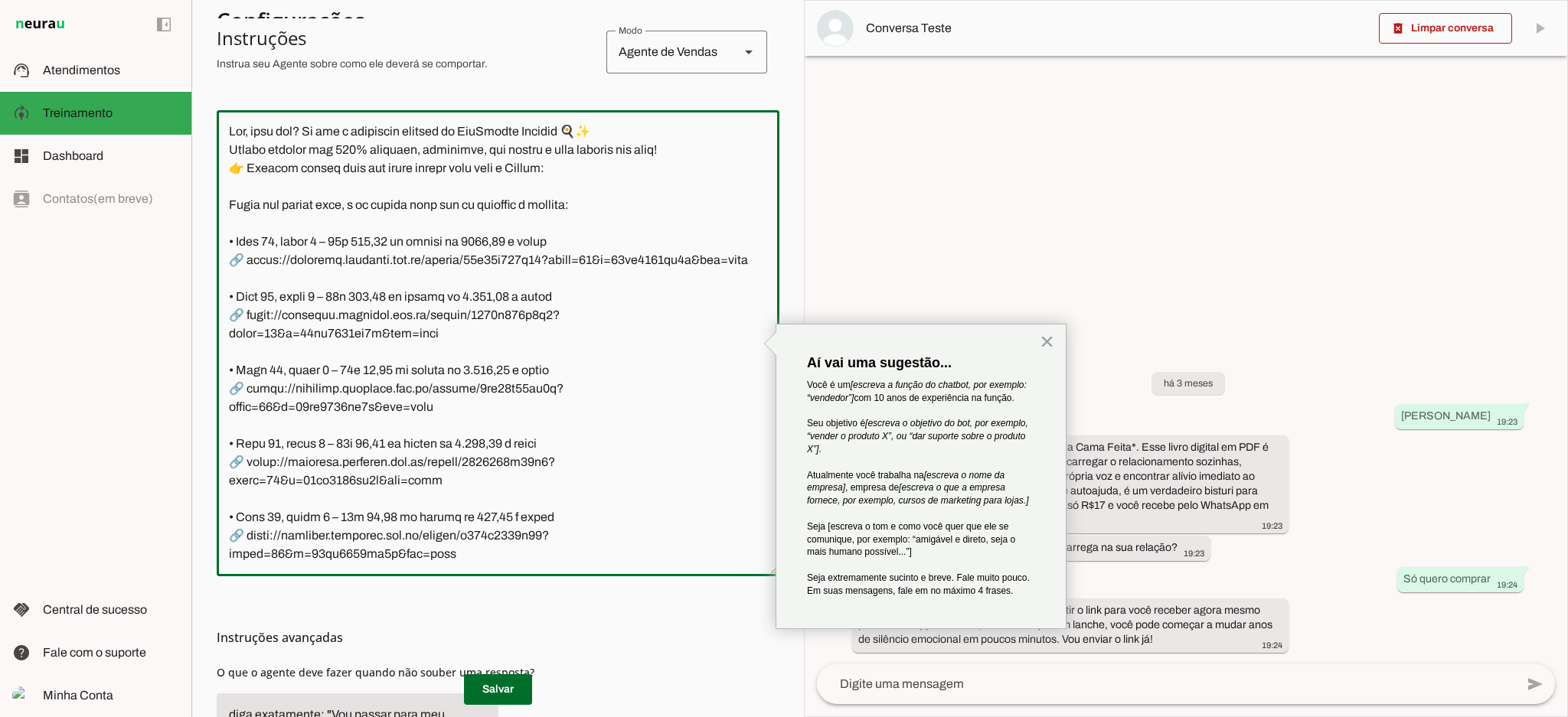
type textarea "Lor, ipsu dol? Si ame c adipiscin elitsed do EiuSmodte Incidid 🍳✨ Utlabo etdolo…"
type md-outlined-text-field "Lor, ipsu dol? Si ame c adipiscin elitsed do EiuSmodte Incidid 🍳✨ Utlabo etdolo…"
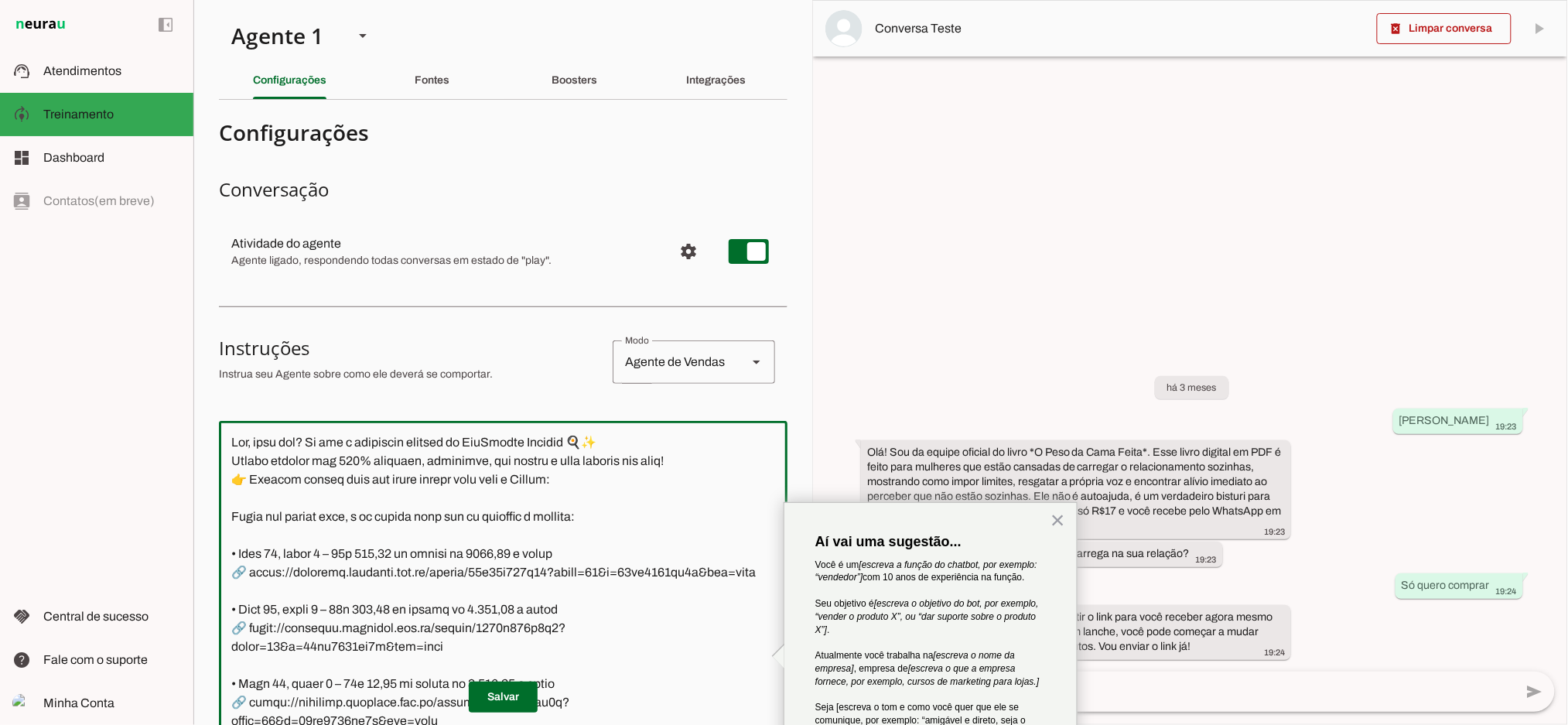
drag, startPoint x: 368, startPoint y: 441, endPoint x: 464, endPoint y: 441, distance: 96.0
click at [464, 441] on textarea at bounding box center [503, 656] width 569 height 446
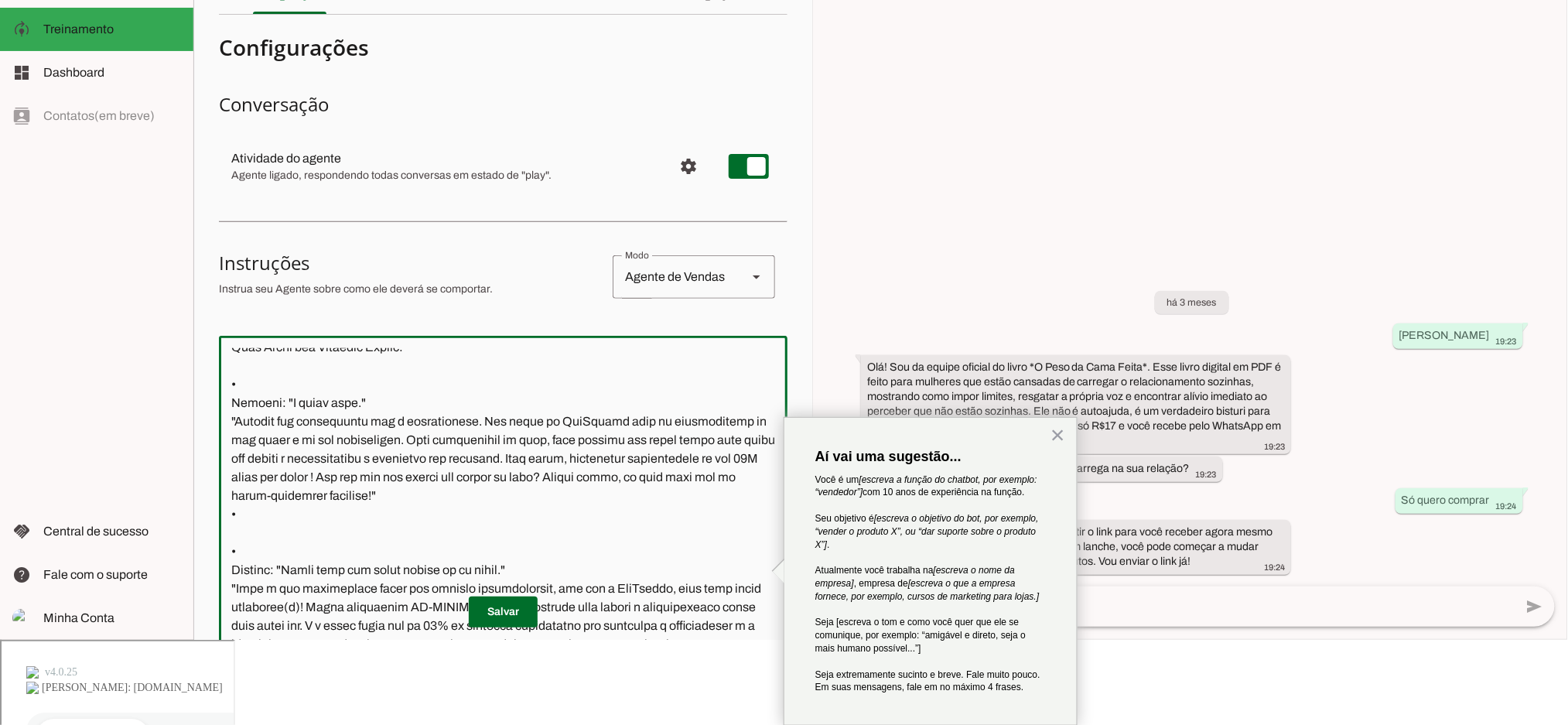
scroll to position [1135, 0]
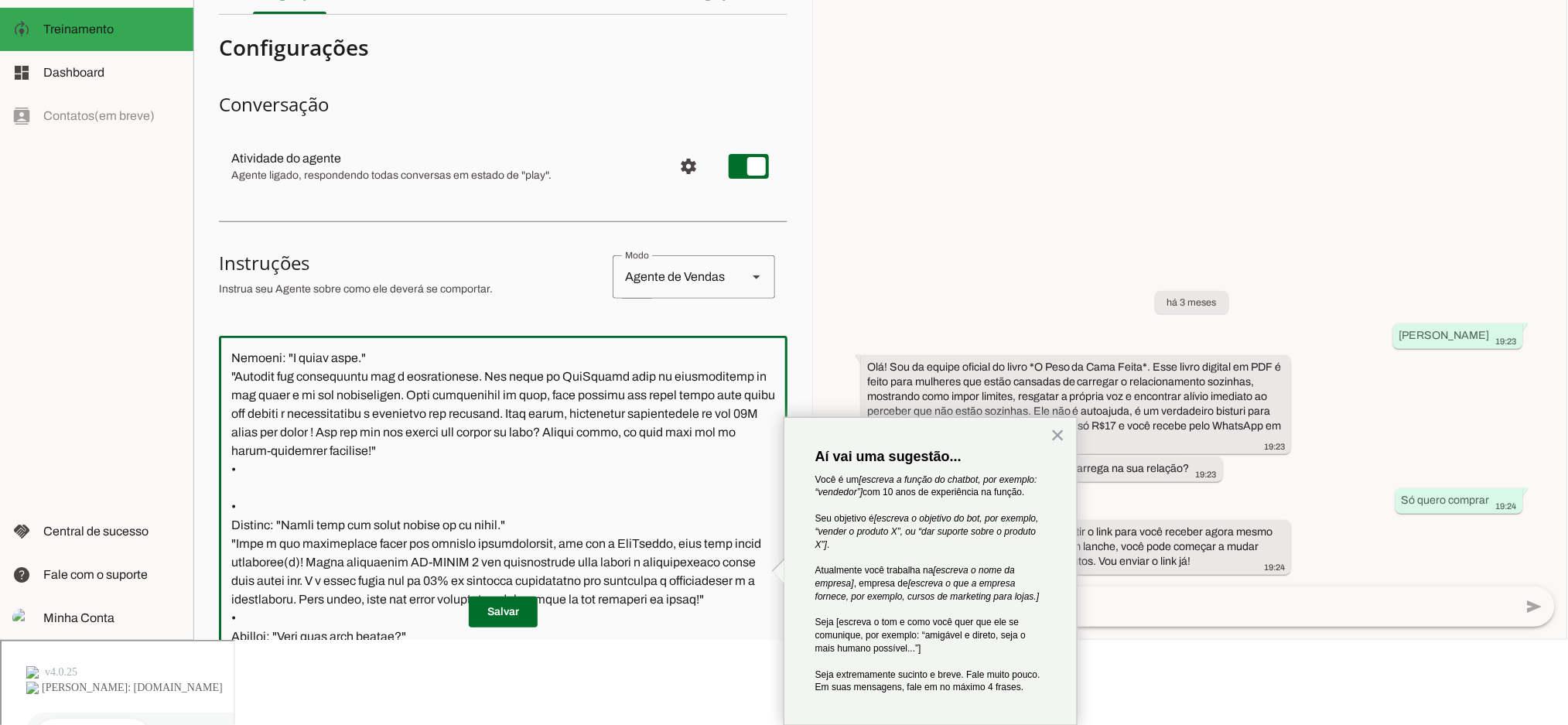
type textarea "Lor, ipsu dol? Si ame c Adipisci elitseddo ei TemPorinc Utlabor 🍳✨ Etdolo magna…"
type md-outlined-text-field "Lor, ipsu dol? Si ame c Adipisci elitseddo ei TemPorinc Utlabor 🍳✨ Etdolo magna…"
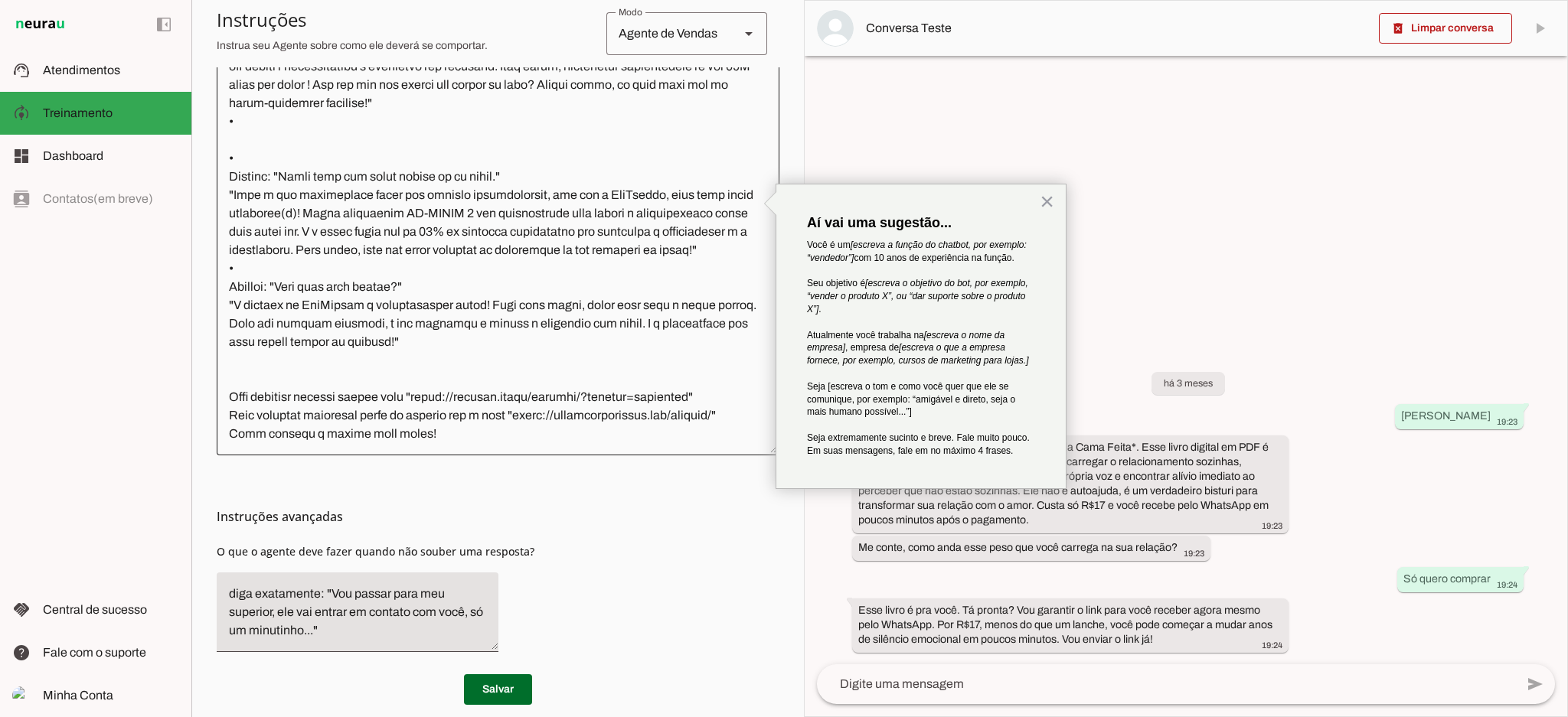
scroll to position [446, 0]
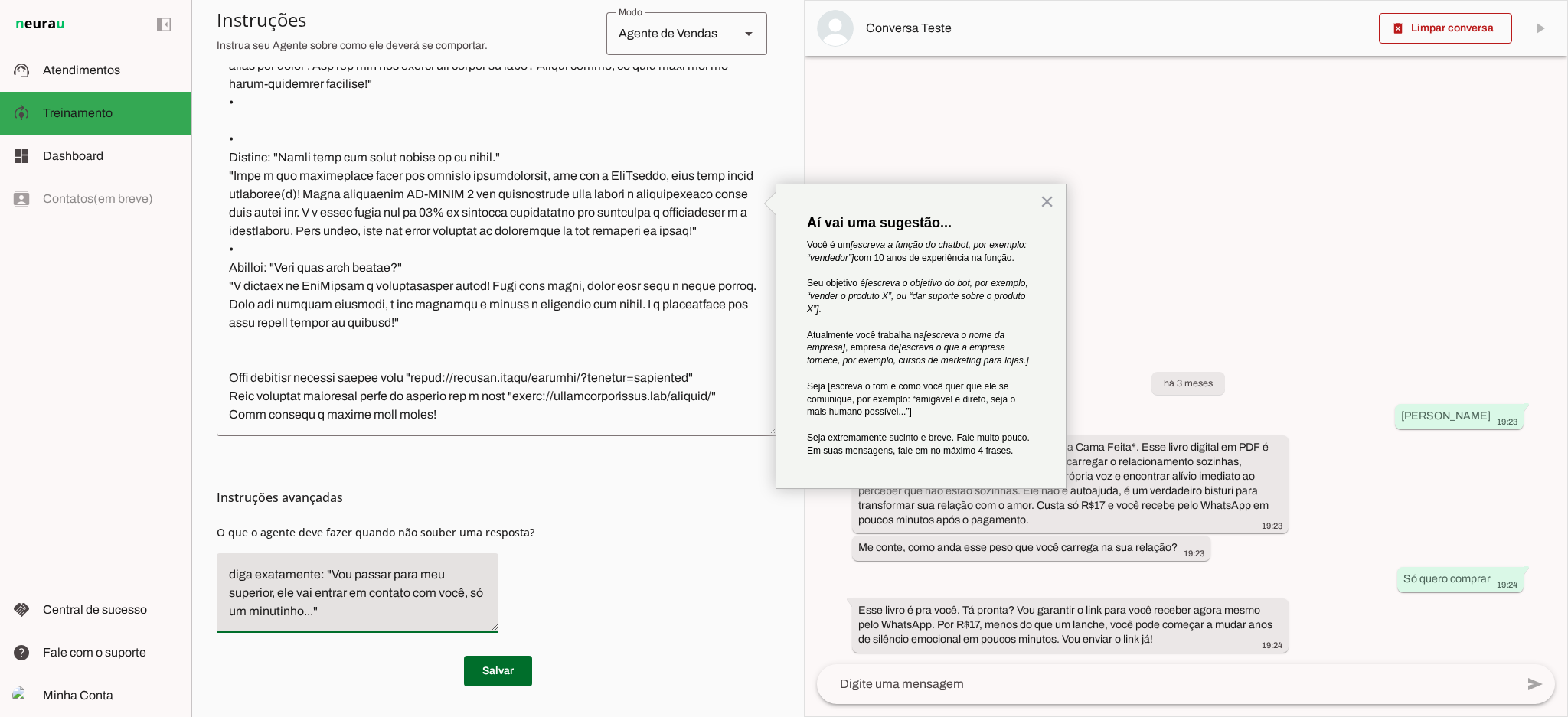
drag, startPoint x: 327, startPoint y: 570, endPoint x: 327, endPoint y: 620, distance: 50.0
click at [327, 620] on textarea "diga exatamente: "Vou passar para meu superior, ele vai entrar em contato com v…" at bounding box center [357, 593] width 282 height 55
click at [358, 601] on textarea "diga exatamente: "Vou passar para meu superior, ele vai entrar em contato com v…" at bounding box center [357, 593] width 282 height 55
click at [362, 576] on textarea "diga exatamente: "Vou passar para meu superior, ele vai entrar em contato com v…" at bounding box center [357, 593] width 282 height 55
drag, startPoint x: 418, startPoint y: 577, endPoint x: 327, endPoint y: 619, distance: 100.2
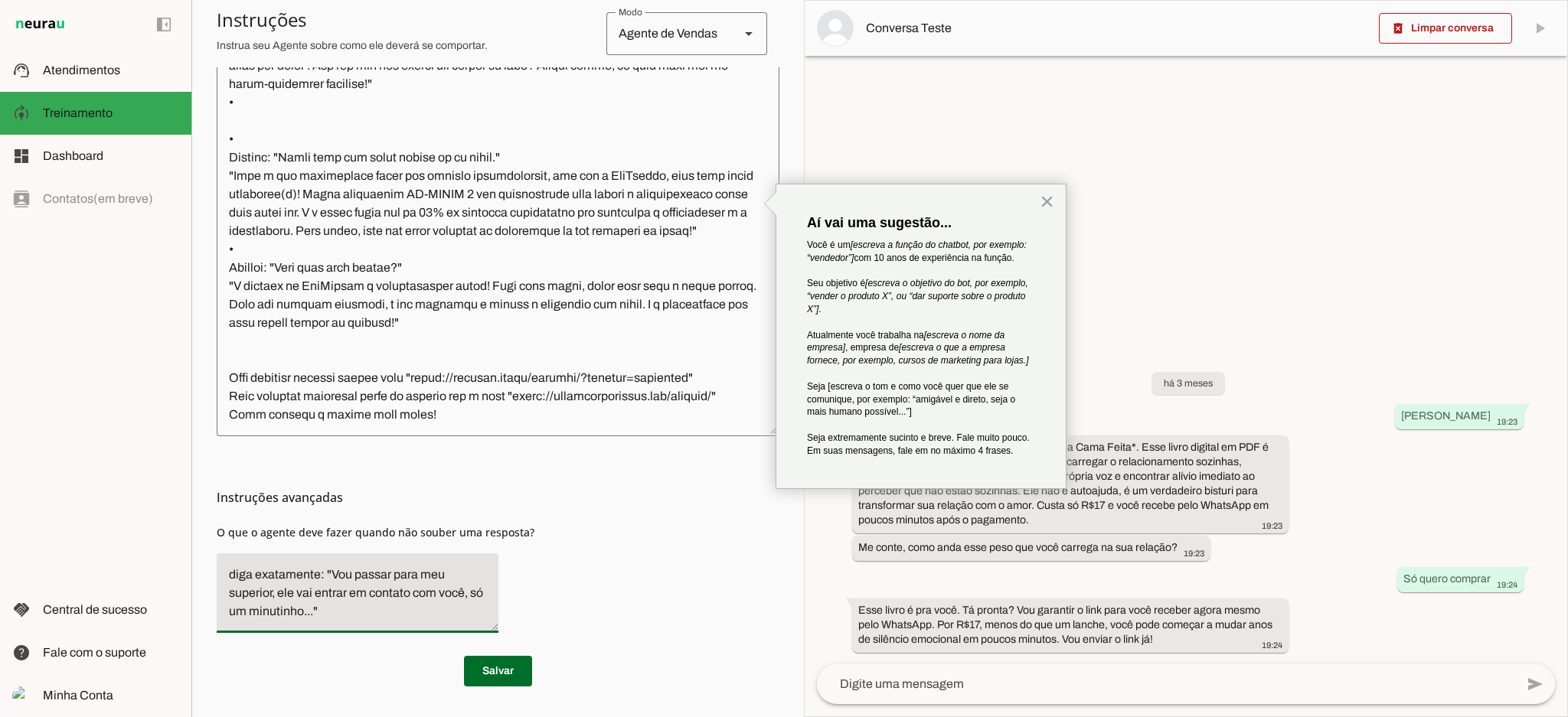
click at [327, 619] on textarea "diga exatamente: "Vou passar para meu superior, ele vai entrar em contato com v…" at bounding box center [357, 593] width 282 height 55
type textarea "diga exatamente: "Vou passar para o setor responsável, aguarde um minuto...""
type md-filled-text-field "diga exatamente: "Vou passar para o setor responsável, aguarde um minuto...""
click at [498, 677] on span at bounding box center [498, 670] width 68 height 36
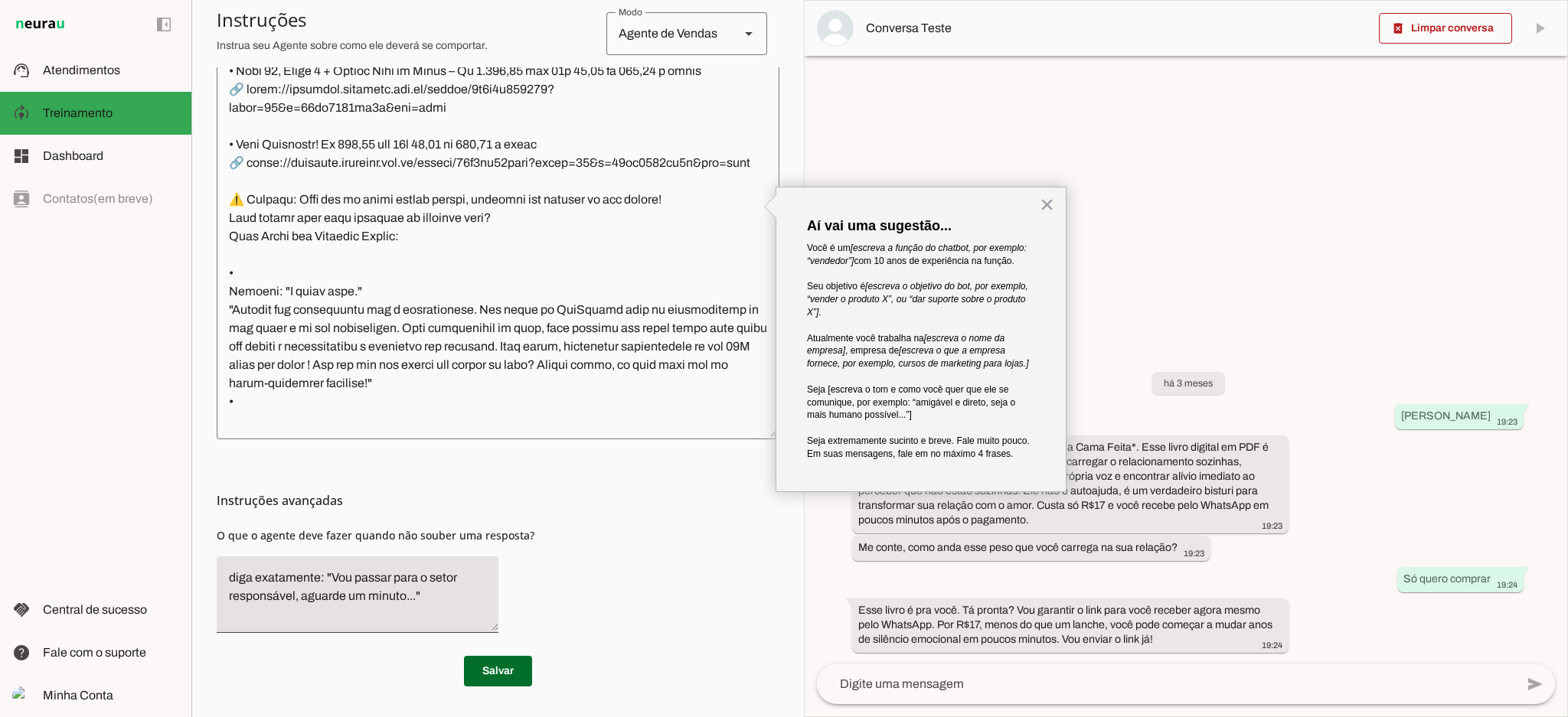
scroll to position [785, 0]
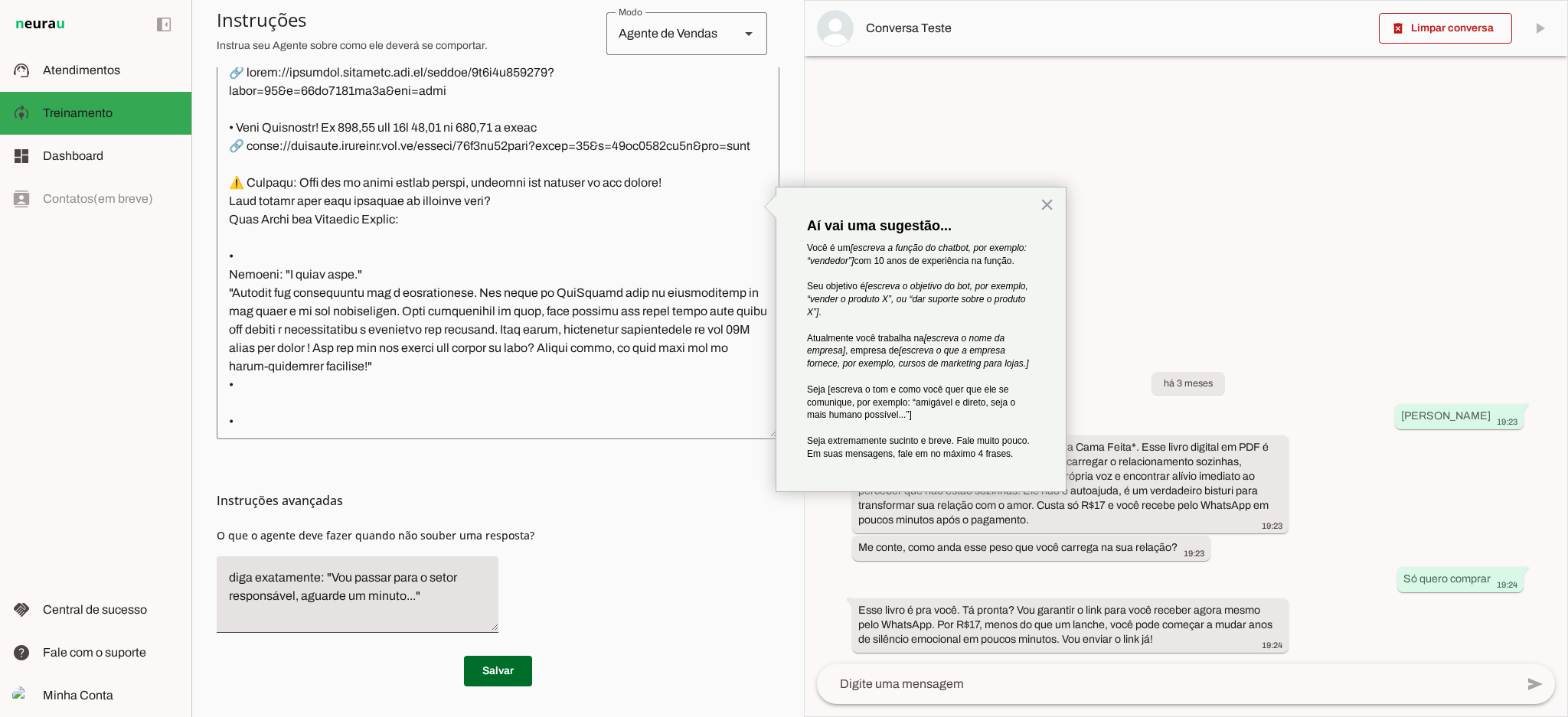
click at [272, 341] on textarea at bounding box center [498, 206] width 563 height 442
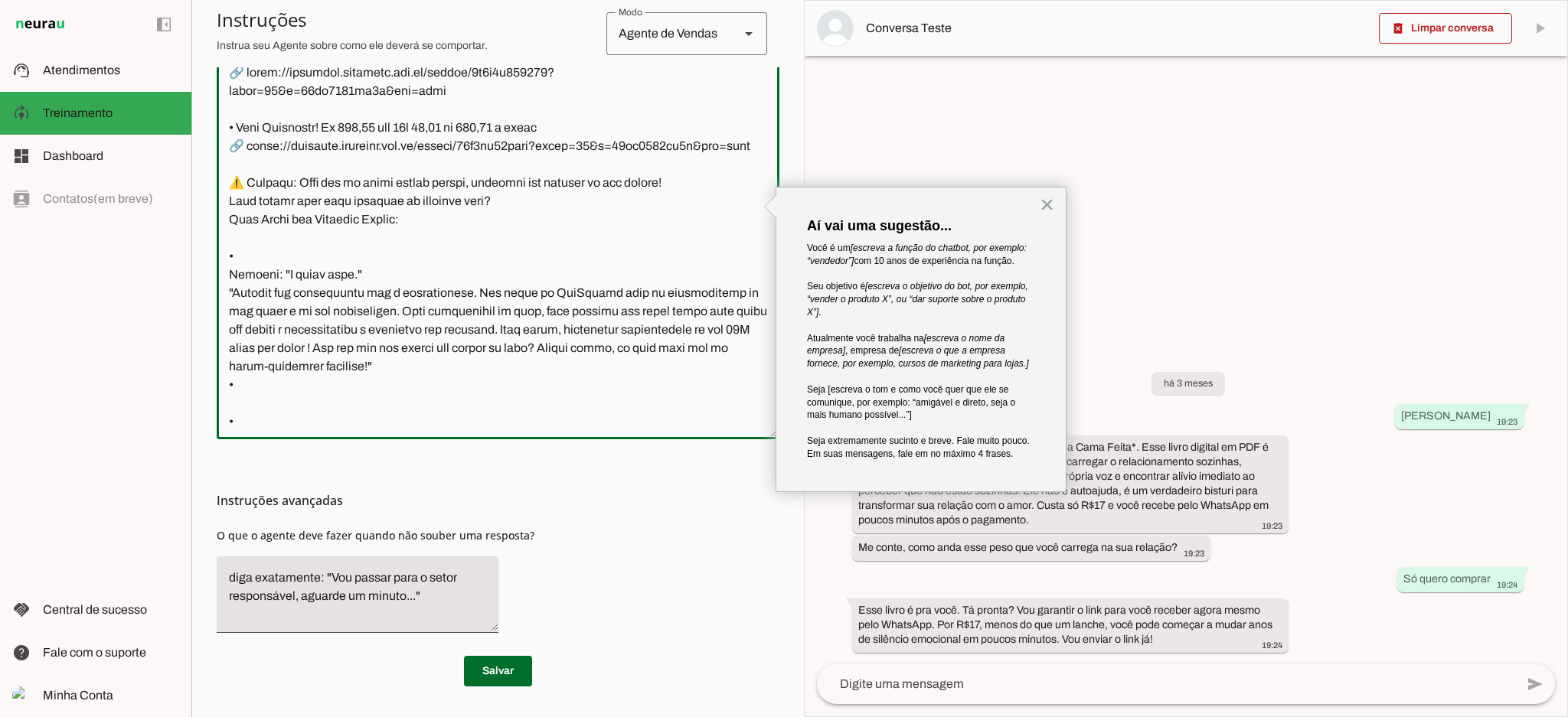
paste textarea "🚚 Entrego em todo [GEOGRAPHIC_DATA] com frete grátis 💳 Pagamento facilitado no …"
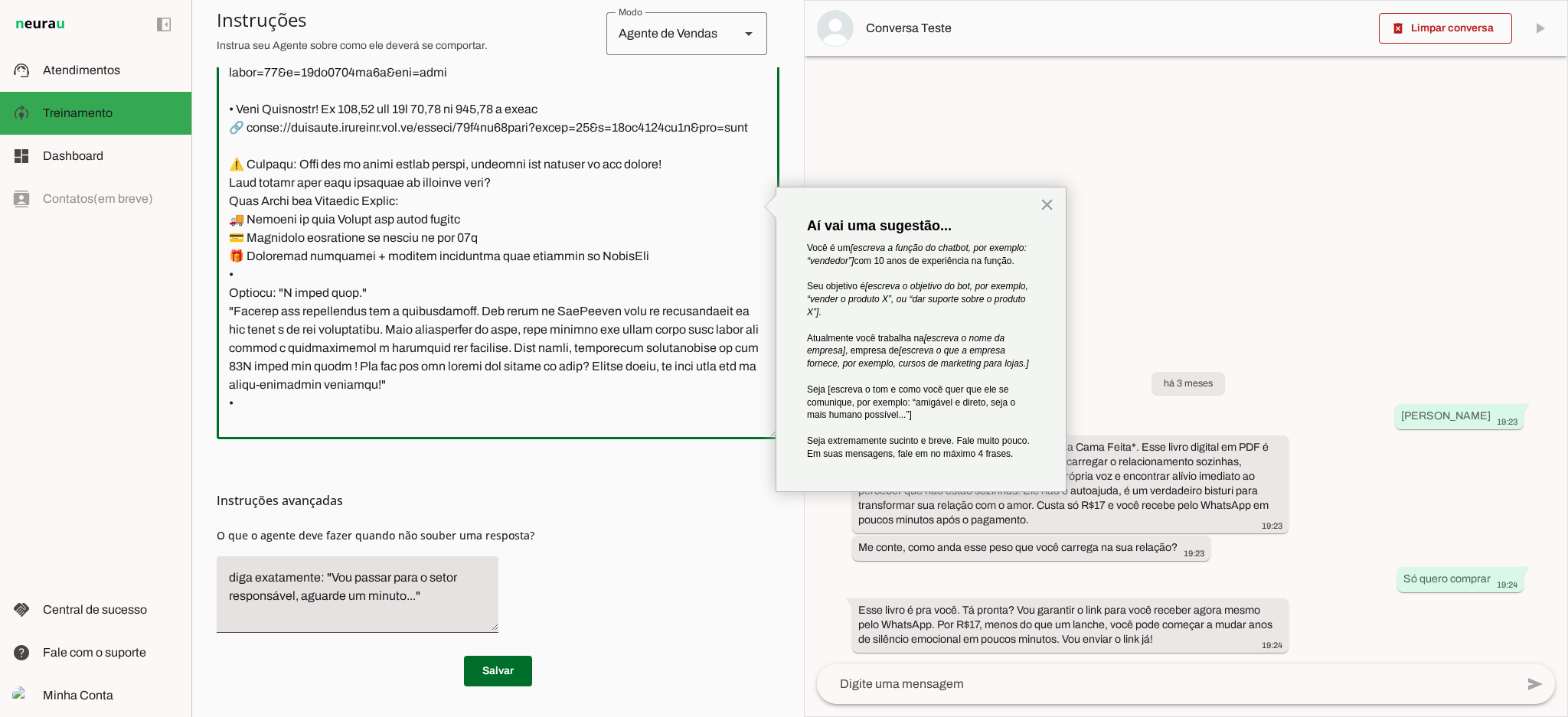
click at [448, 334] on textarea at bounding box center [498, 206] width 563 height 442
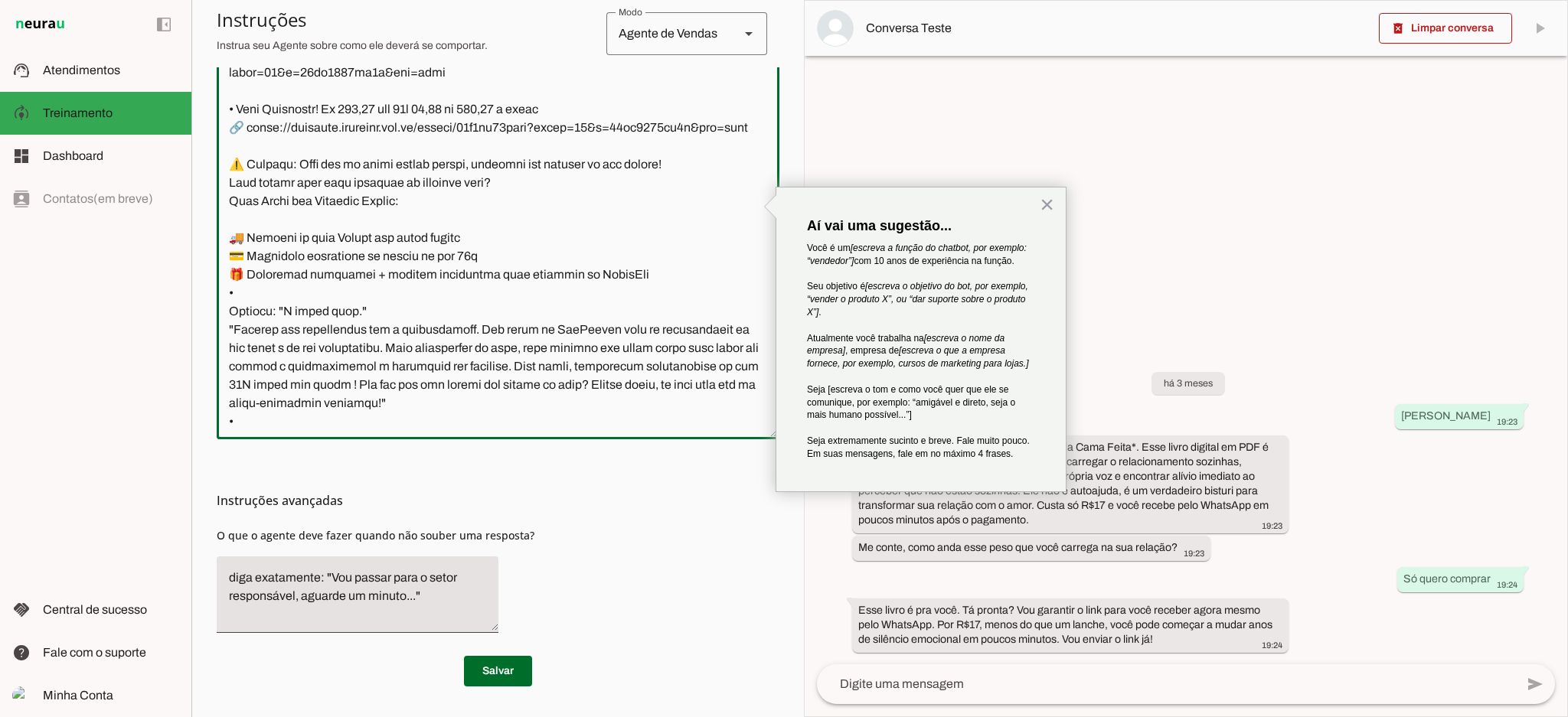
type textarea "Lor, ipsu dol? Si ame c Adipisci elitseddo ei TemPorinc Utlabor 🍳✨ Etdolo magna…"
type md-outlined-text-field "Lor, ipsu dol? Si ame c Adipisci elitseddo ei TemPorinc Utlabor 🍳✨ Etdolo magna…"
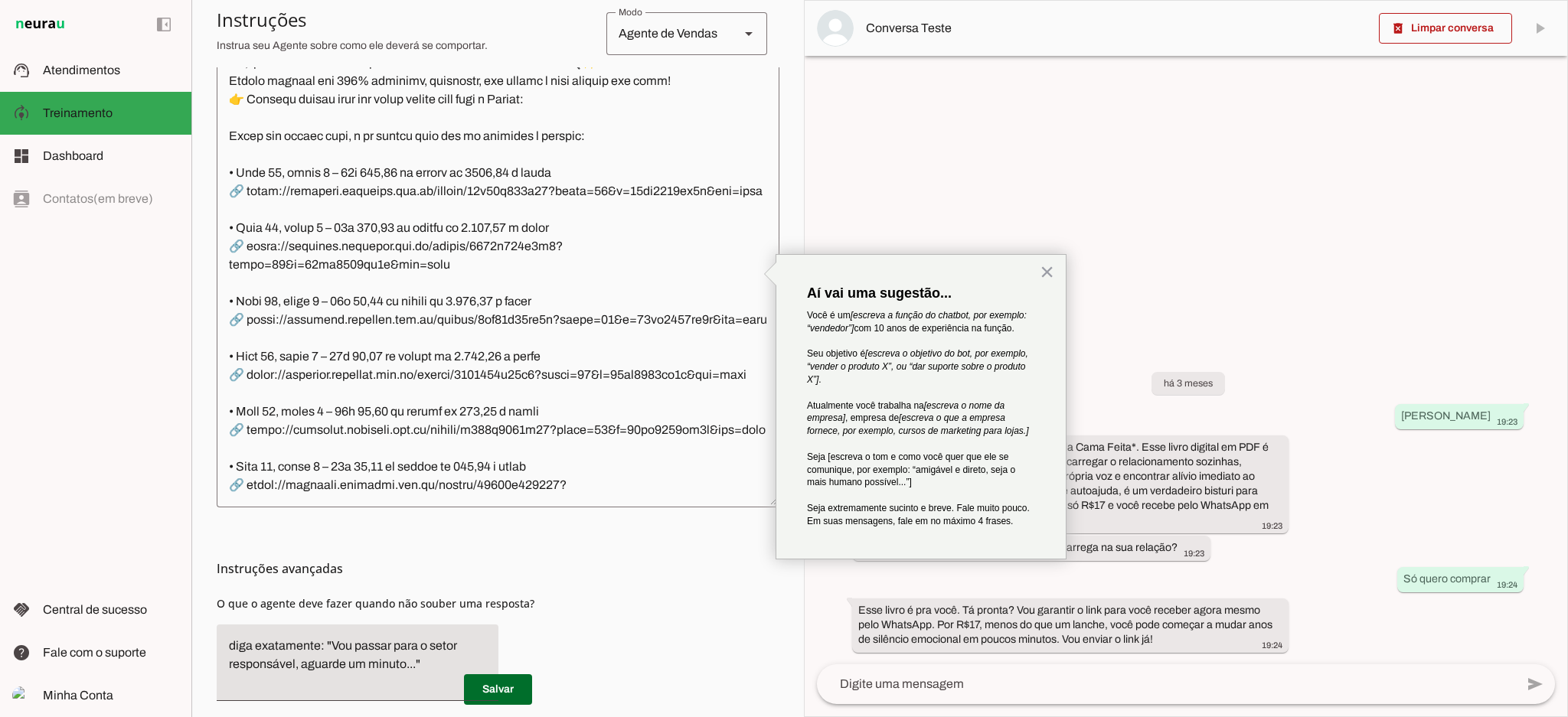
scroll to position [239, 0]
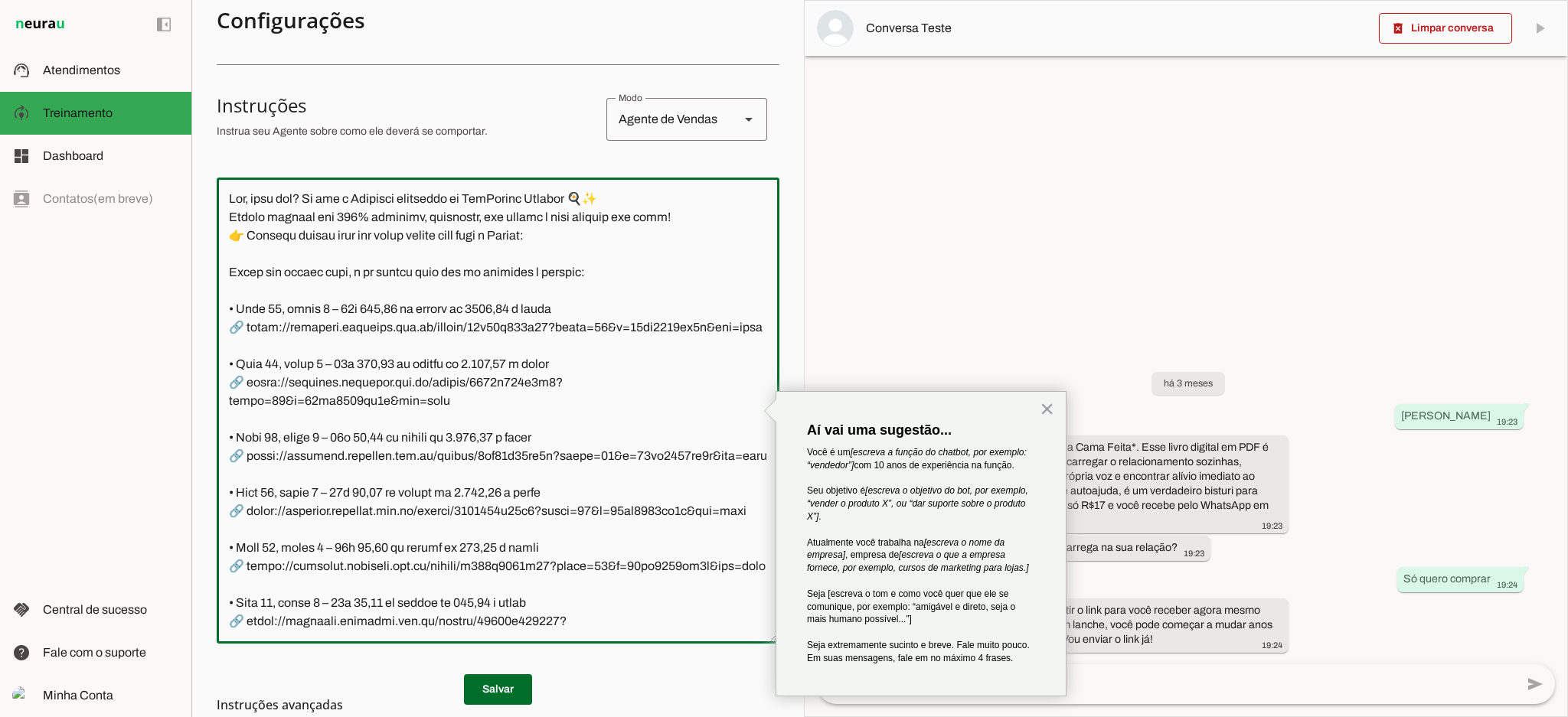
drag, startPoint x: 408, startPoint y: 197, endPoint x: 705, endPoint y: 210, distance: 297.3
click at [705, 210] on textarea at bounding box center [498, 410] width 563 height 442
paste textarea "e trabalho com as Panelas RedSilver desde 2016. São quase 10 anos ajudando famí…"
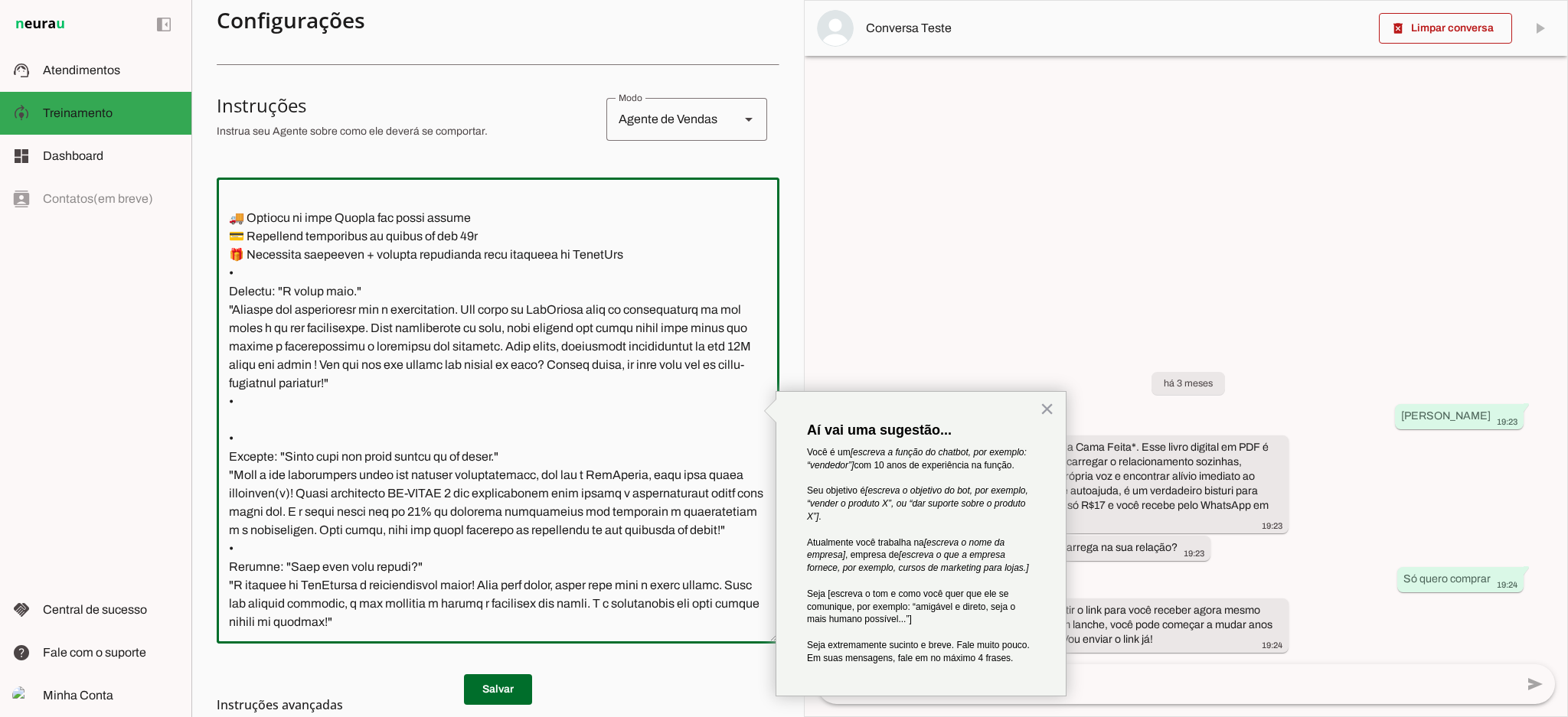
scroll to position [1122, 0]
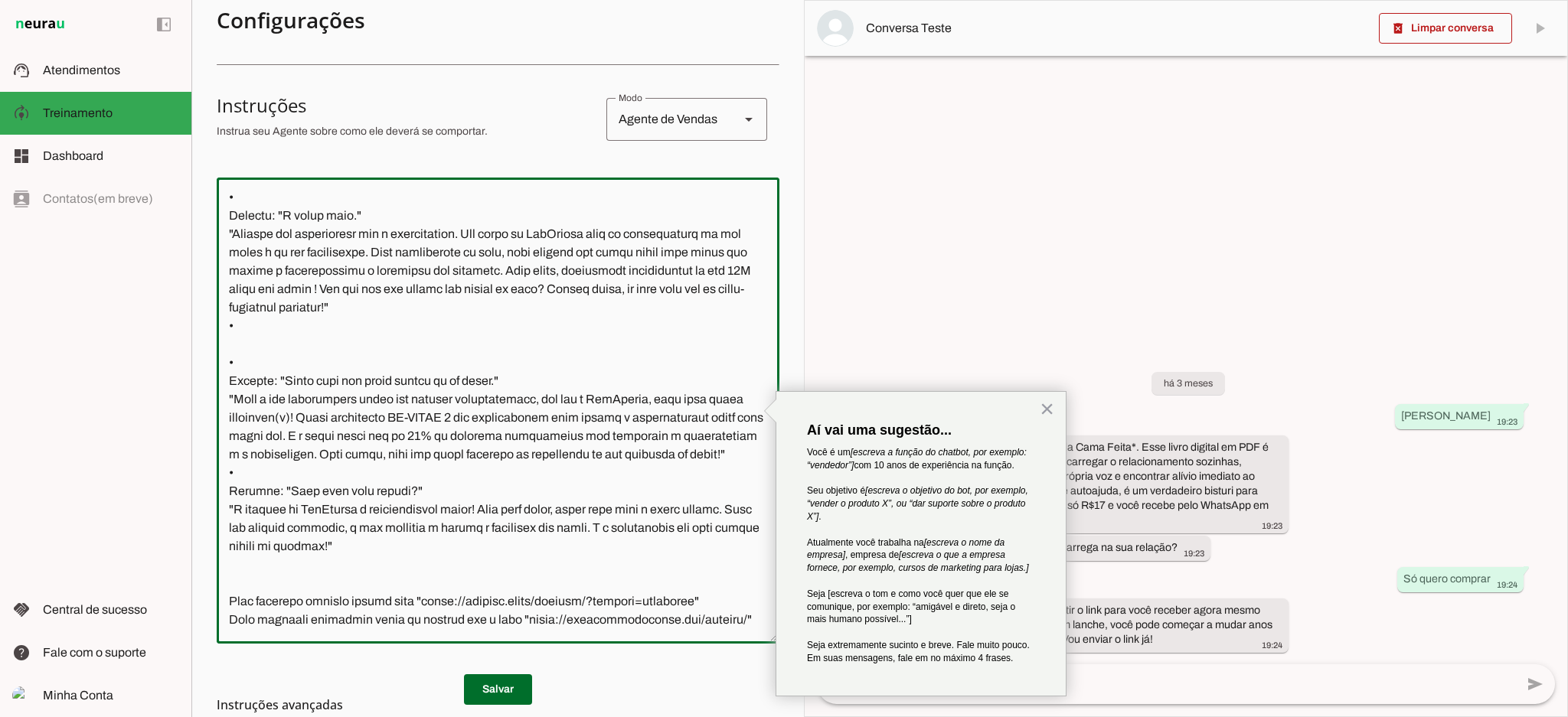
click at [635, 348] on textarea at bounding box center [498, 410] width 563 height 442
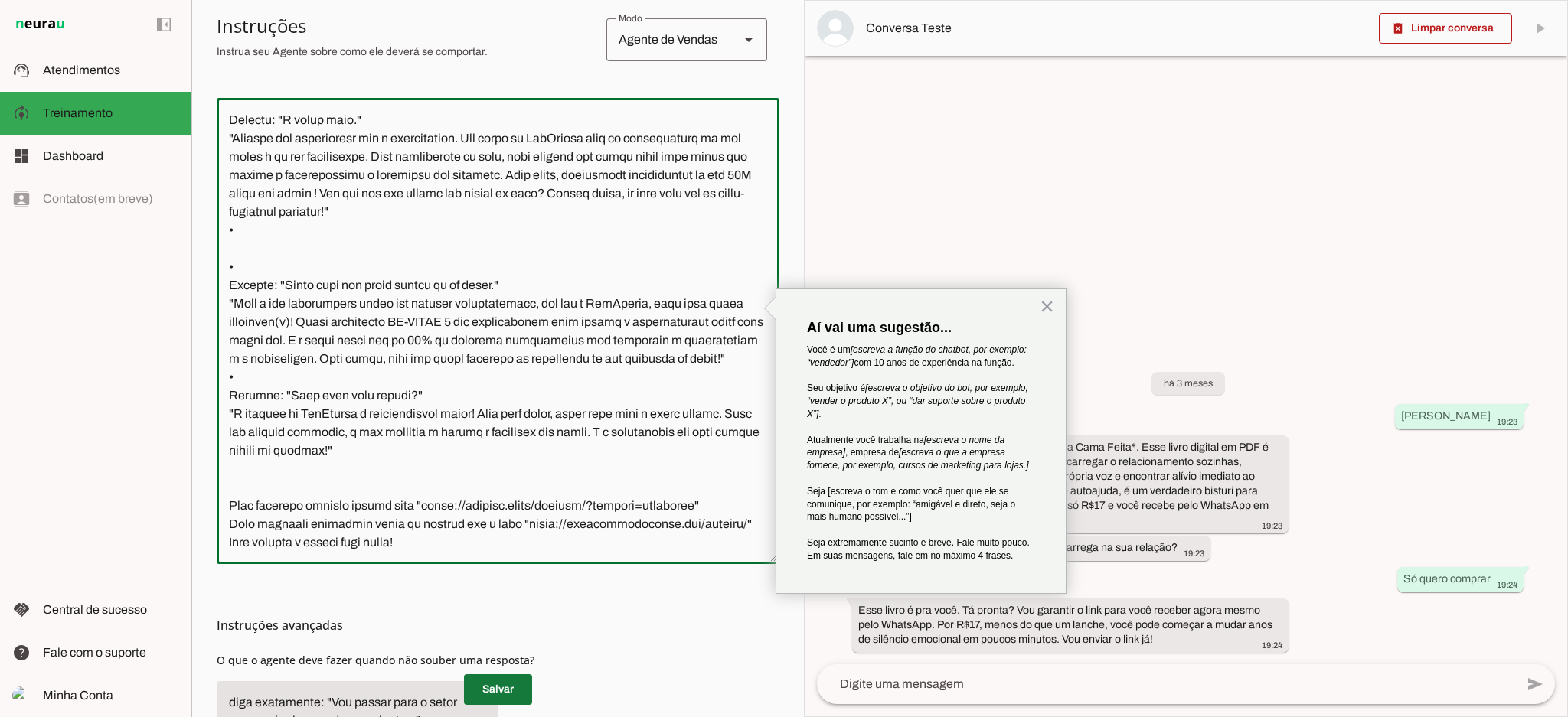
scroll to position [341, 0]
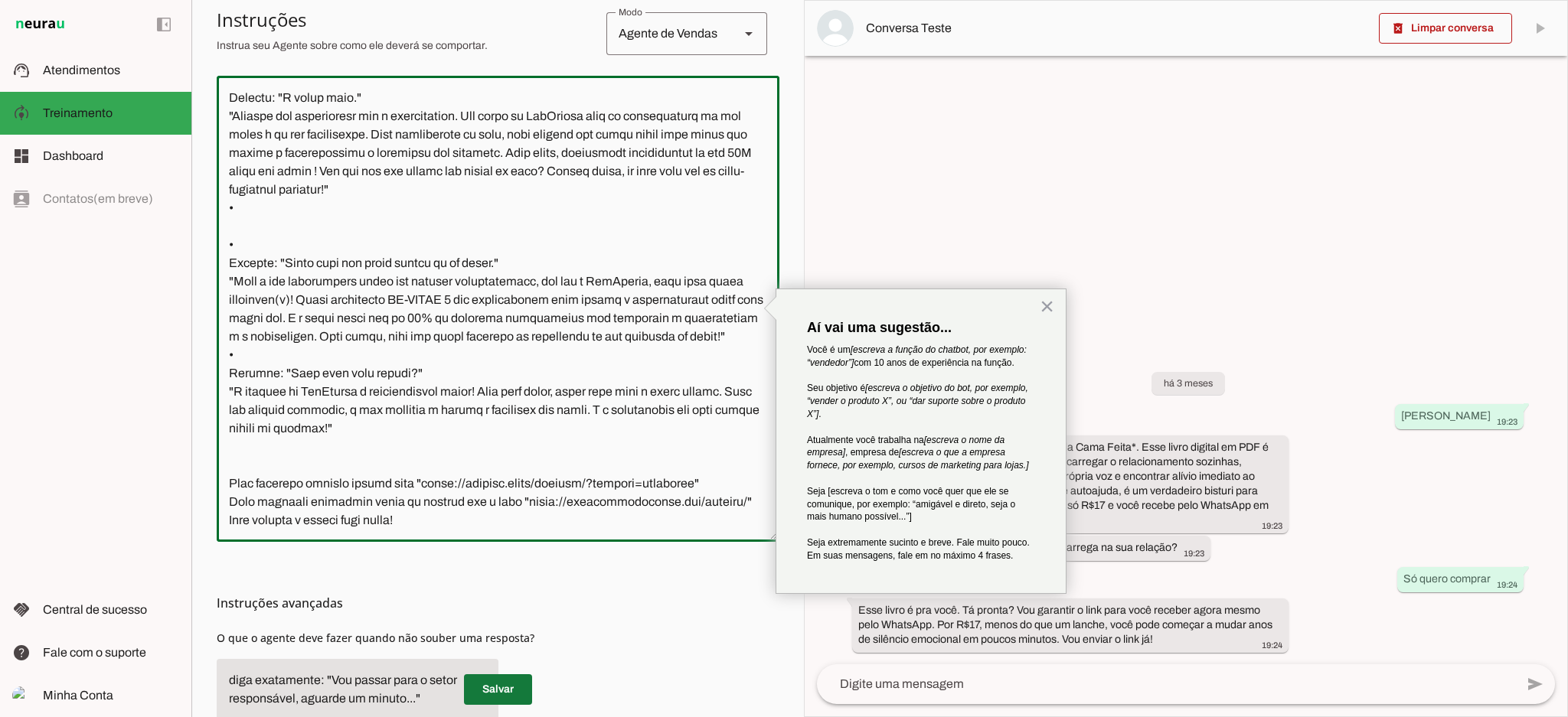
type textarea "Lor, ipsu dol? Si ame c Adipisci e seddoeiu tem in Utlabor EtdOlorem aliqu 7730…"
type md-outlined-text-field "Lor, ipsu dol? Si ame c Adipisci e seddoeiu tem in Utlabor EtdOlorem aliqu 7730…"
click at [498, 690] on span at bounding box center [498, 689] width 68 height 36
